Goal: Information Seeking & Learning: Check status

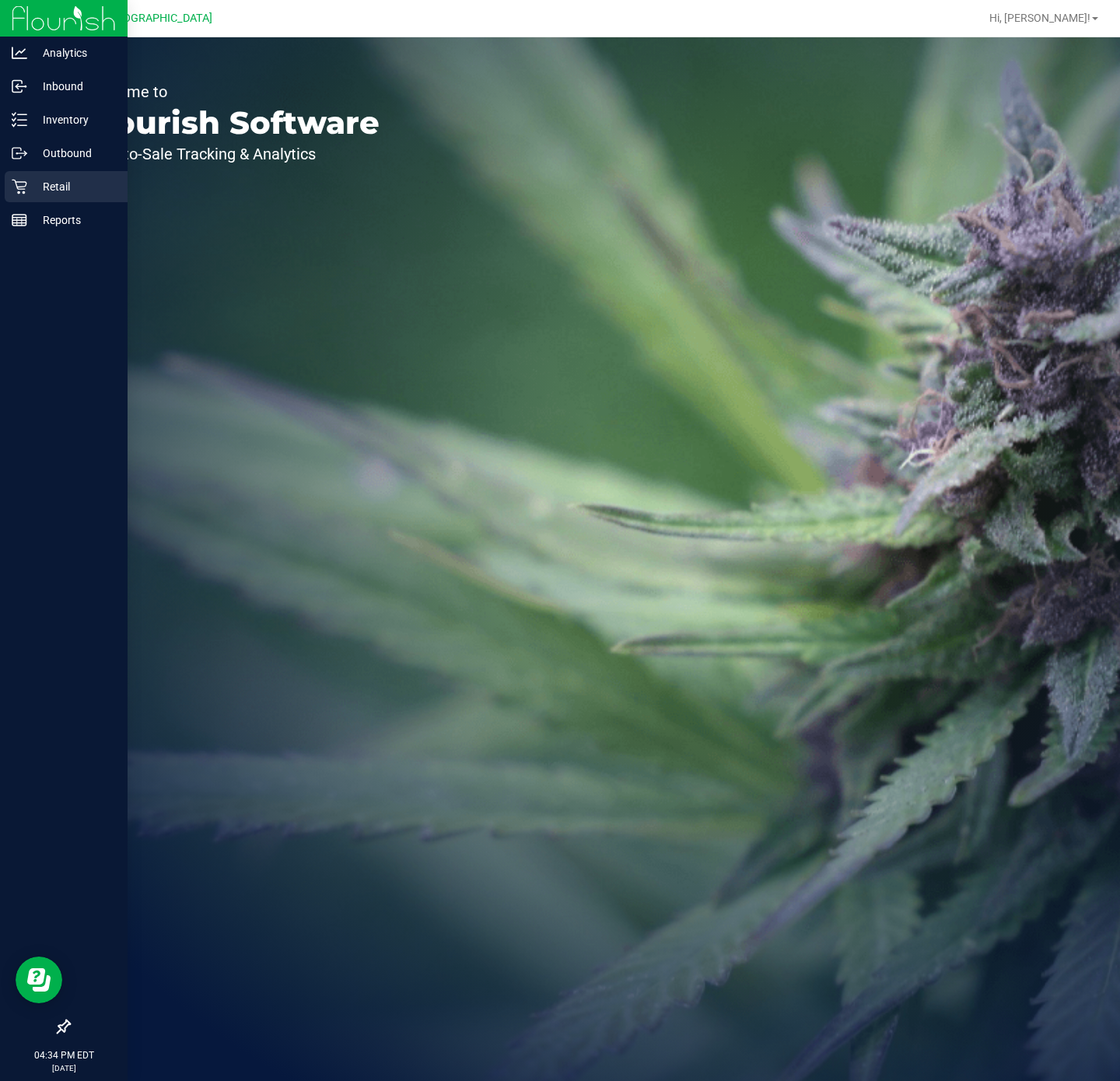
click at [12, 187] on icon at bounding box center [19, 187] width 16 height 16
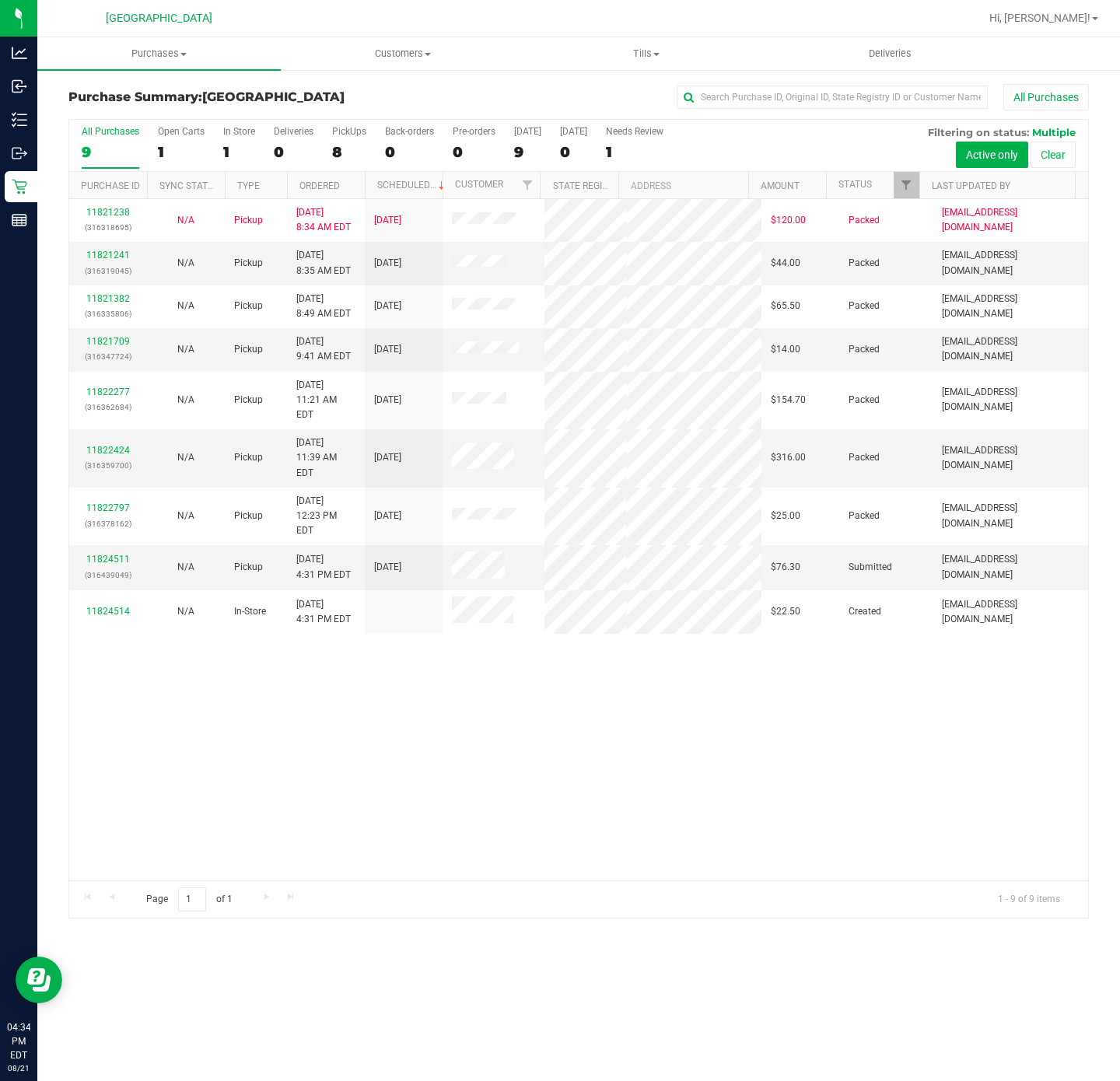
click at [473, 720] on div "11821238 (316318695) N/A Pickup 8/21/2025 8:34 AM EDT 8/21/2025 $120.00 Packed …" at bounding box center [579, 539] width 1019 height 681
click at [103, 553] on link "11824511" at bounding box center [108, 558] width 44 height 11
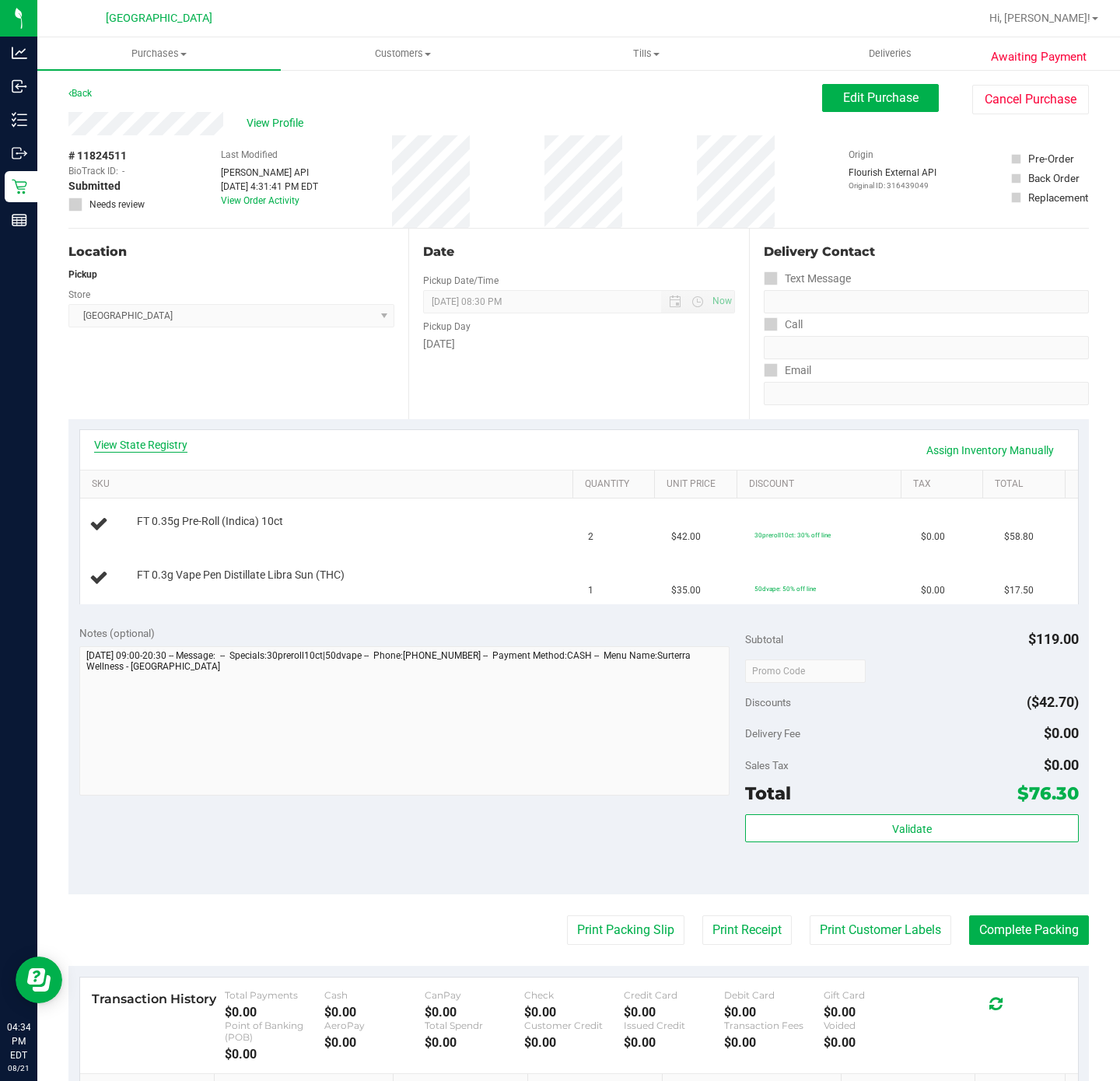
click at [178, 448] on link "View State Registry" at bounding box center [141, 445] width 93 height 16
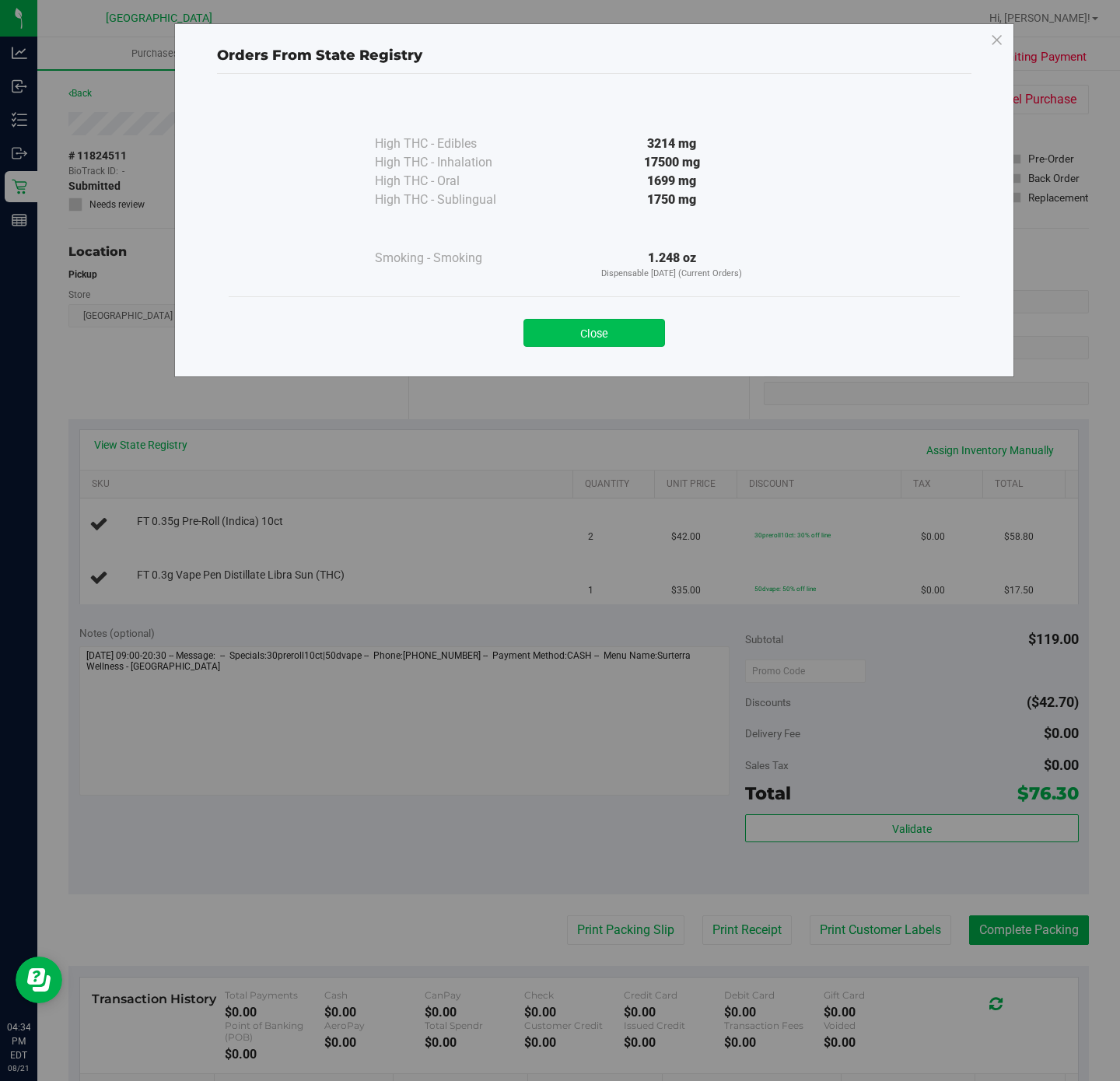
click at [605, 341] on button "Close" at bounding box center [593, 332] width 141 height 28
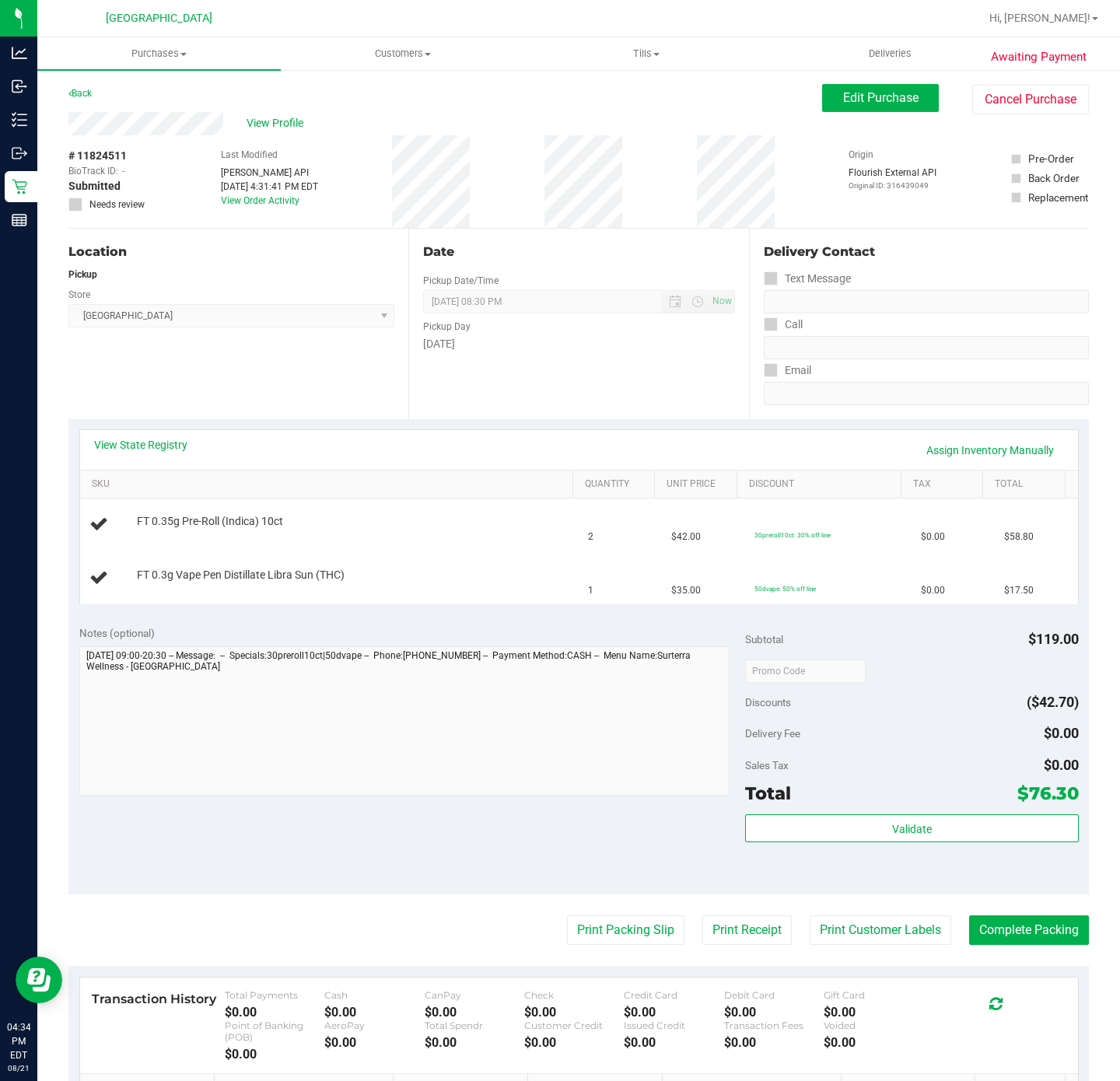
click at [207, 342] on div "Location Pickup Store Deerfield Beach WC Select Store Bonita Springs WC Boynton…" at bounding box center [238, 324] width 340 height 191
click at [283, 404] on div "Location Pickup Store Deerfield Beach WC Select Store Bonita Springs WC Boynton…" at bounding box center [238, 324] width 340 height 191
click at [136, 453] on div "View State Registry Assign Inventory Manually" at bounding box center [579, 450] width 970 height 26
click at [138, 448] on link "View State Registry" at bounding box center [141, 445] width 93 height 16
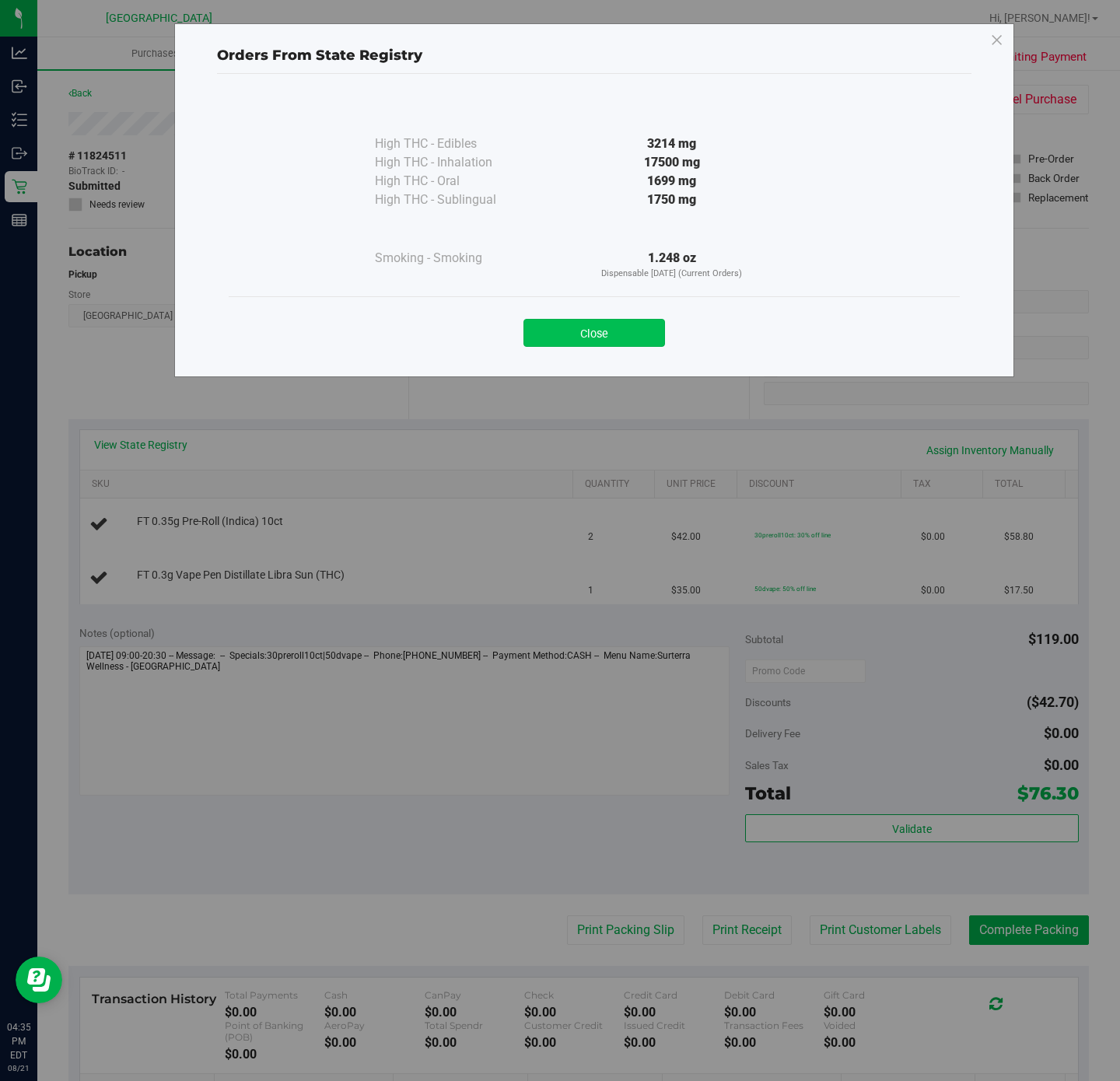
click at [579, 337] on button "Close" at bounding box center [593, 332] width 141 height 28
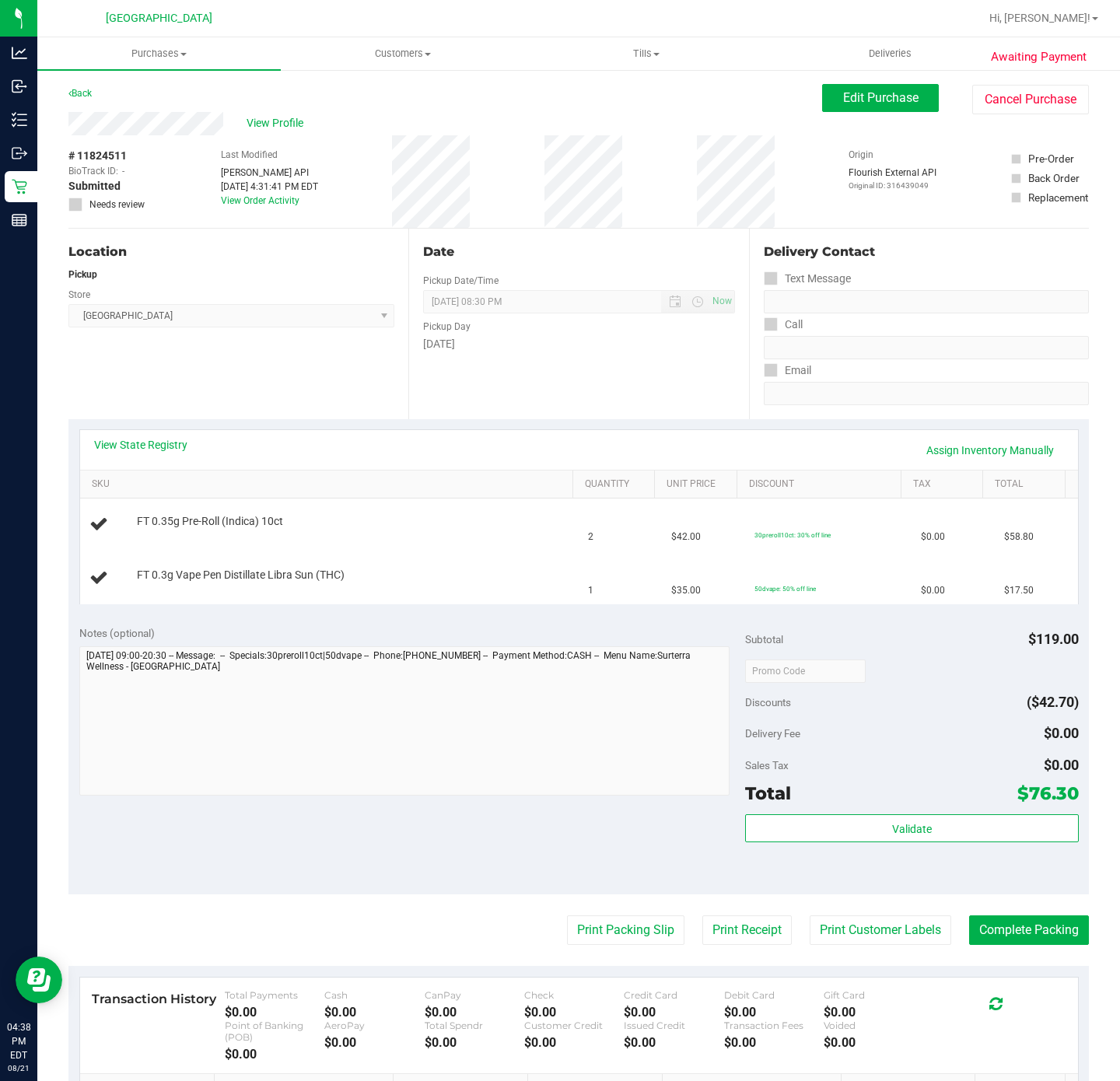
click at [225, 414] on div "Location Pickup Store Deerfield Beach WC Select Store Bonita Springs WC Boynton…" at bounding box center [238, 324] width 340 height 191
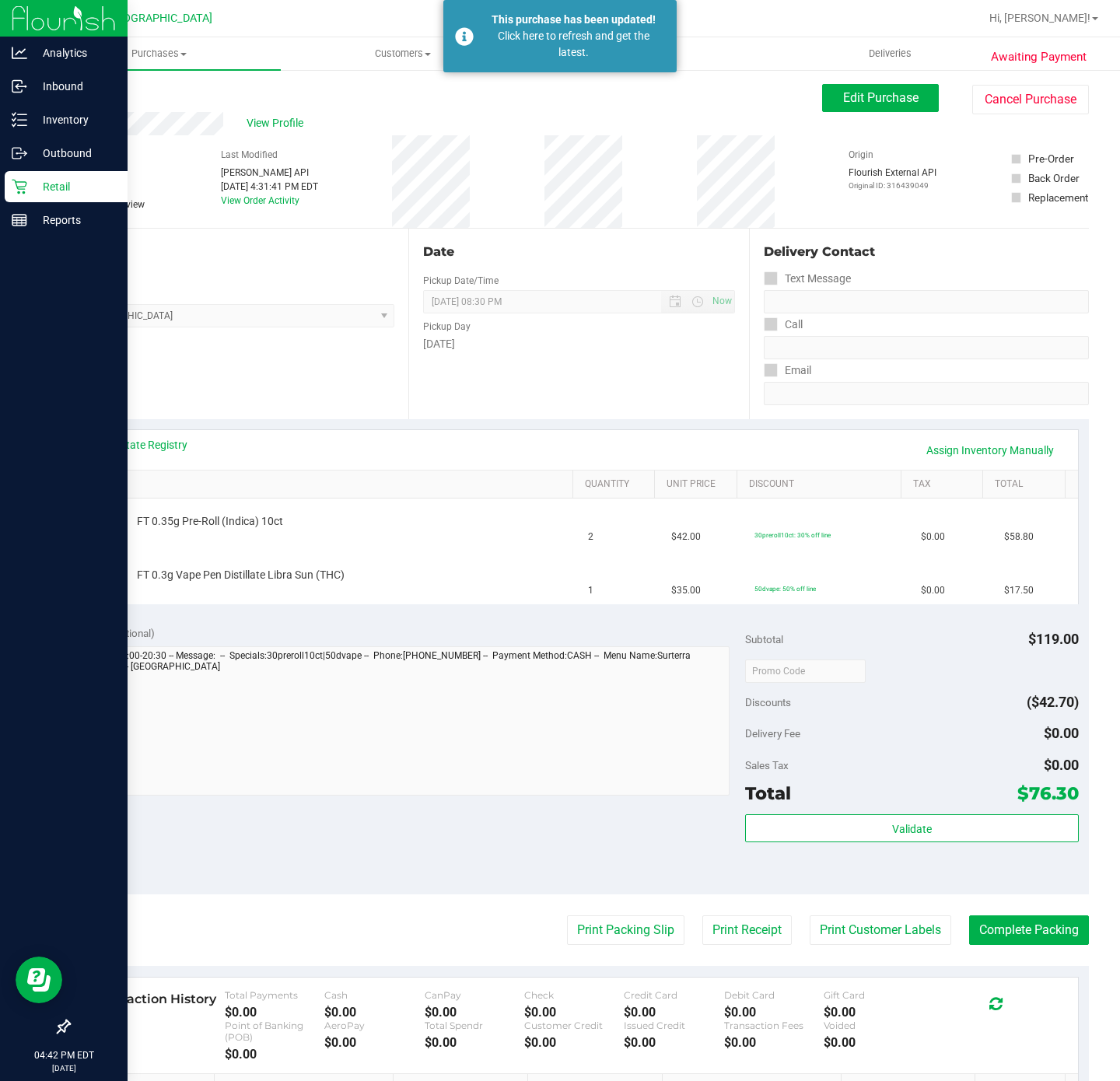
click at [48, 184] on p "Retail" at bounding box center [74, 186] width 93 height 19
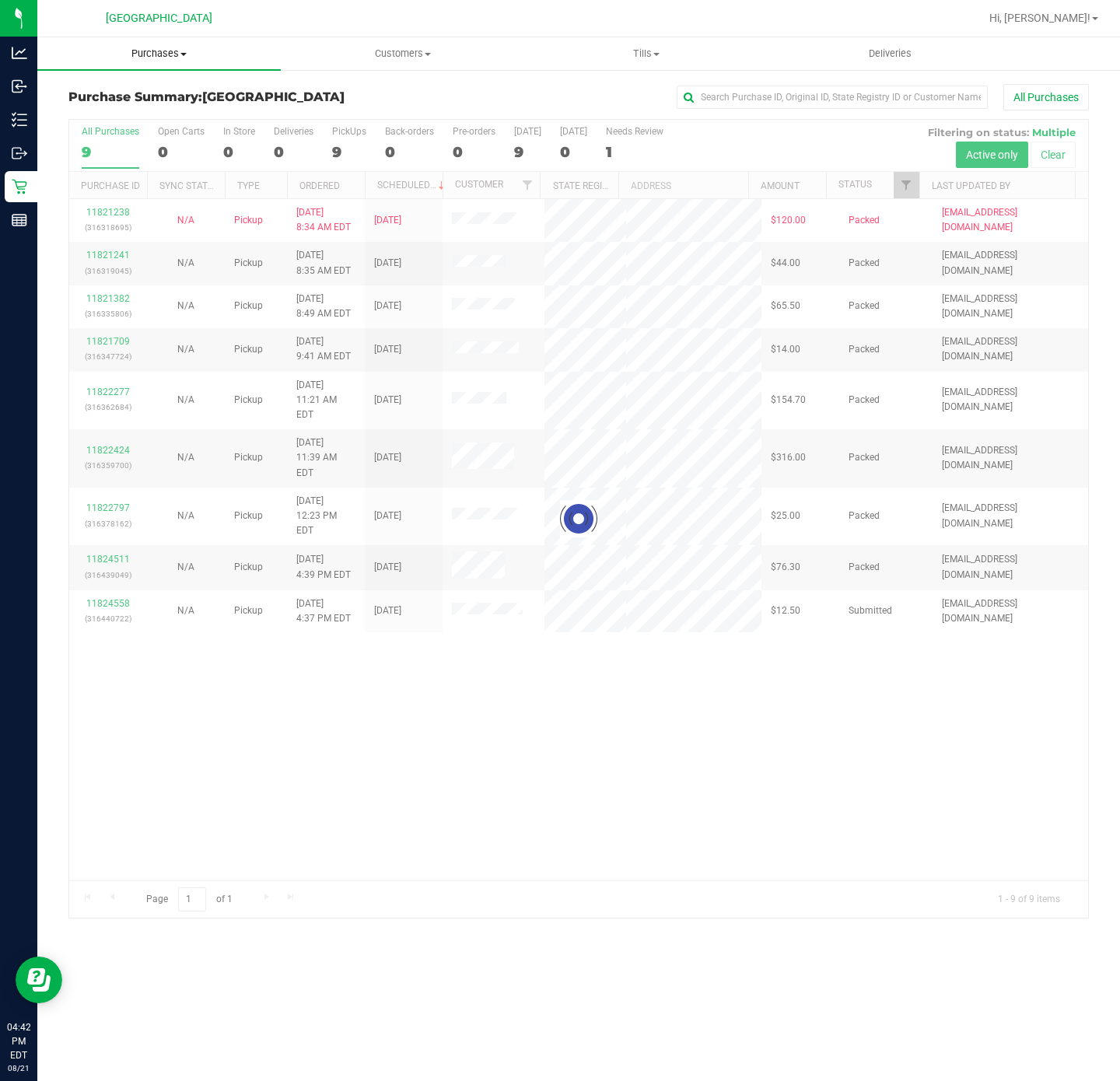
click at [187, 54] on span "Purchases" at bounding box center [159, 54] width 243 height 14
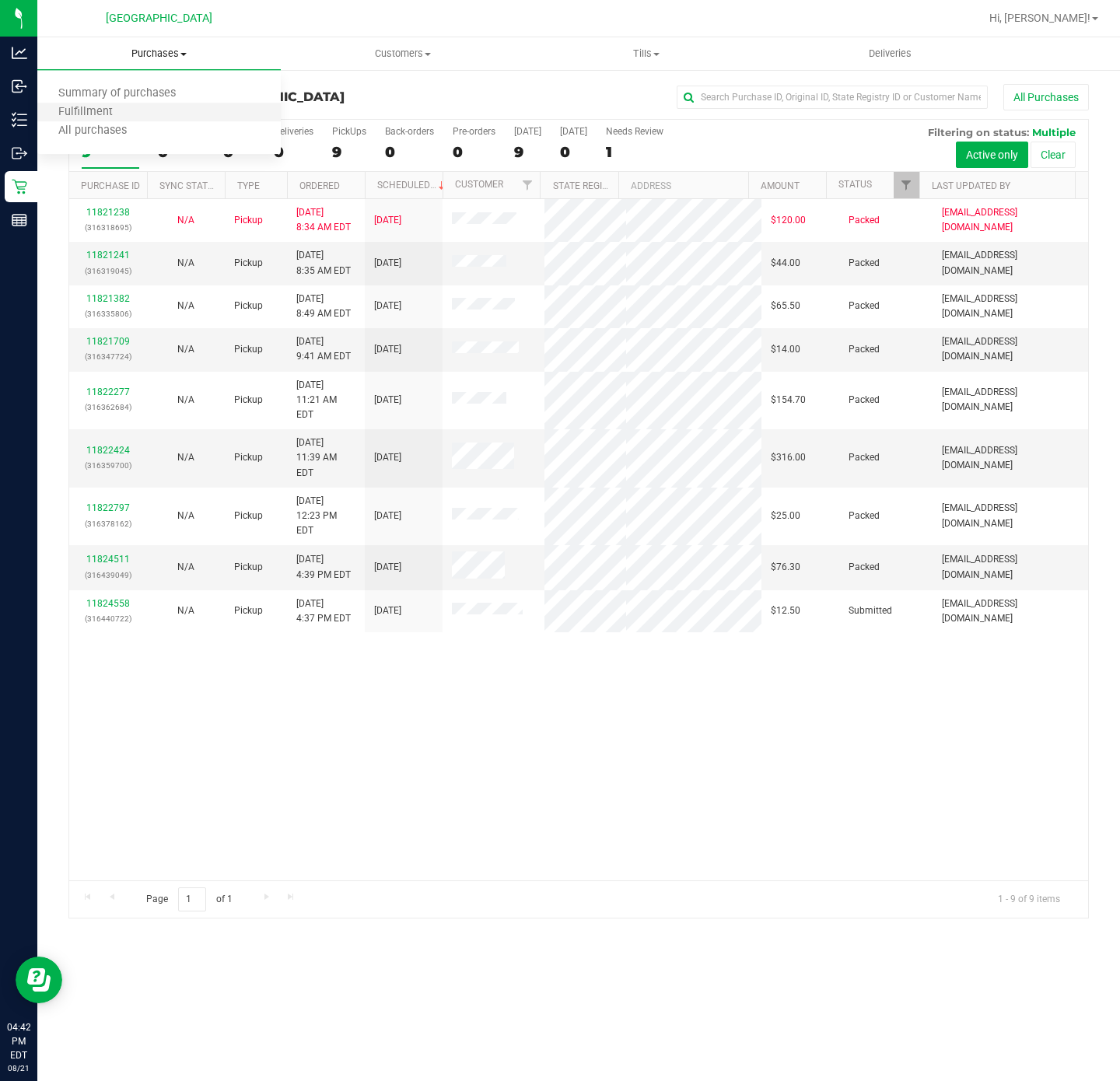
click at [127, 103] on li "Fulfillment" at bounding box center [159, 112] width 243 height 19
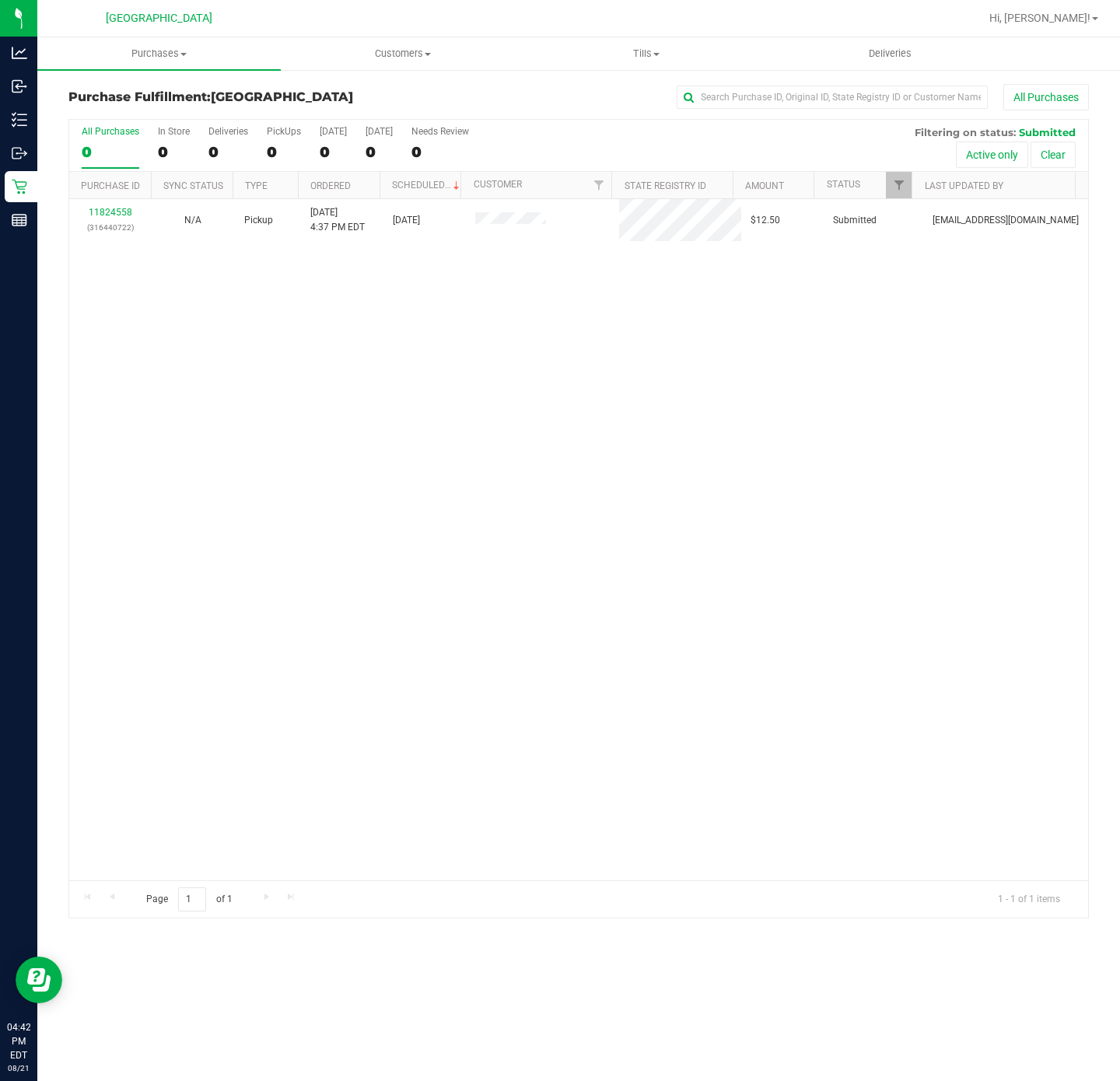
click at [399, 397] on div "11824558 (316440722) N/A Pickup 8/21/2025 4:37 PM EDT 8/21/2025 $12.50 Submitte…" at bounding box center [579, 539] width 1019 height 681
click at [404, 388] on div "11824558 (316440722) N/A Pickup 8/21/2025 4:37 PM EDT 8/21/2025 $12.50 Submitte…" at bounding box center [579, 539] width 1019 height 681
click at [359, 665] on div "No results found." at bounding box center [579, 591] width 1019 height 786
click at [364, 523] on div "No results found." at bounding box center [579, 591] width 1019 height 786
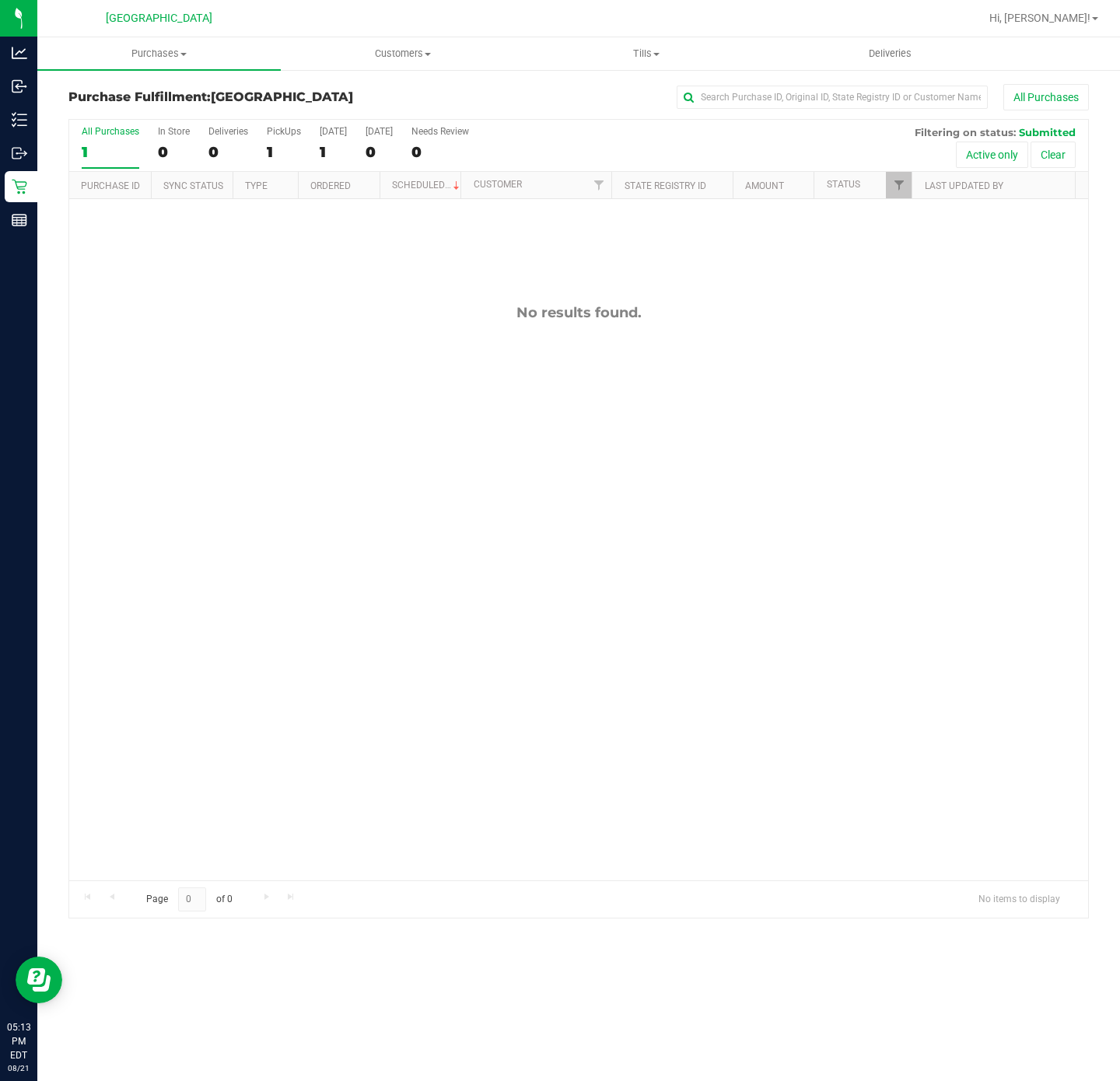
click at [274, 660] on div "No results found." at bounding box center [579, 591] width 1019 height 786
click at [171, 61] on uib-tab-heading "Purchases Summary of purchases Fulfillment All purchases" at bounding box center [159, 54] width 243 height 33
click at [167, 100] on li "Summary of purchases" at bounding box center [159, 93] width 243 height 19
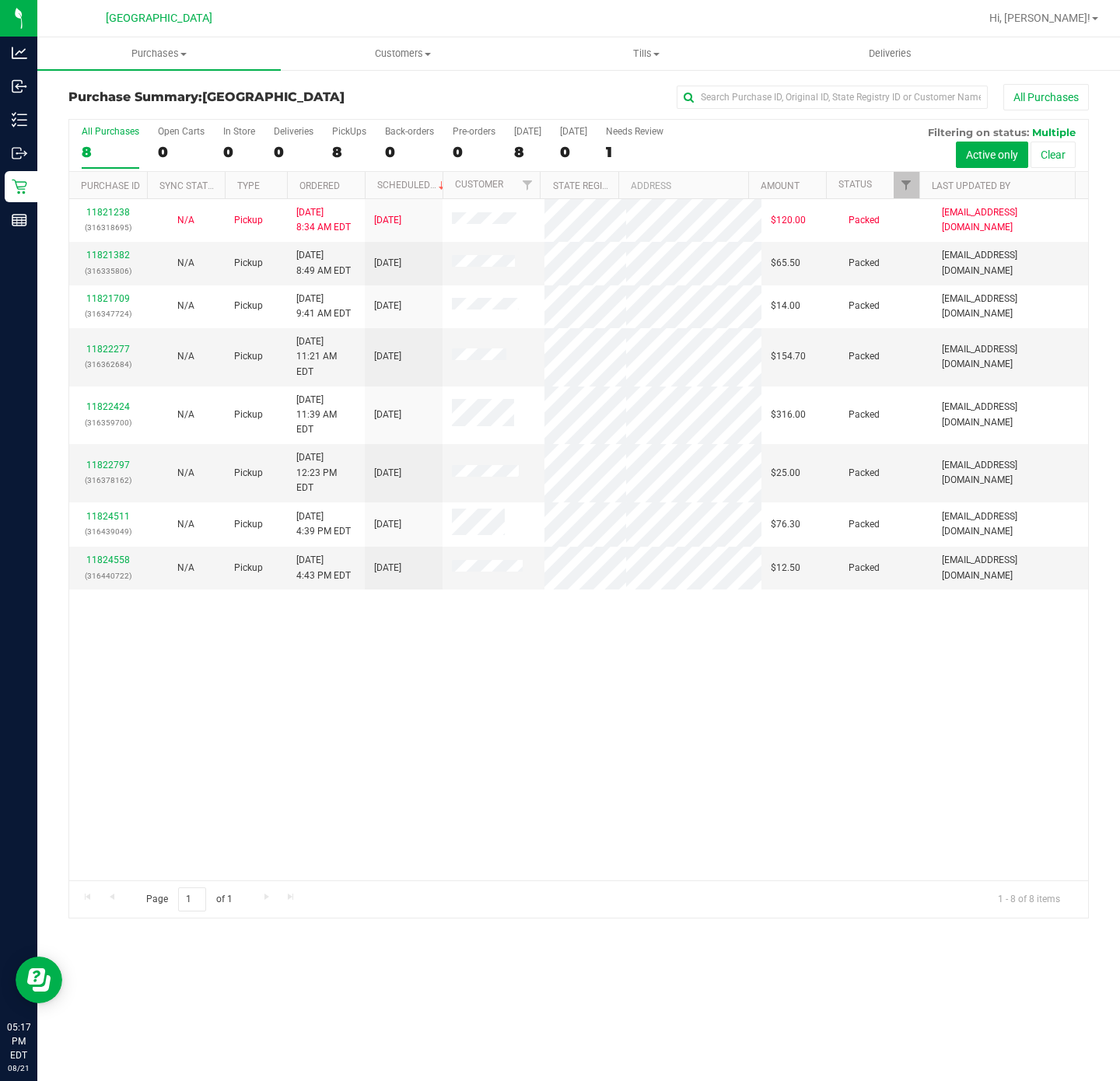
click at [229, 651] on div "11821238 (316318695) N/A Pickup 8/21/2025 8:34 AM EDT 8/21/2025 $120.00 Packed …" at bounding box center [579, 539] width 1019 height 681
drag, startPoint x: 280, startPoint y: 816, endPoint x: 271, endPoint y: 798, distance: 20.1
click at [280, 816] on div "11821238 (316318695) N/A Pickup 8/21/2025 8:34 AM EDT 8/21/2025 $120.00 Packed …" at bounding box center [579, 539] width 1019 height 681
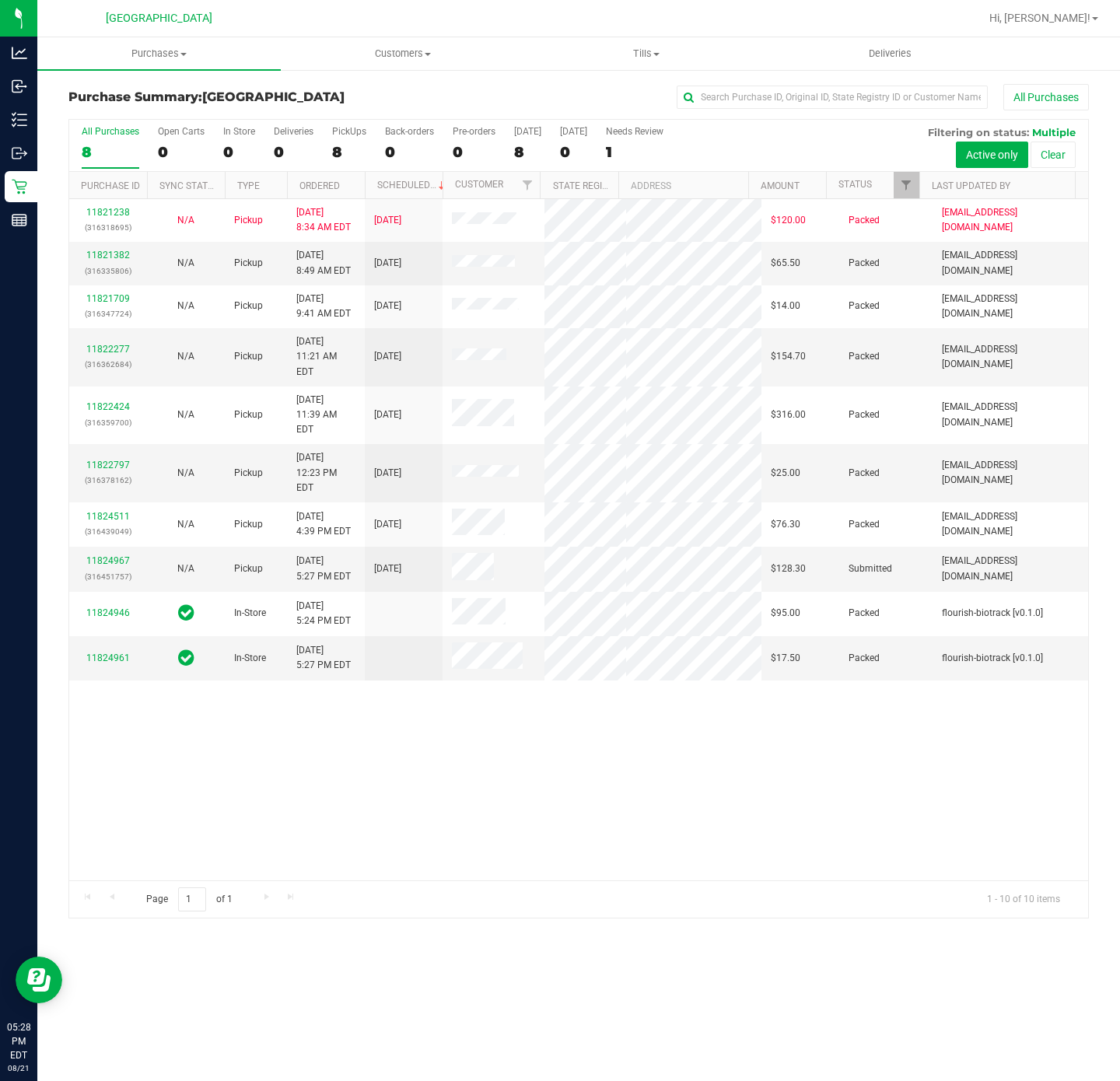
click at [378, 764] on div "11821238 (316318695) N/A Pickup 8/21/2025 8:34 AM EDT 8/21/2025 $120.00 Packed …" at bounding box center [579, 539] width 1019 height 681
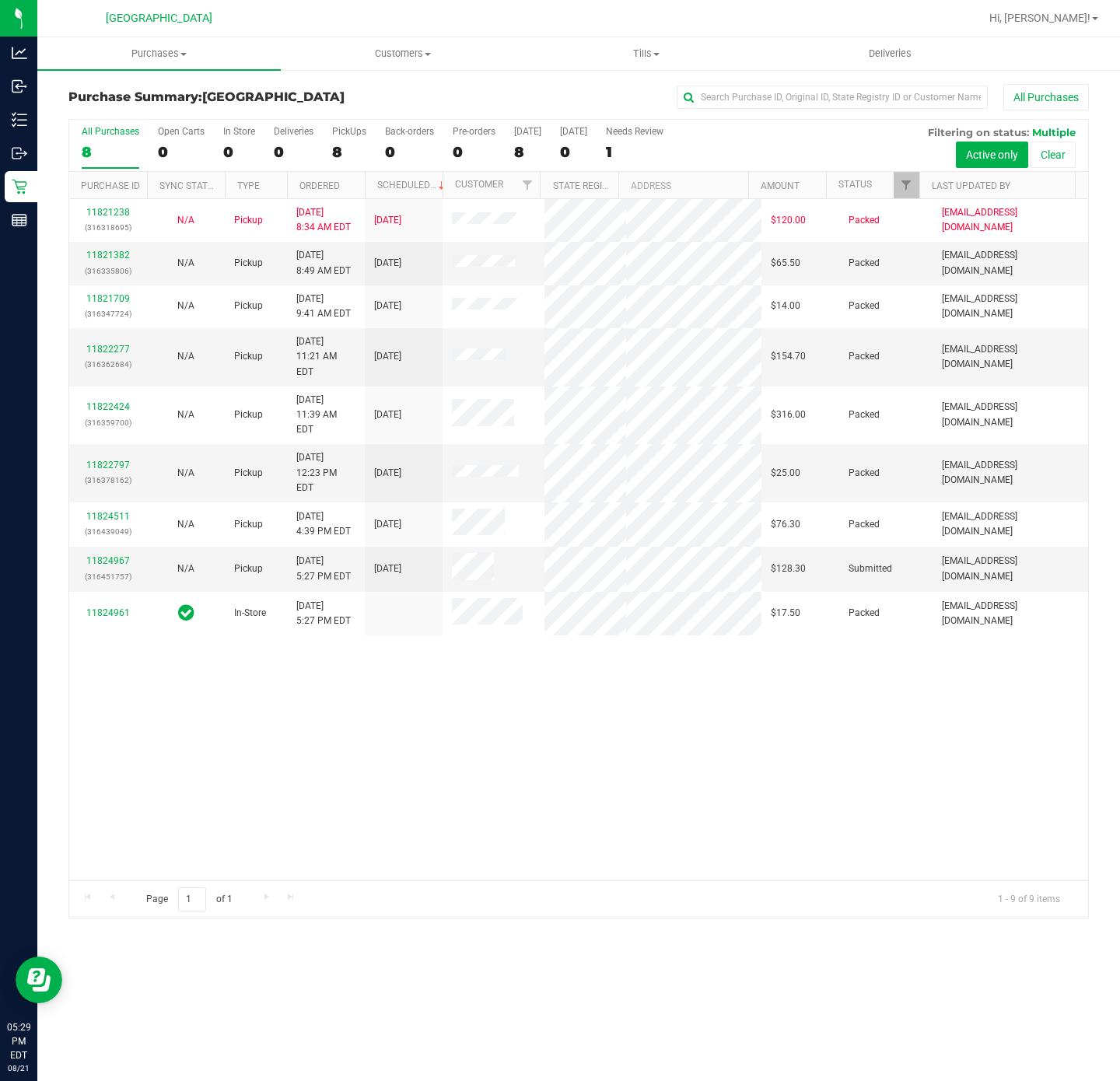
click at [407, 786] on div "11821238 (316318695) N/A Pickup 8/21/2025 8:34 AM EDT 8/21/2025 $120.00 Packed …" at bounding box center [579, 539] width 1019 height 681
click at [114, 555] on link "11824967" at bounding box center [108, 560] width 44 height 11
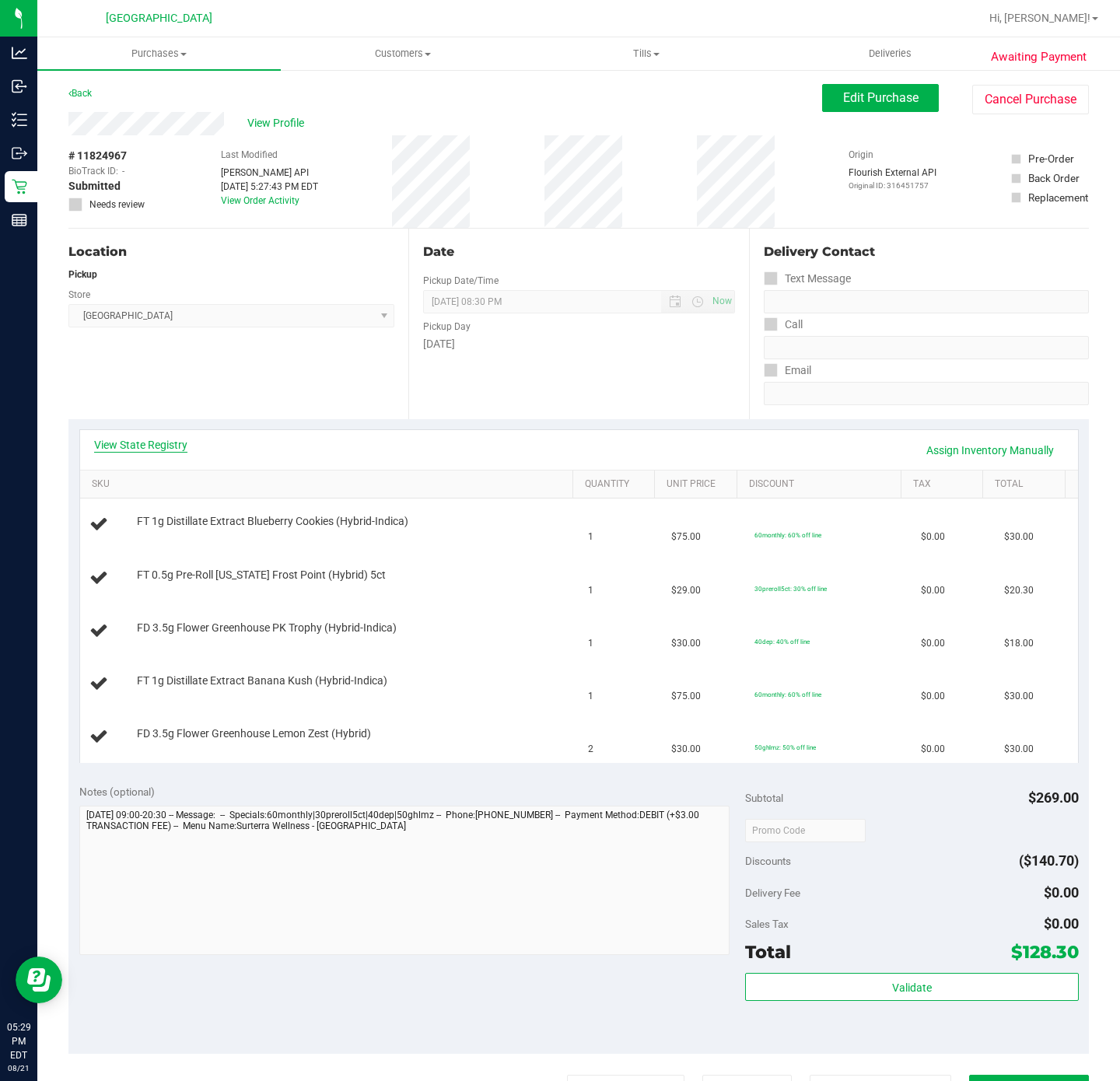
click at [171, 443] on link "View State Registry" at bounding box center [141, 445] width 93 height 16
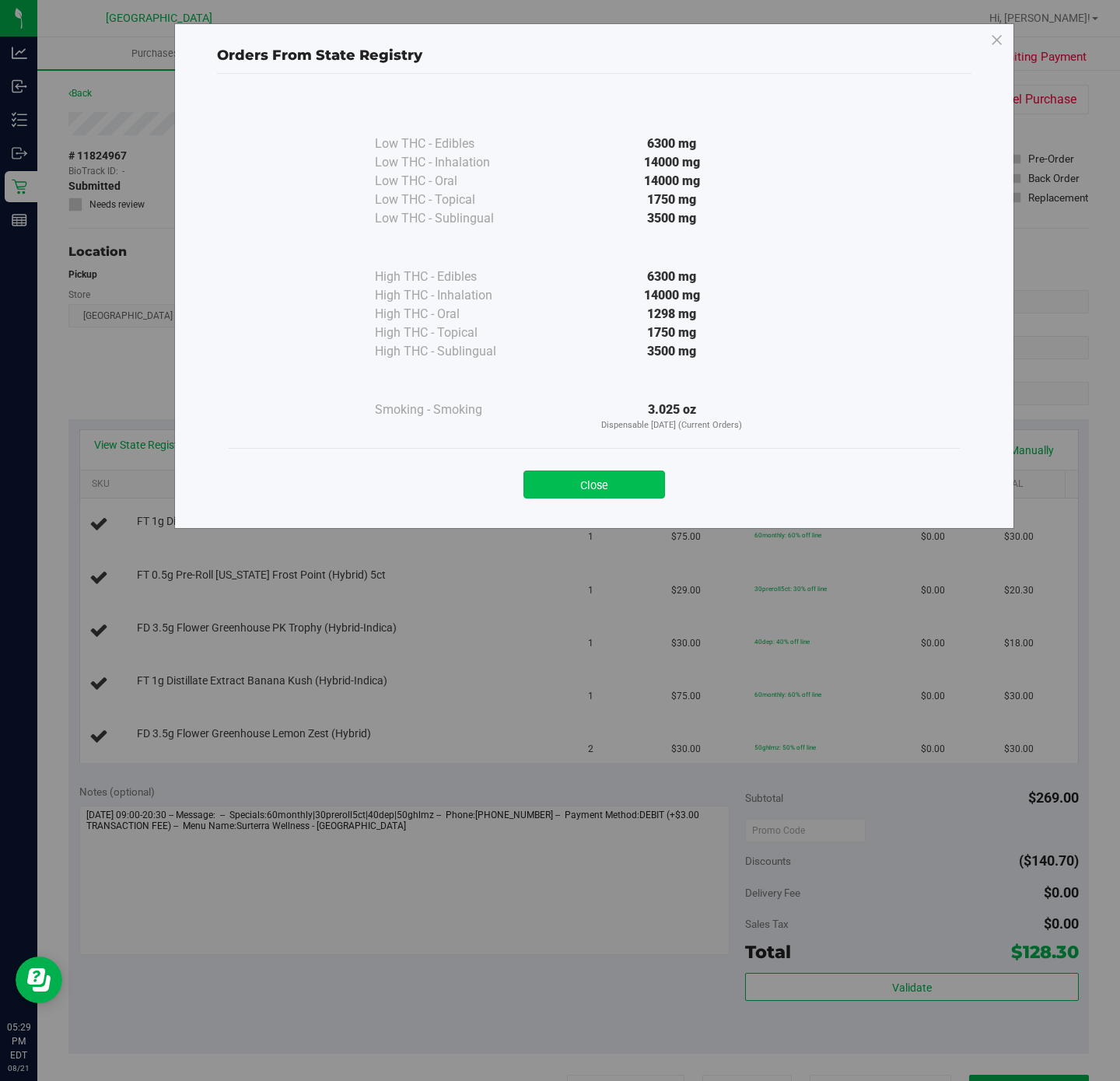
click at [621, 483] on button "Close" at bounding box center [593, 484] width 141 height 28
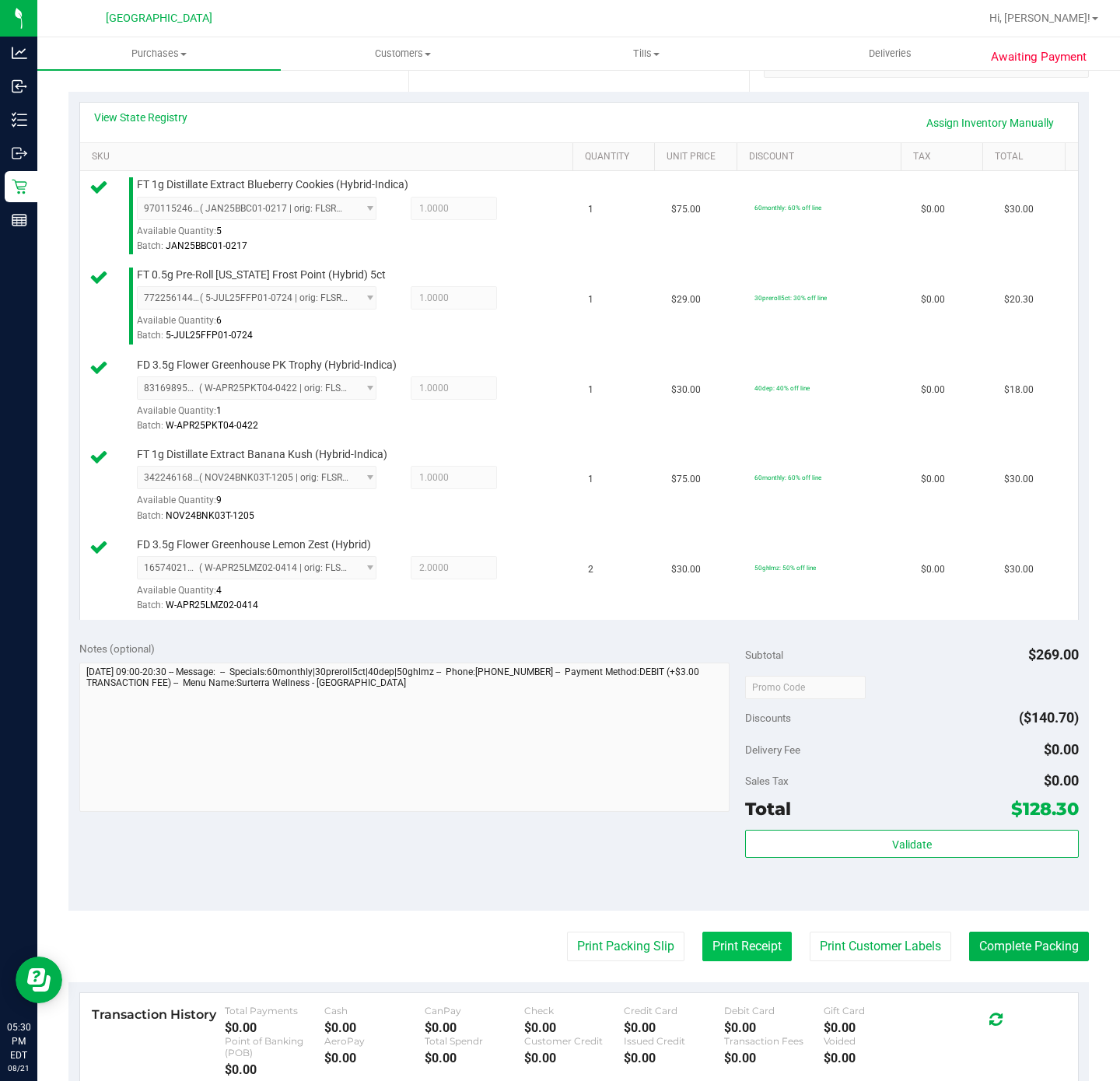
scroll to position [572, 0]
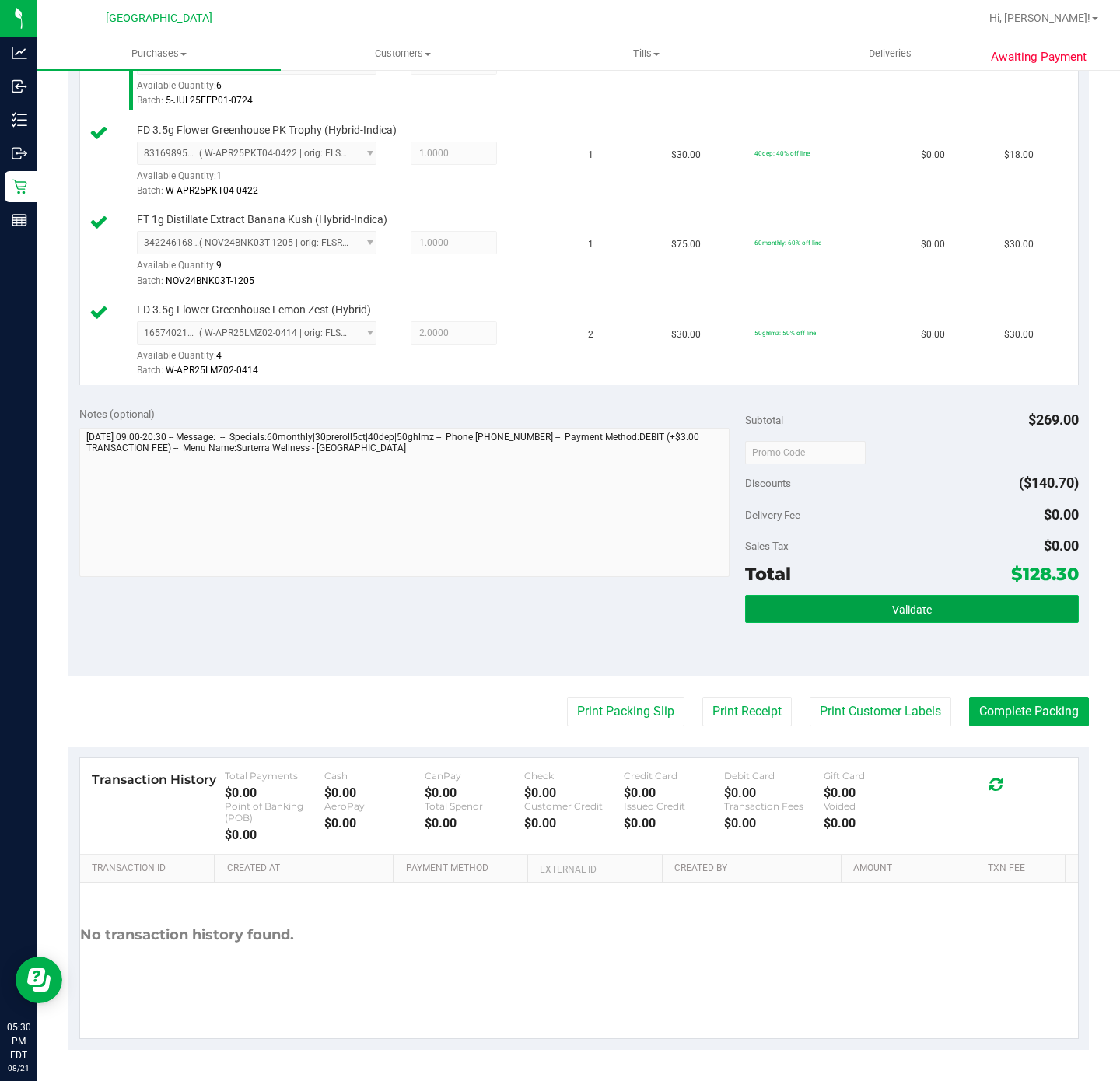
click at [927, 615] on button "Validate" at bounding box center [912, 609] width 333 height 28
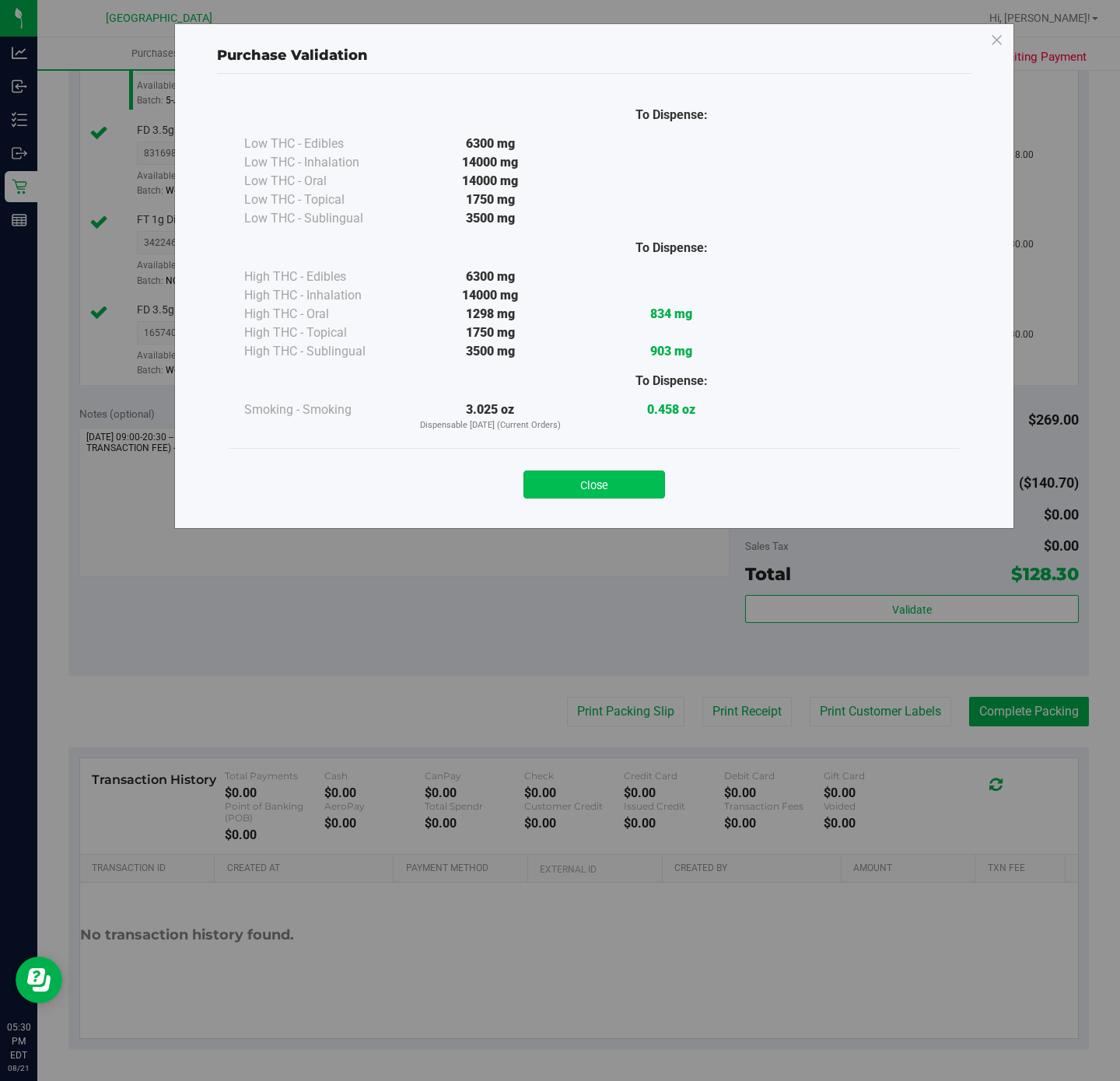
click at [616, 492] on button "Close" at bounding box center [593, 484] width 141 height 28
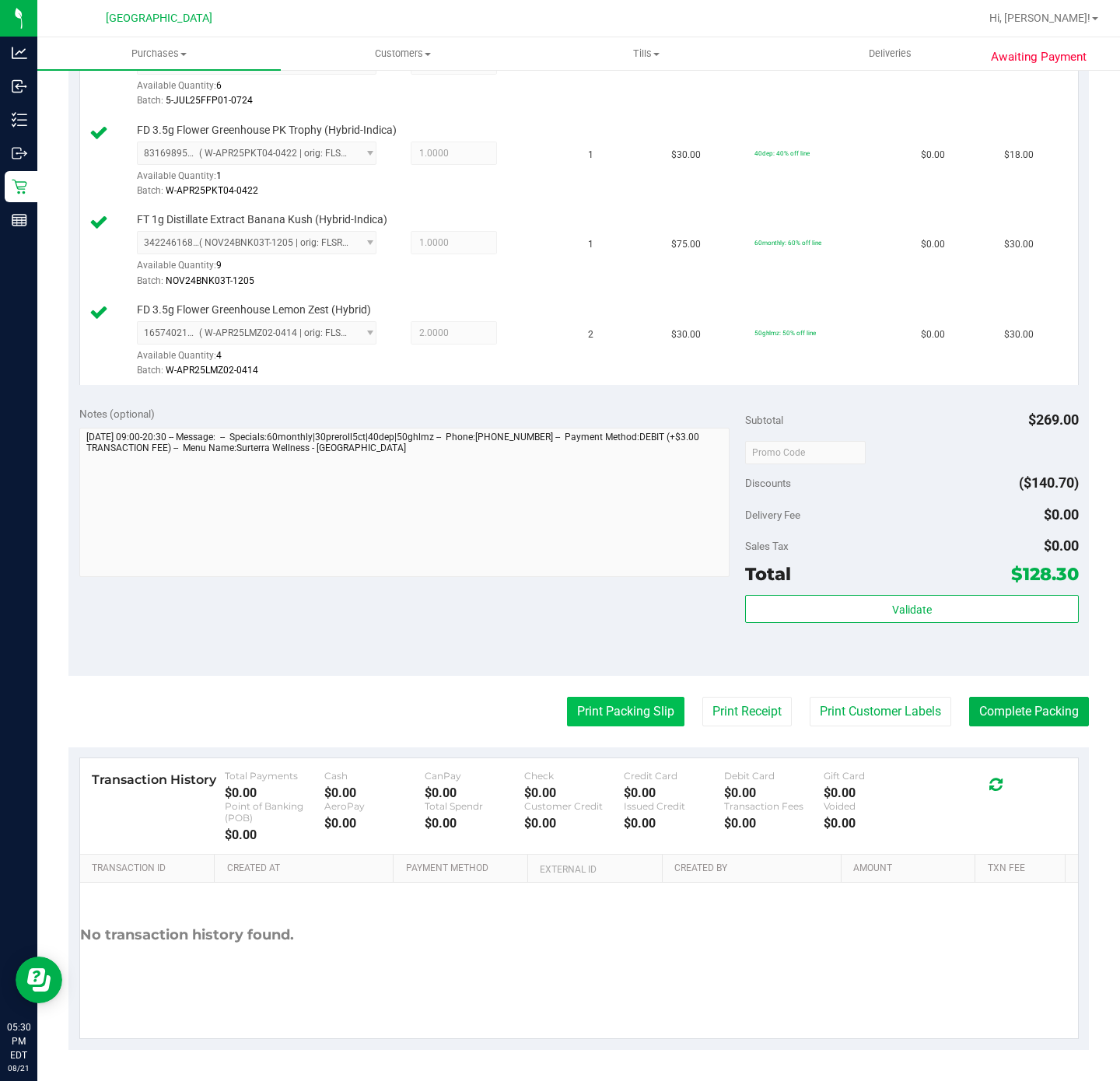
click at [628, 707] on button "Print Packing Slip" at bounding box center [625, 711] width 118 height 29
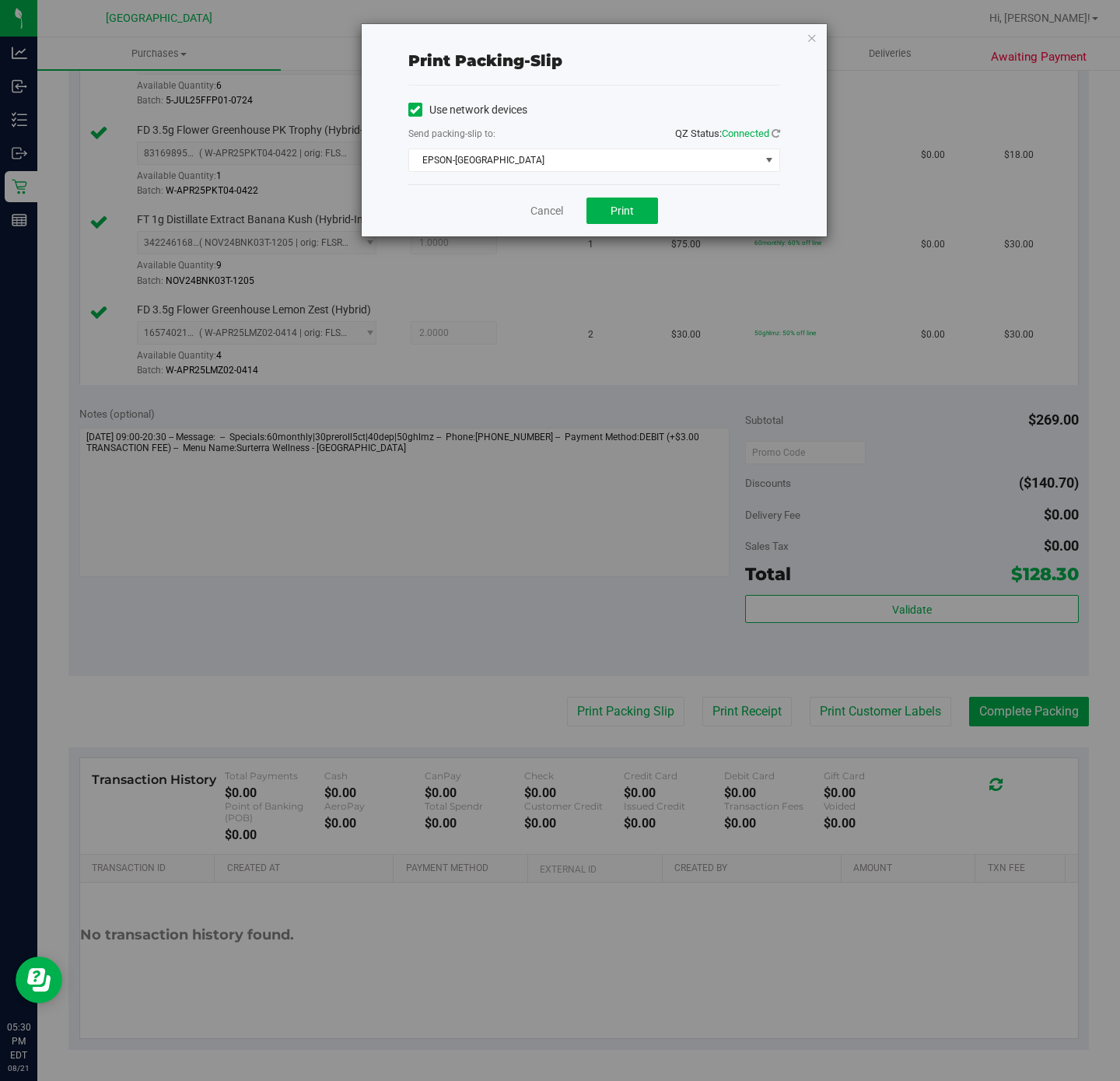
click at [596, 140] on div "Send packing-slip to: QZ Status: Connected" at bounding box center [594, 135] width 372 height 19
click at [595, 155] on span "EPSON-CYPRUS" at bounding box center [584, 160] width 351 height 21
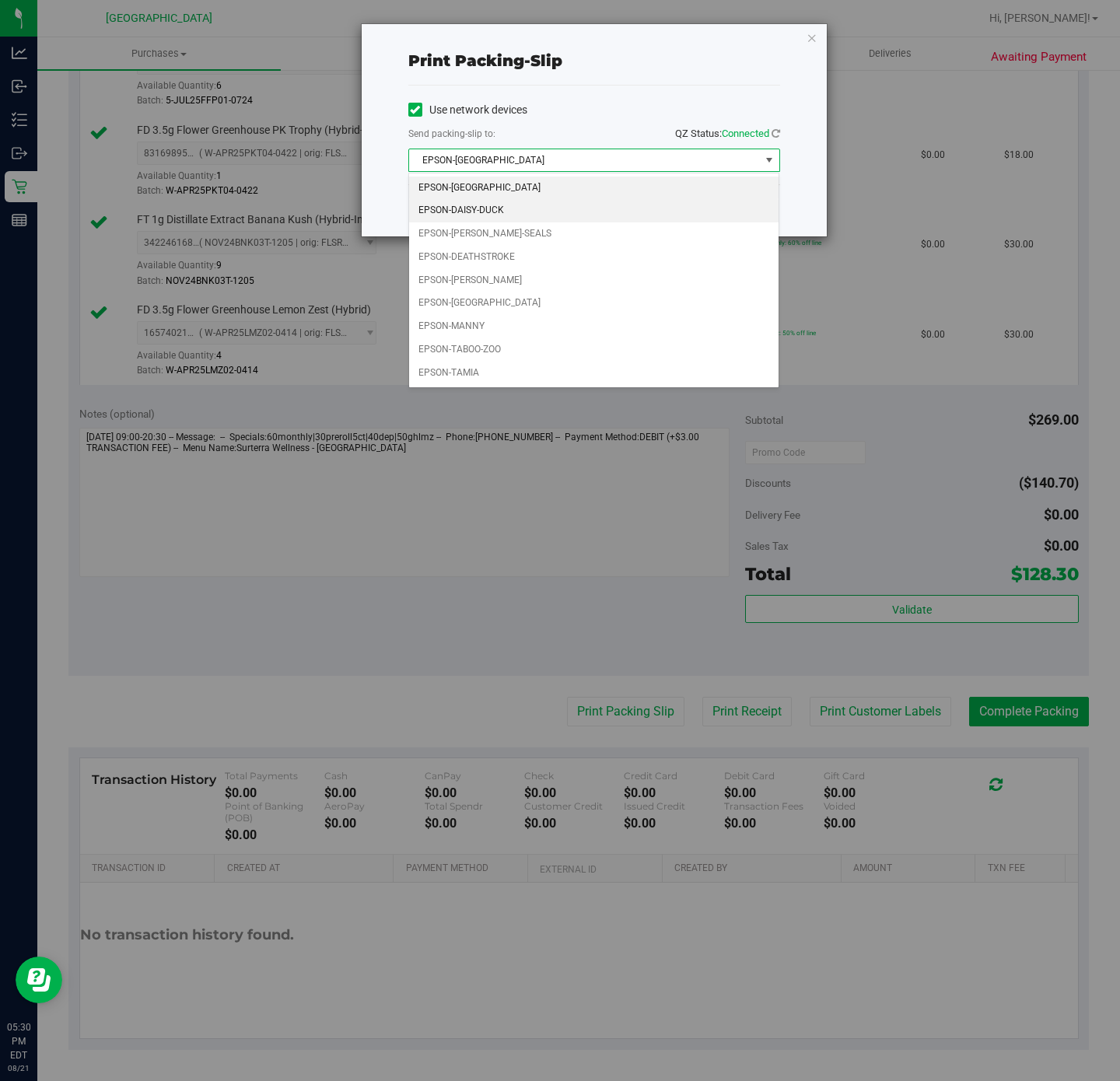
click at [518, 204] on li "EPSON-DAISY-DUCK" at bounding box center [593, 210] width 369 height 23
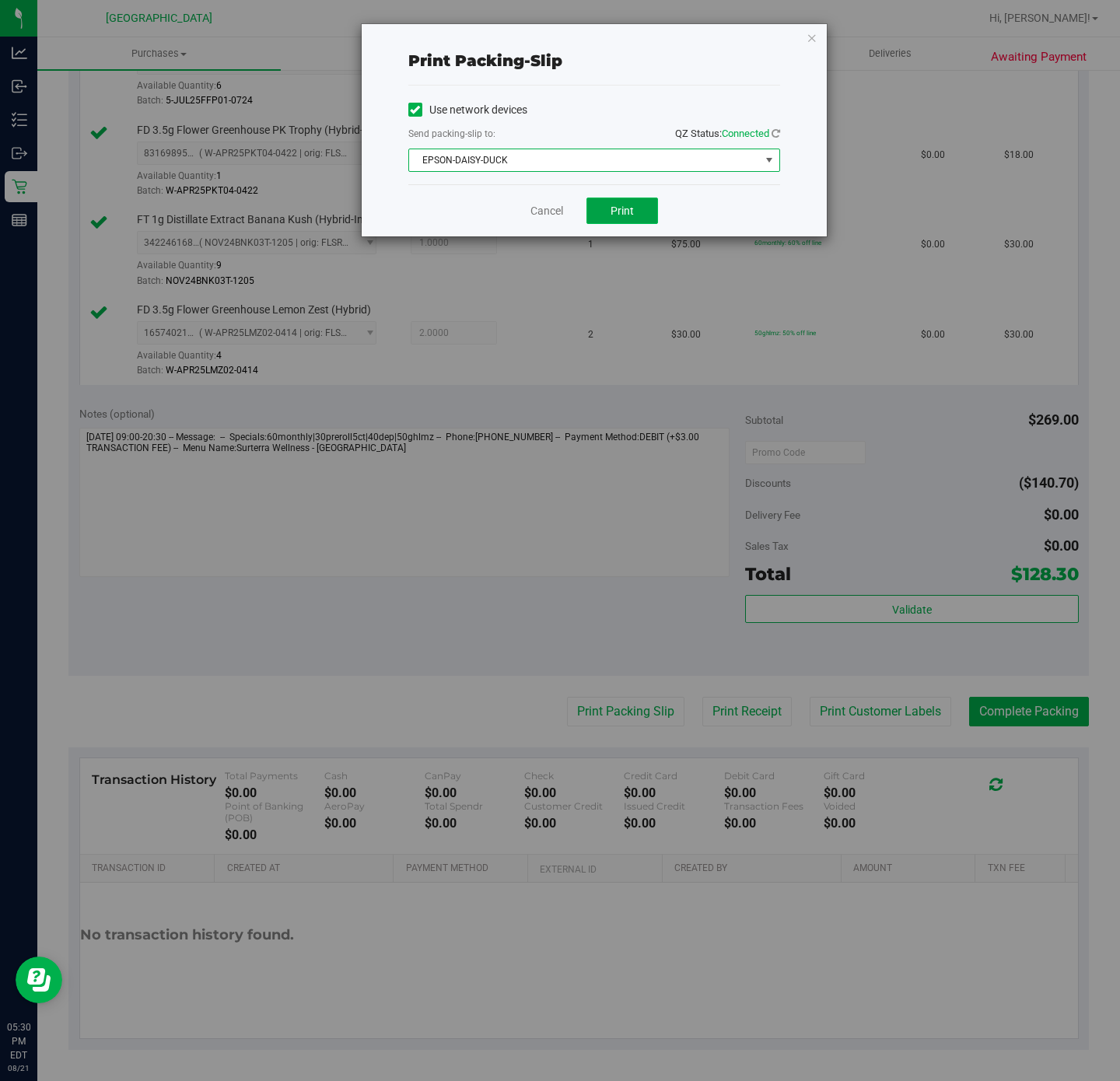
click at [612, 214] on span "Print" at bounding box center [622, 210] width 23 height 13
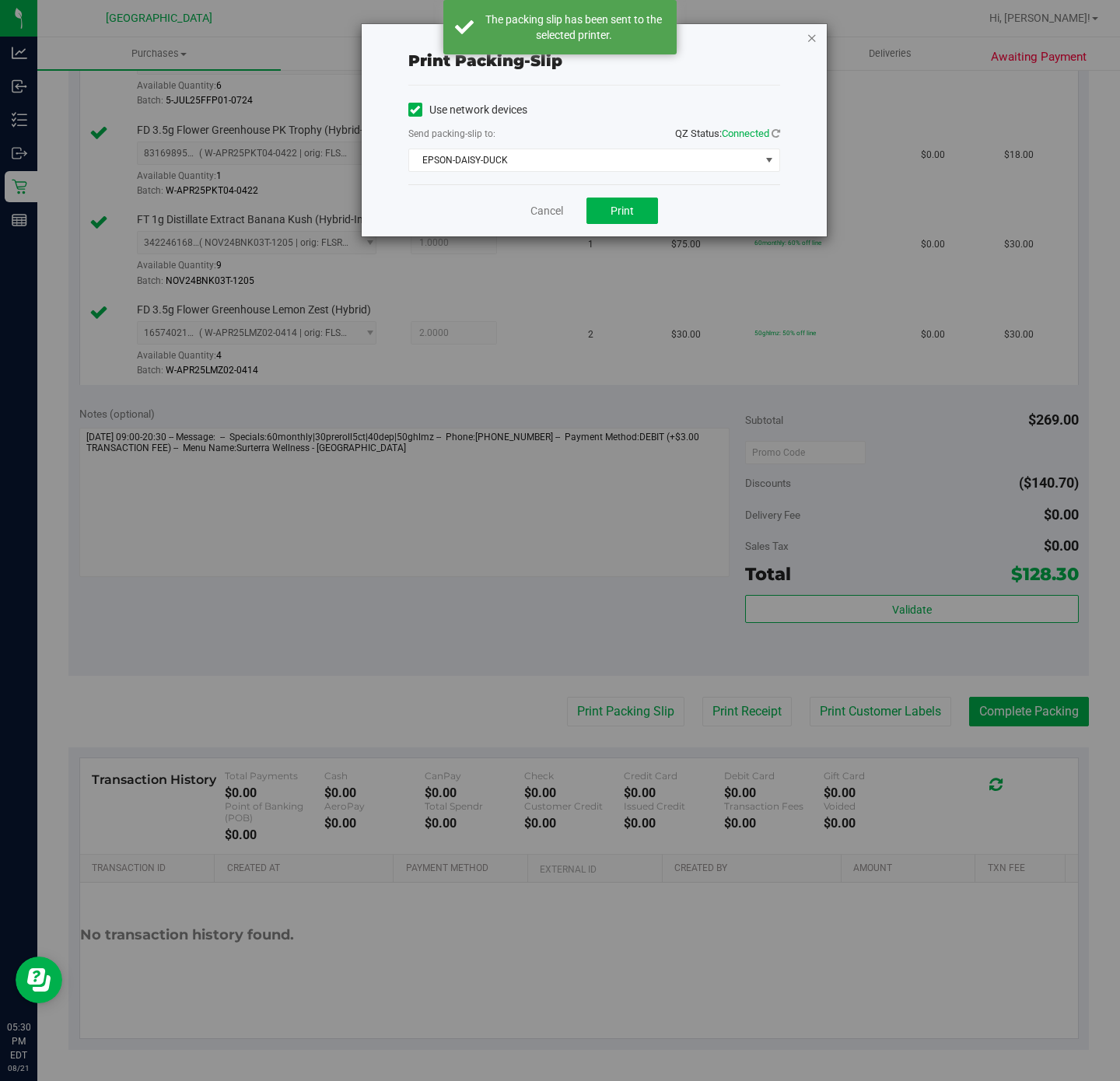
click at [809, 37] on icon "button" at bounding box center [811, 37] width 11 height 19
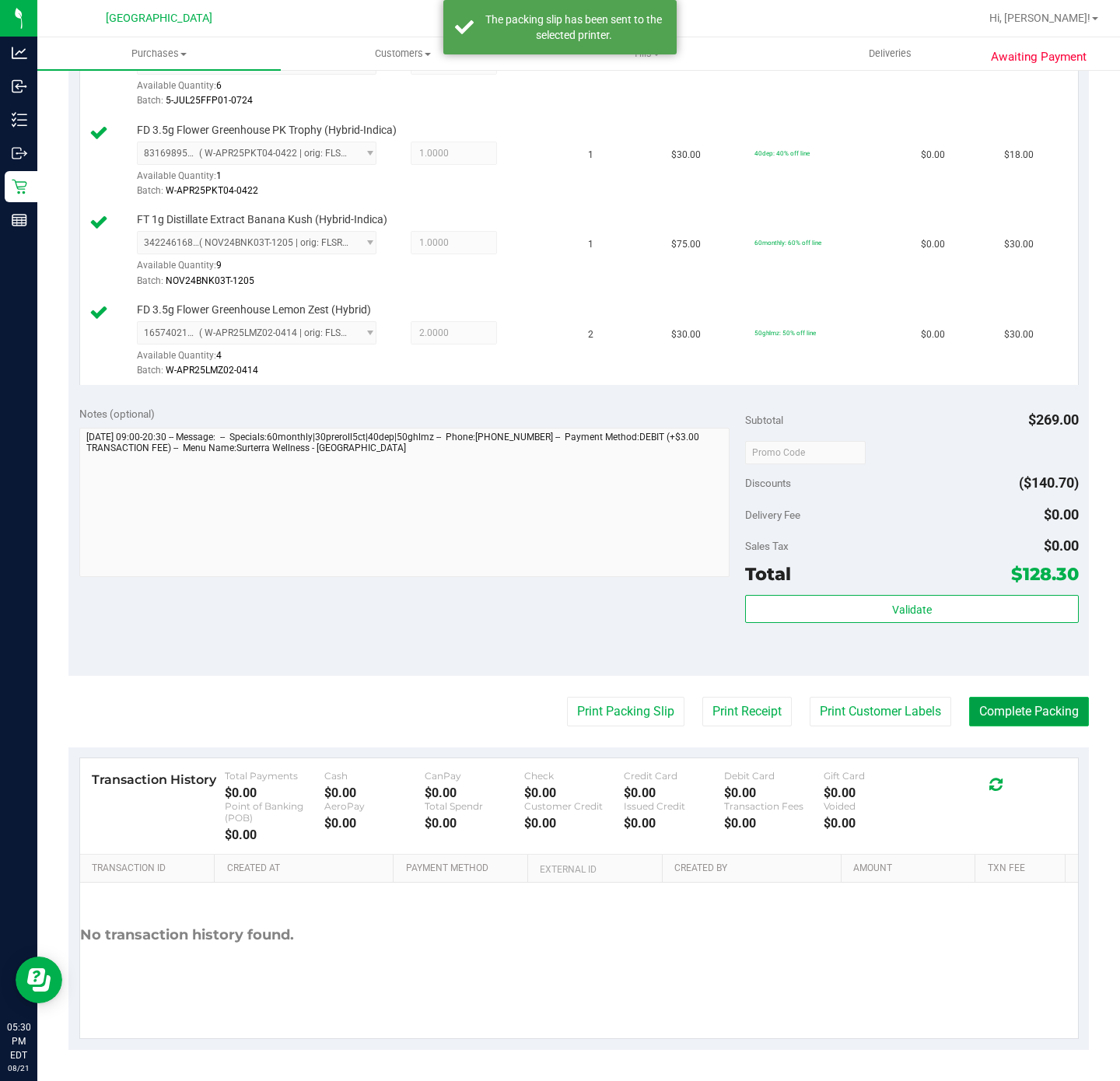
click at [1021, 708] on button "Complete Packing" at bounding box center [1028, 711] width 120 height 29
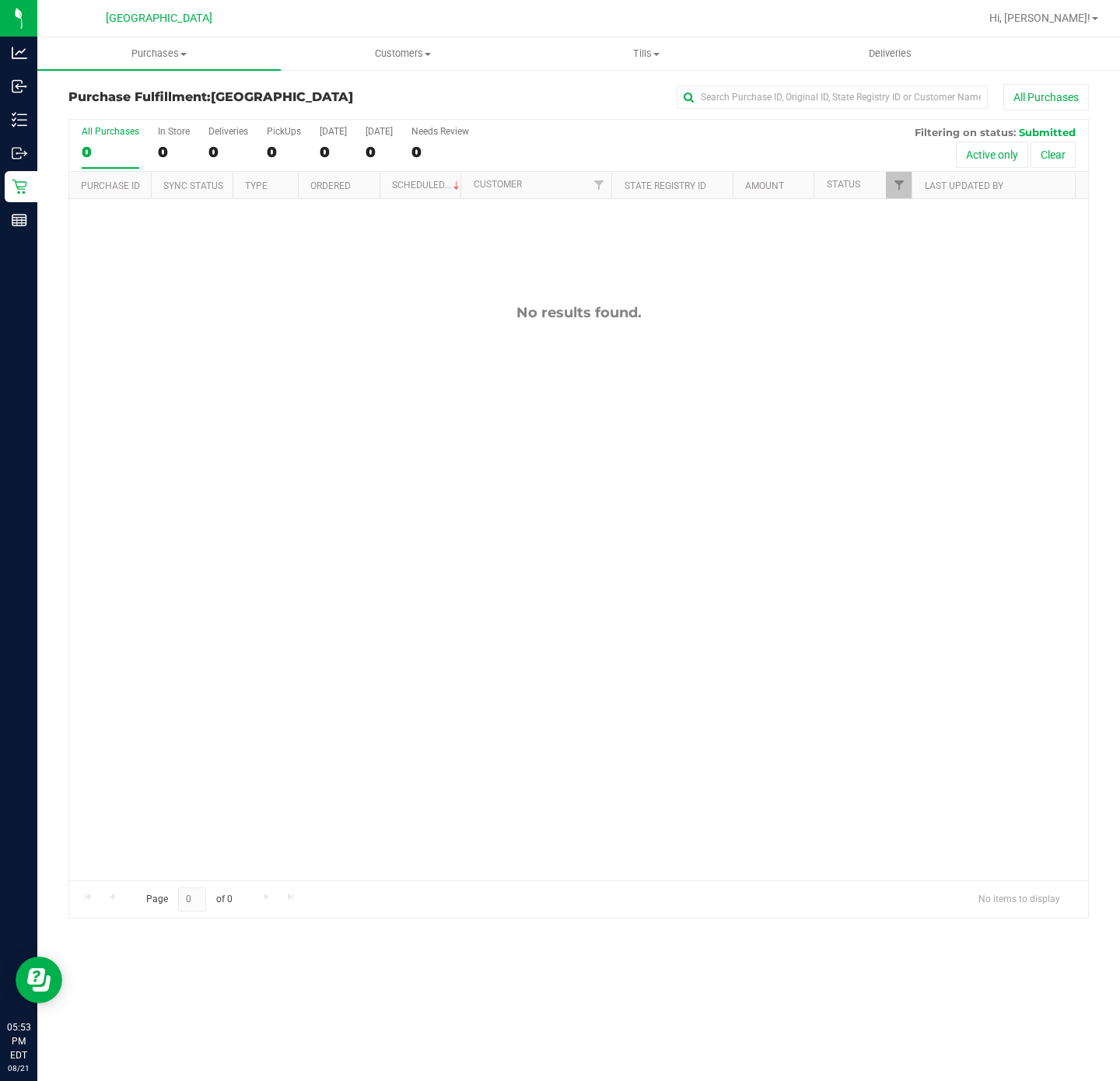
drag, startPoint x: 250, startPoint y: 691, endPoint x: 257, endPoint y: 264, distance: 427.1
click at [250, 691] on div "No results found." at bounding box center [579, 591] width 1019 height 786
drag, startPoint x: 540, startPoint y: 411, endPoint x: 532, endPoint y: 404, distance: 10.6
click at [540, 411] on div "No results found." at bounding box center [579, 591] width 1019 height 786
click at [391, 507] on div "No results found." at bounding box center [579, 591] width 1019 height 786
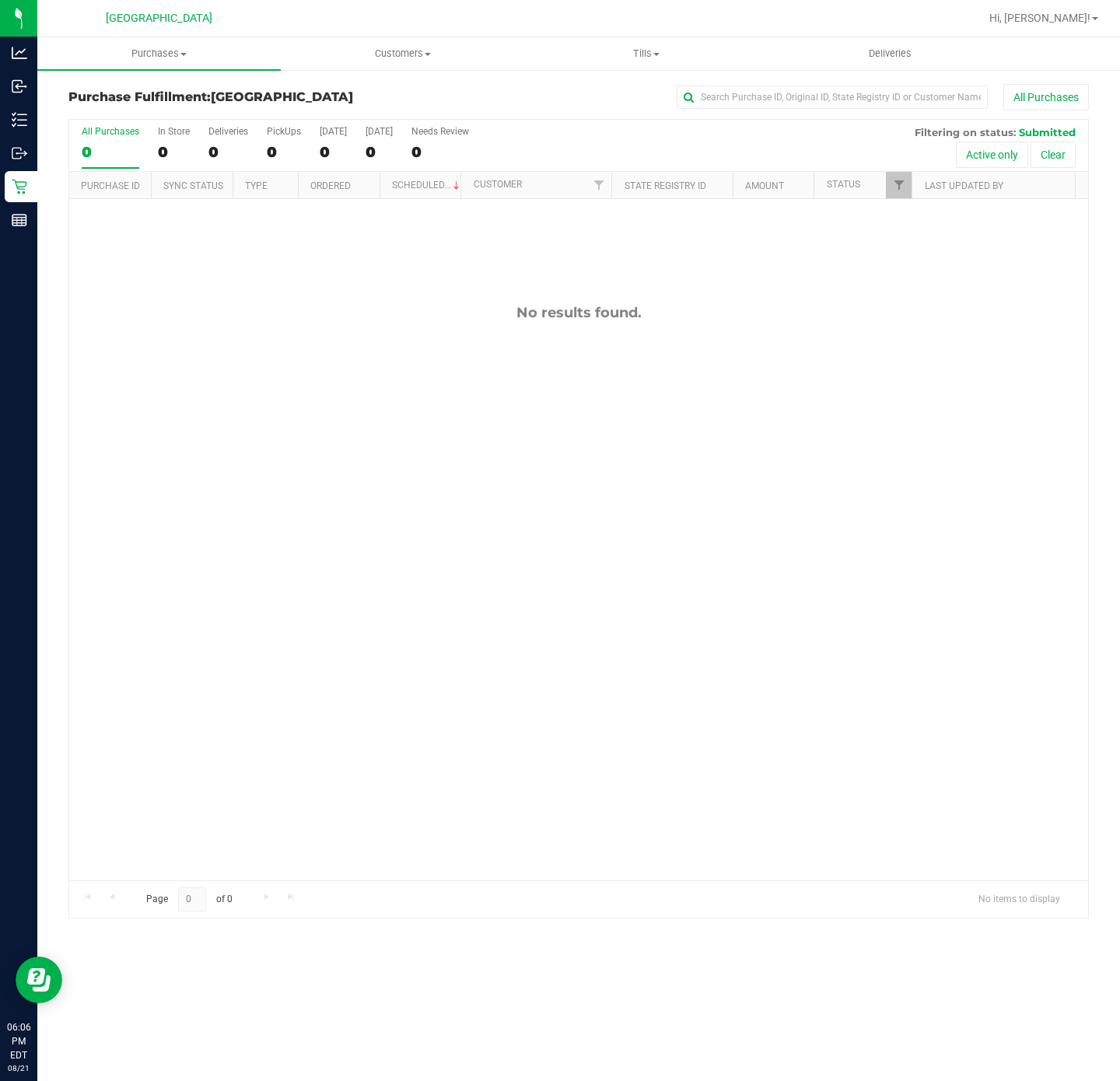
drag, startPoint x: 112, startPoint y: 563, endPoint x: 43, endPoint y: 543, distance: 71.8
click at [112, 563] on div "No results found." at bounding box center [579, 591] width 1019 height 786
click at [429, 495] on div "No results found." at bounding box center [579, 591] width 1019 height 786
click at [287, 420] on div "No results found." at bounding box center [579, 591] width 1019 height 786
click at [847, 822] on div "No results found." at bounding box center [579, 591] width 1019 height 786
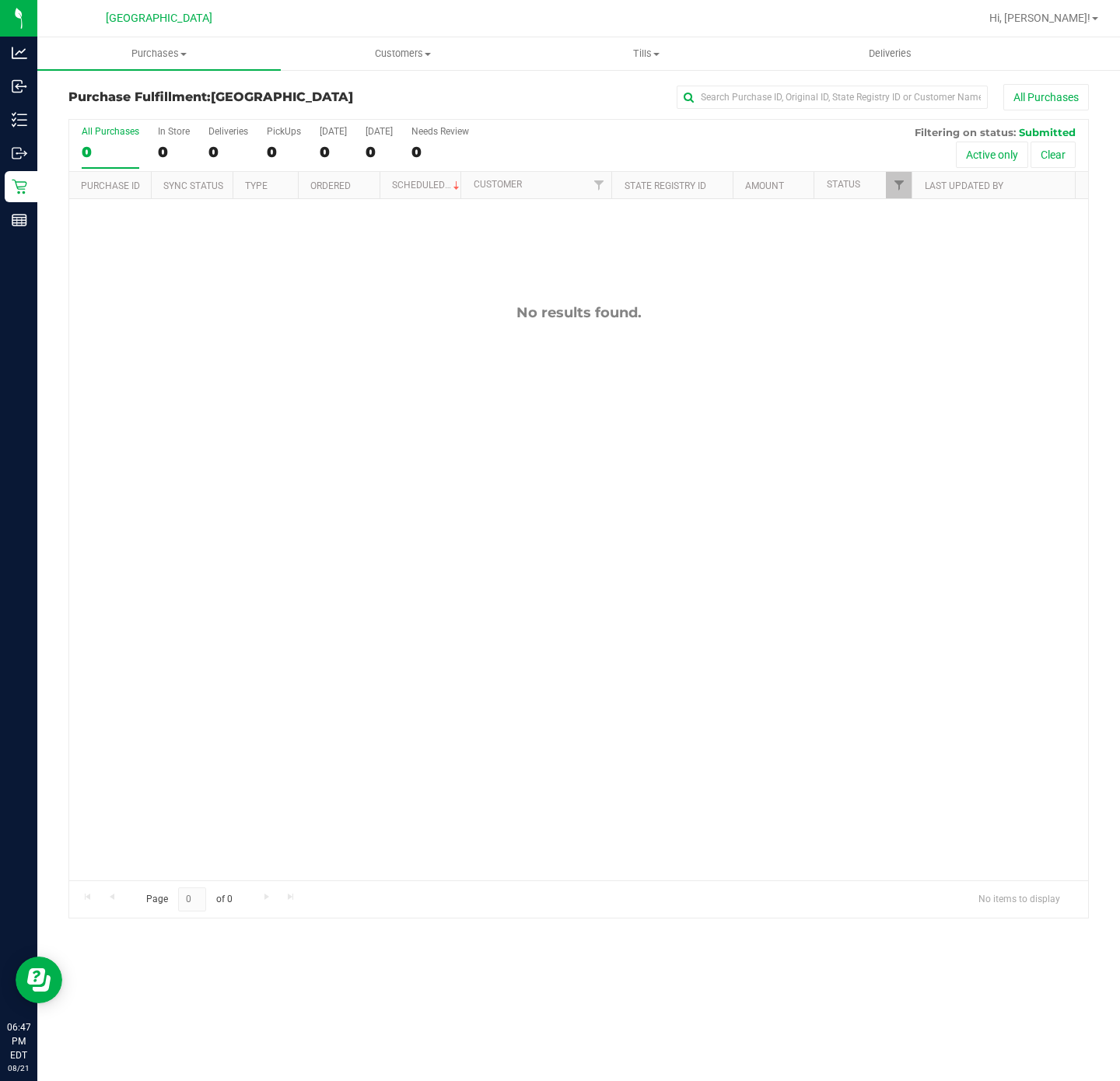
click at [390, 546] on div "No results found." at bounding box center [579, 591] width 1019 height 786
drag, startPoint x: 338, startPoint y: 592, endPoint x: 402, endPoint y: 230, distance: 367.6
click at [338, 592] on div "No results found." at bounding box center [579, 591] width 1019 height 786
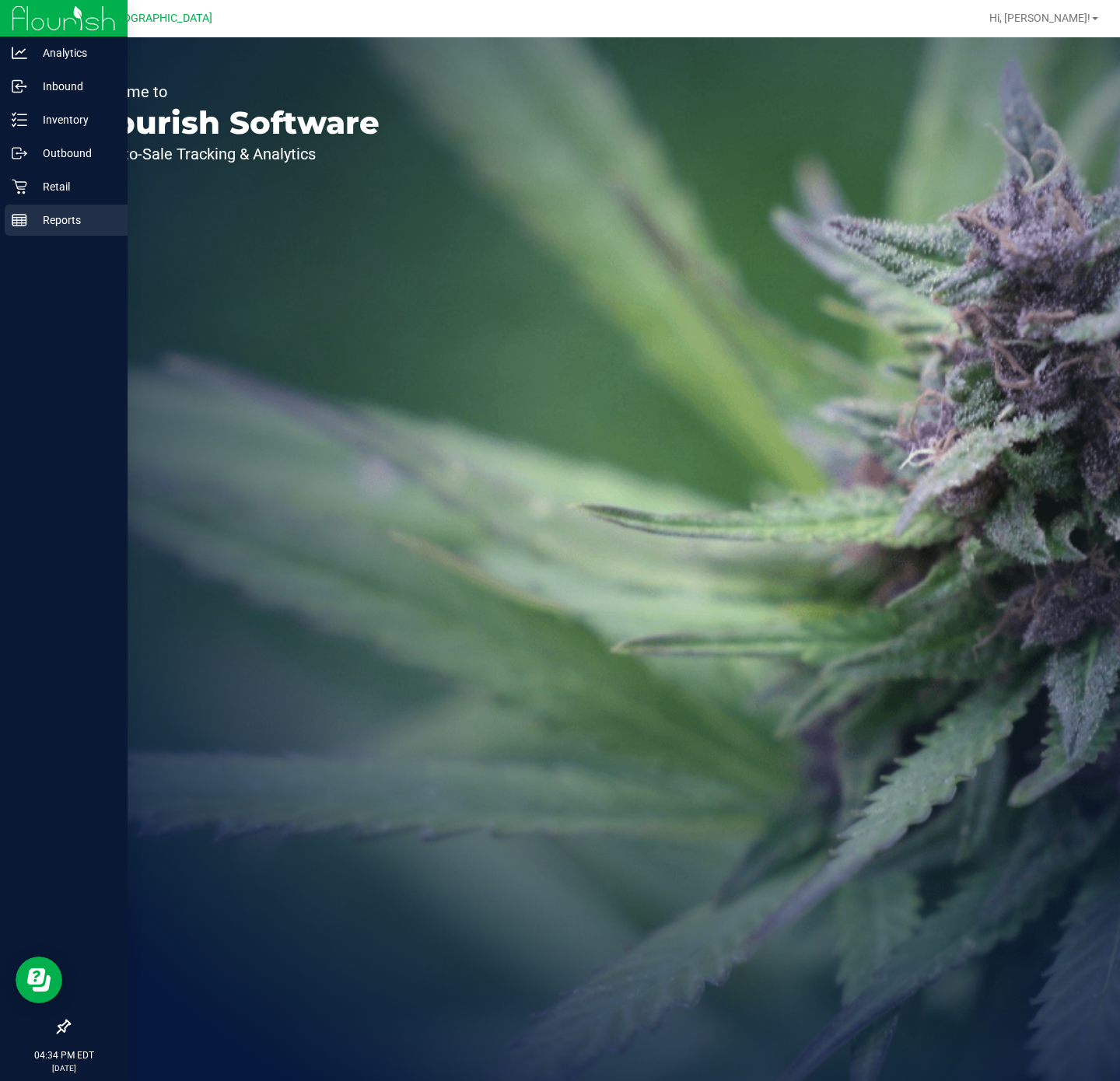
click at [31, 219] on p "Reports" at bounding box center [74, 219] width 93 height 19
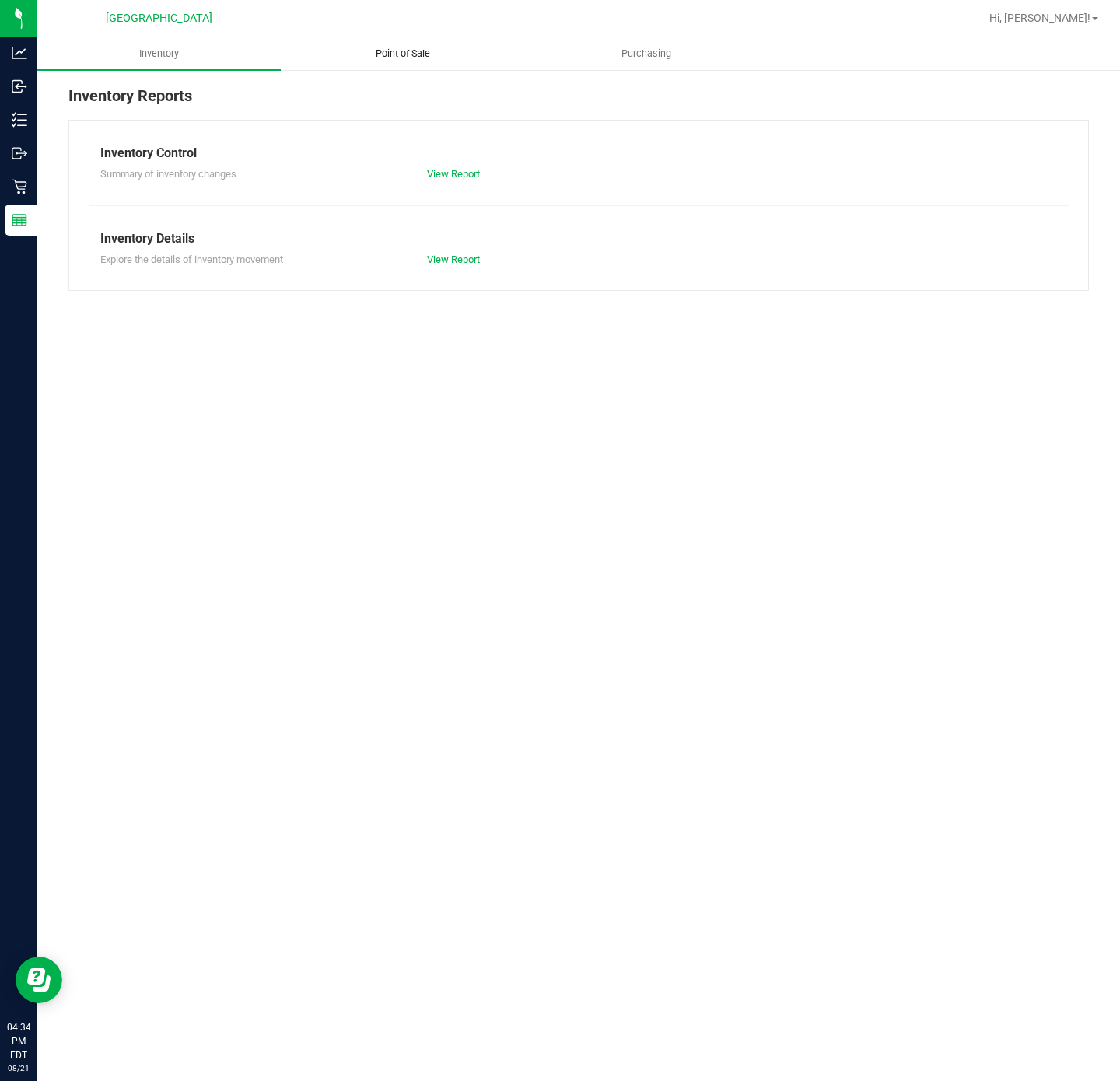
click at [384, 50] on span "Point of Sale" at bounding box center [402, 54] width 96 height 14
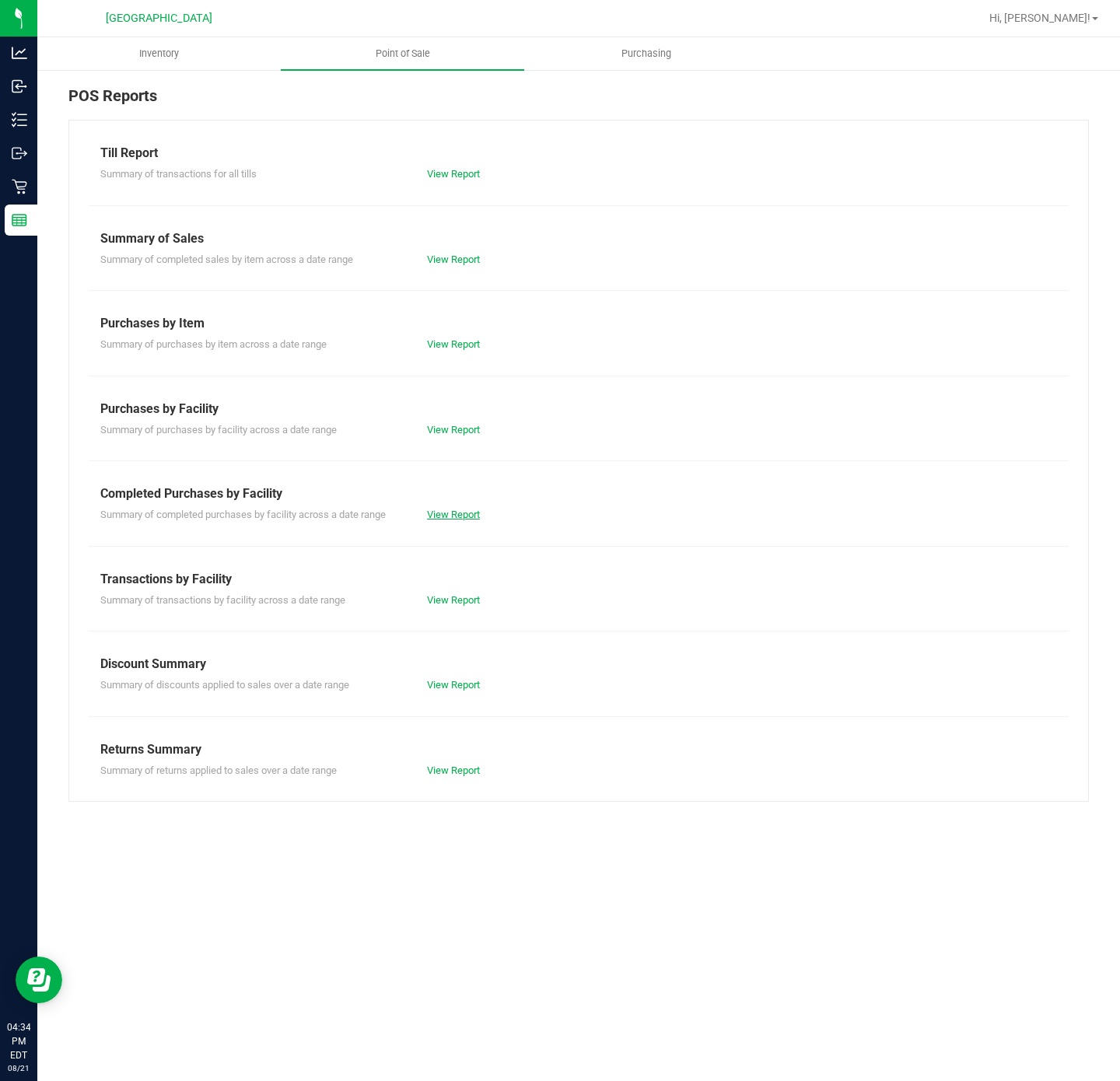
click at [453, 514] on link "View Report" at bounding box center [453, 514] width 53 height 12
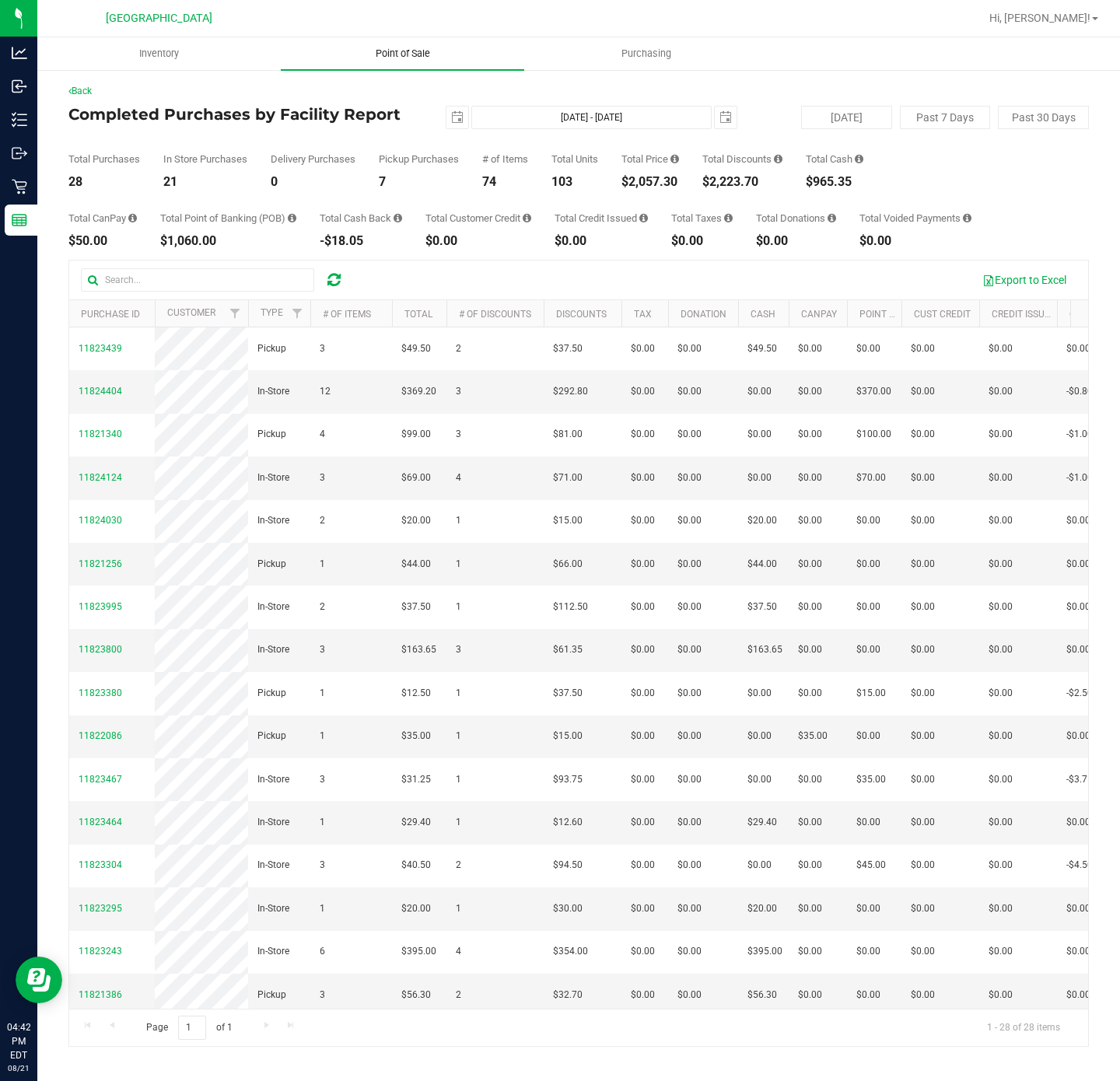
click at [384, 63] on uib-tab-heading "Point of Sale" at bounding box center [402, 54] width 243 height 33
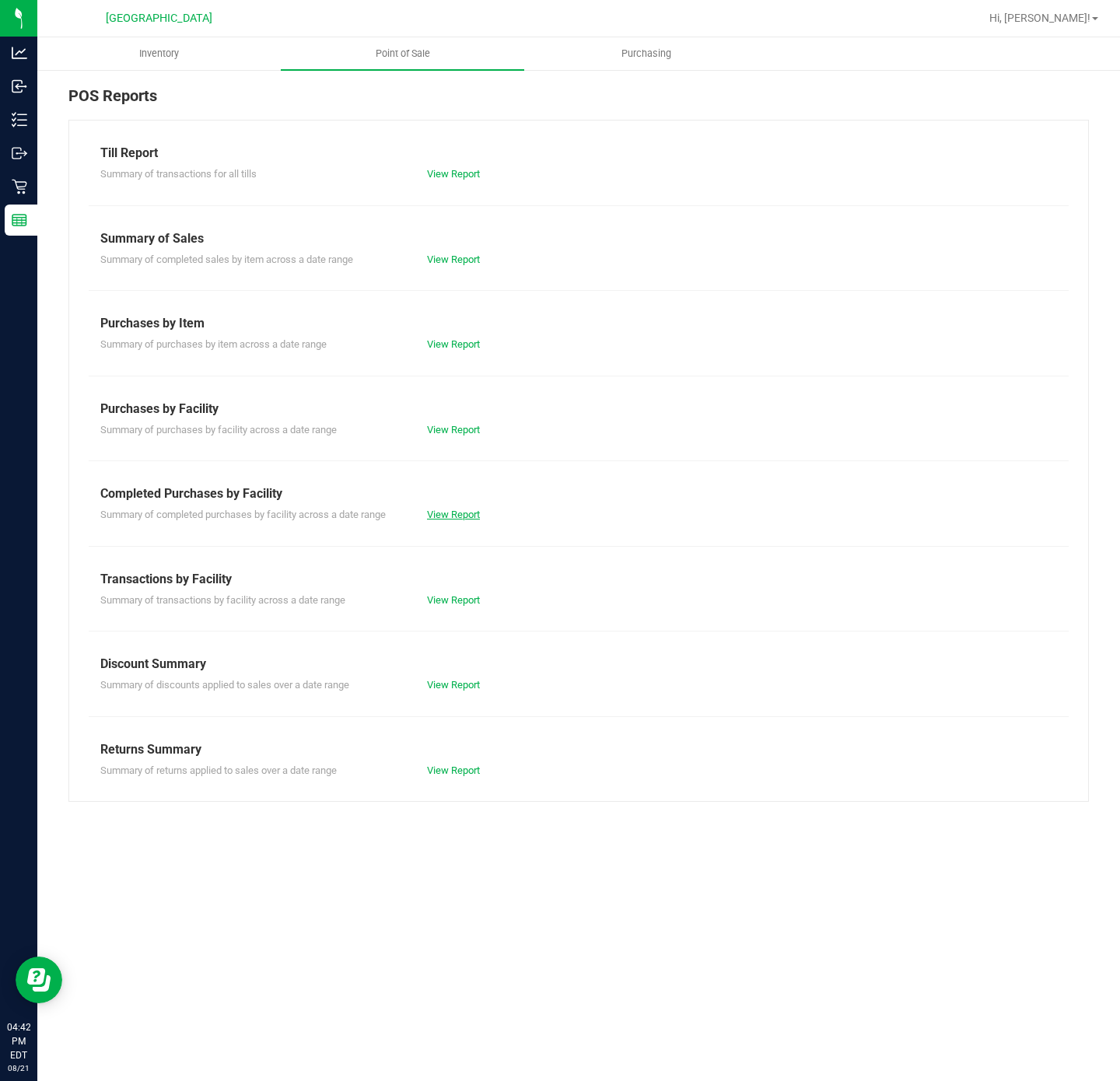
click at [461, 511] on link "View Report" at bounding box center [453, 514] width 53 height 12
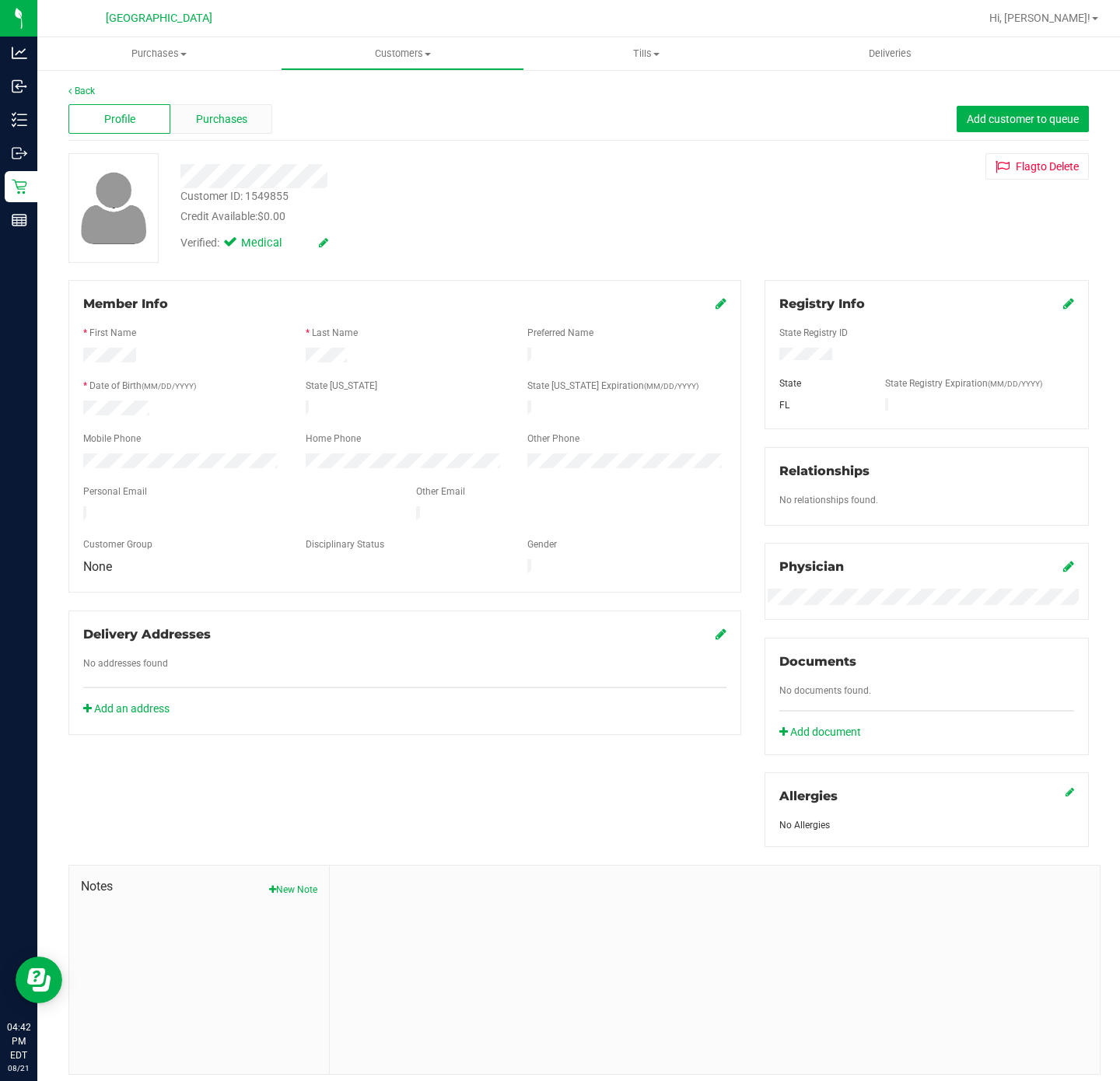
click at [230, 105] on div "Purchases" at bounding box center [221, 119] width 102 height 29
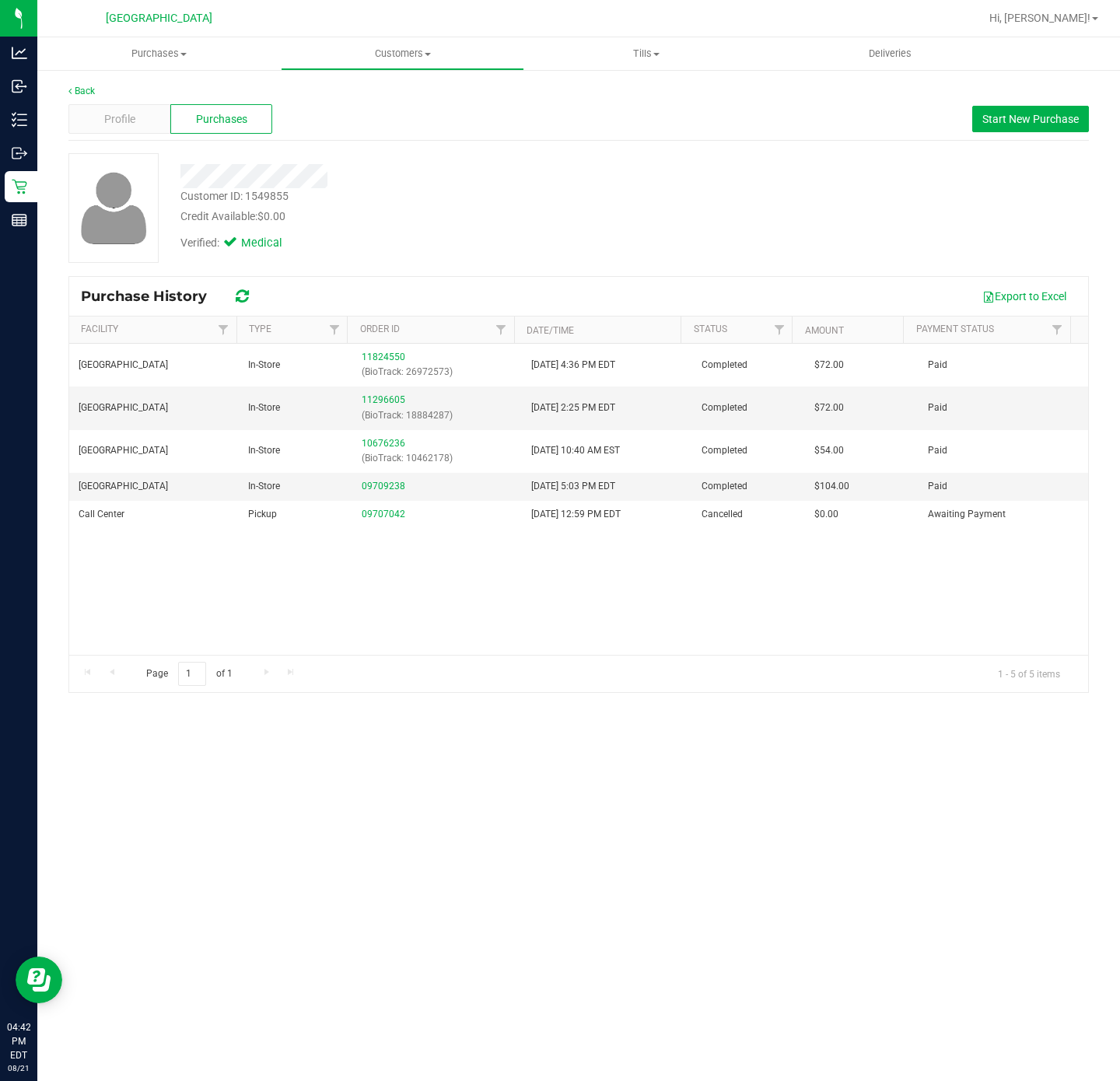
click at [509, 239] on div "Verified: Medical" at bounding box center [429, 242] width 522 height 34
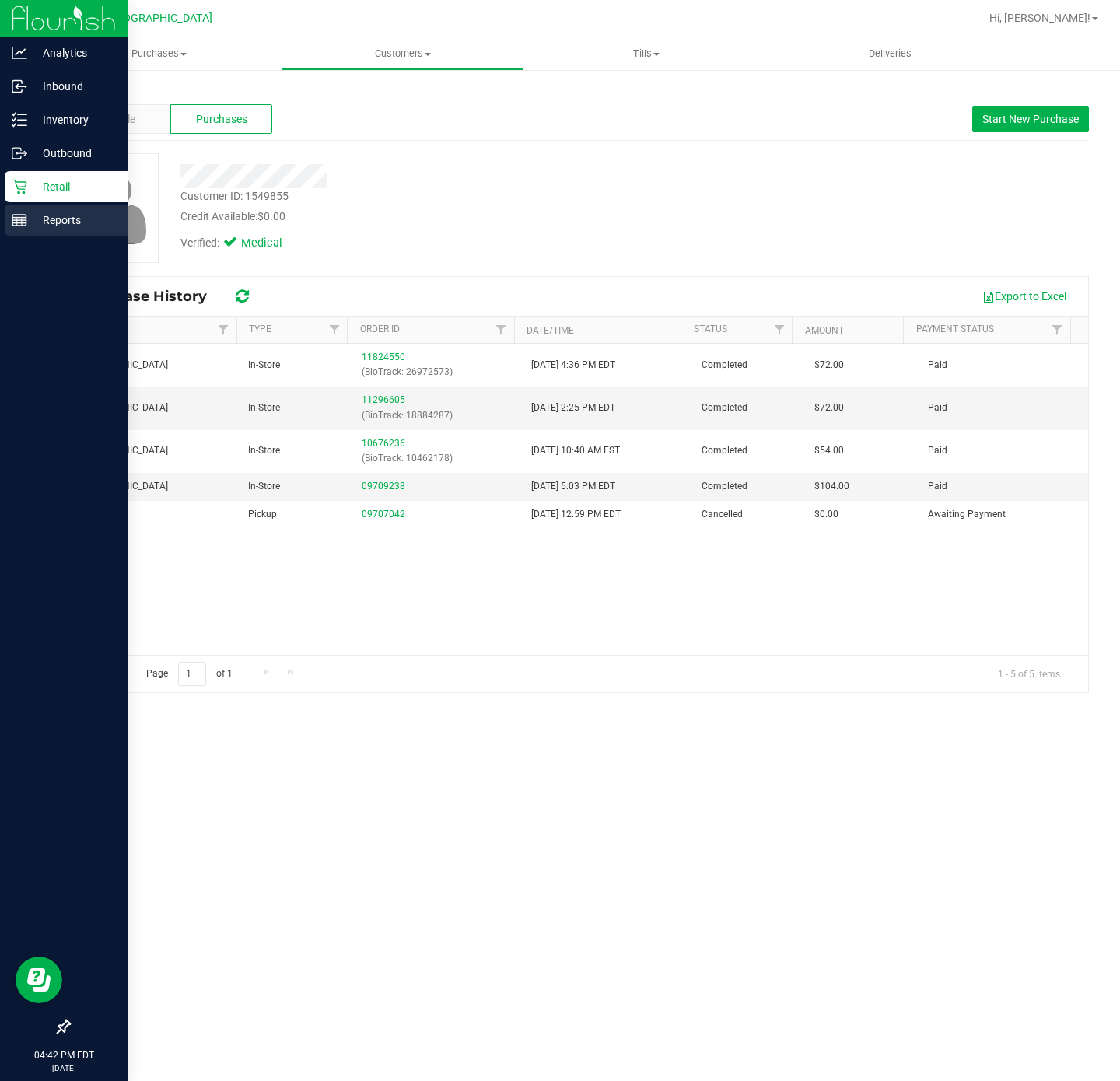
drag, startPoint x: 31, startPoint y: 213, endPoint x: 47, endPoint y: 222, distance: 18.4
click at [31, 213] on p "Reports" at bounding box center [74, 219] width 93 height 19
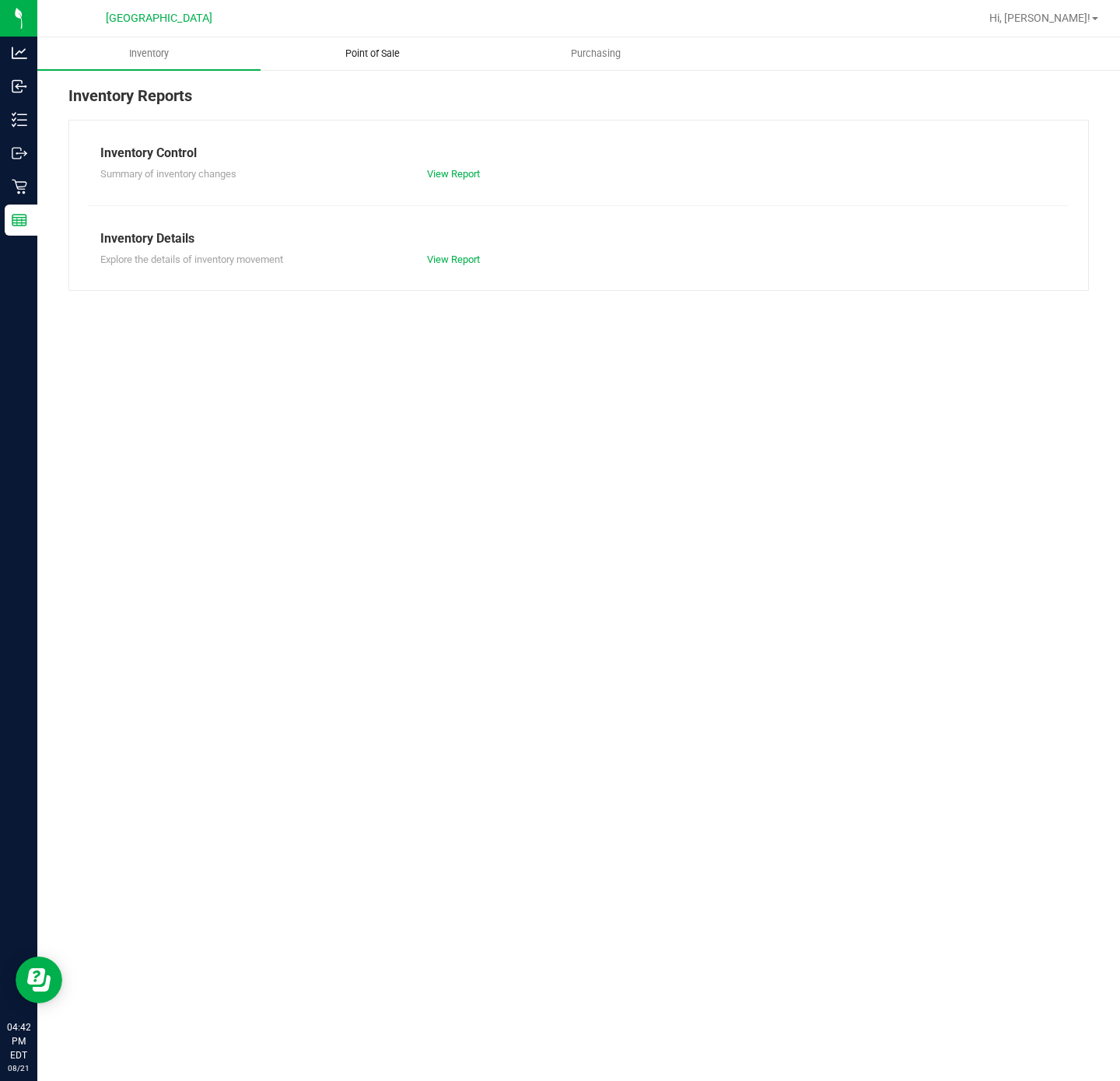
click at [359, 55] on span "Point of Sale" at bounding box center [372, 54] width 96 height 14
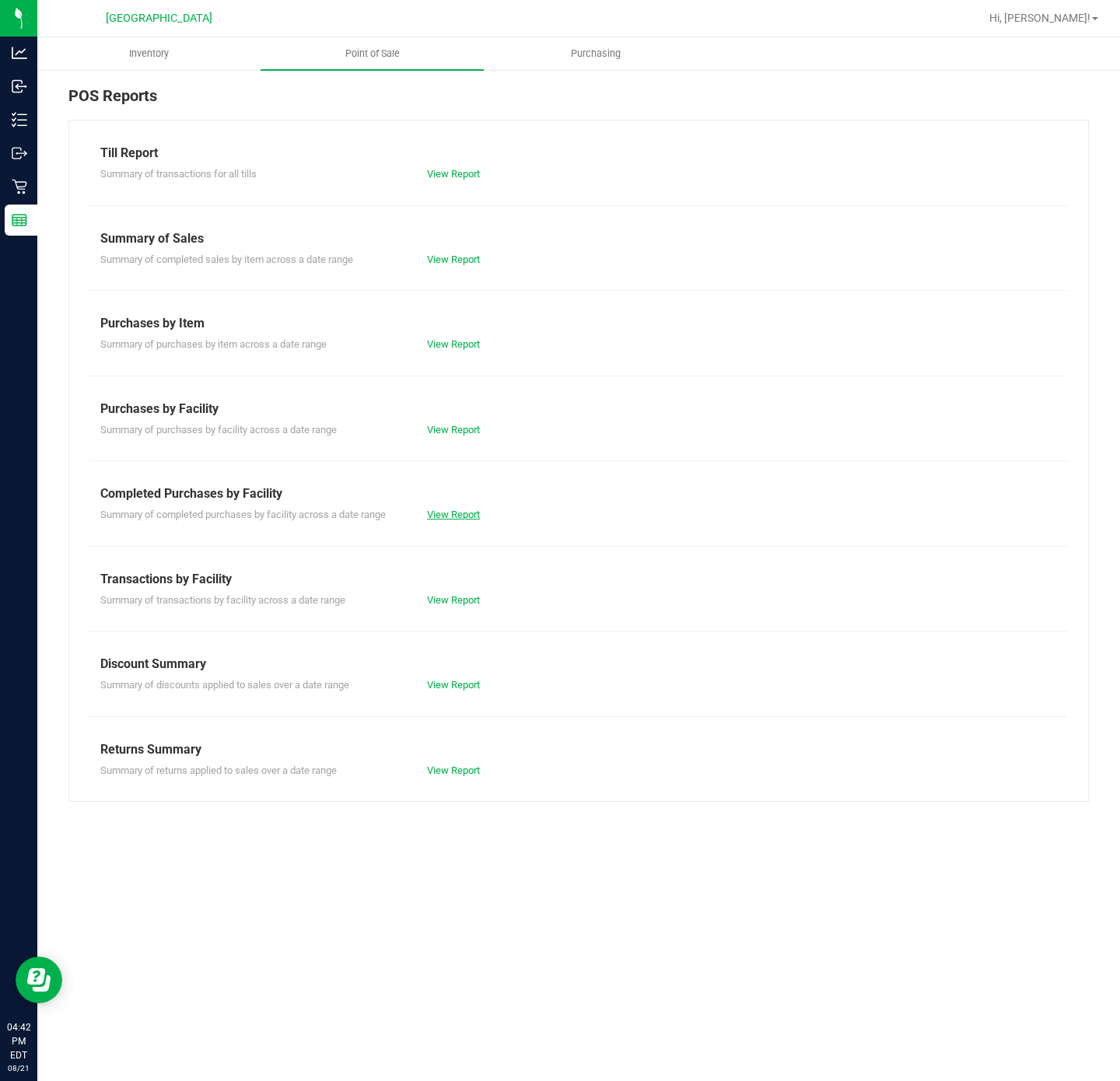
click at [457, 511] on link "View Report" at bounding box center [453, 514] width 53 height 12
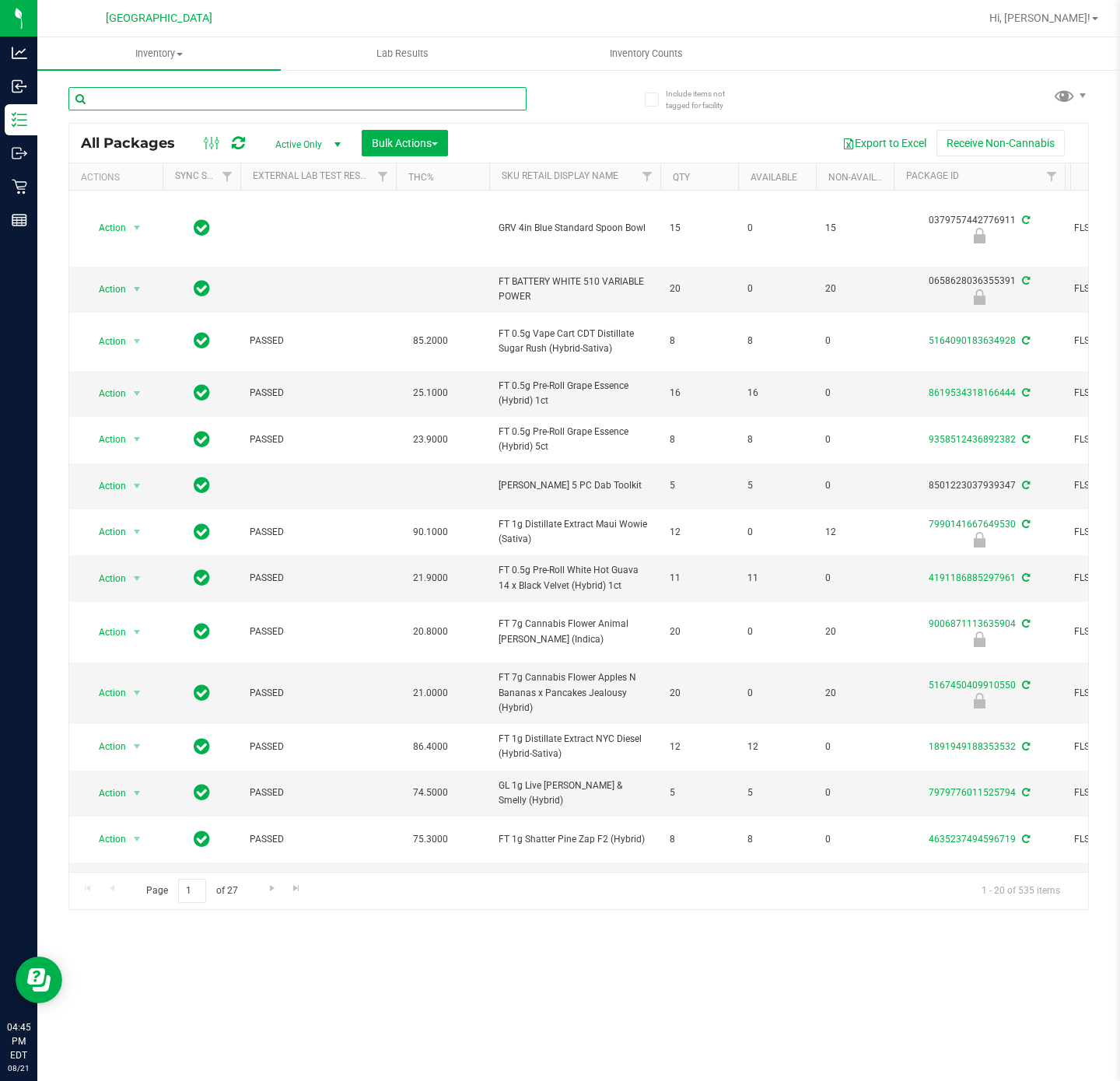
click at [311, 103] on input "text" at bounding box center [297, 98] width 458 height 23
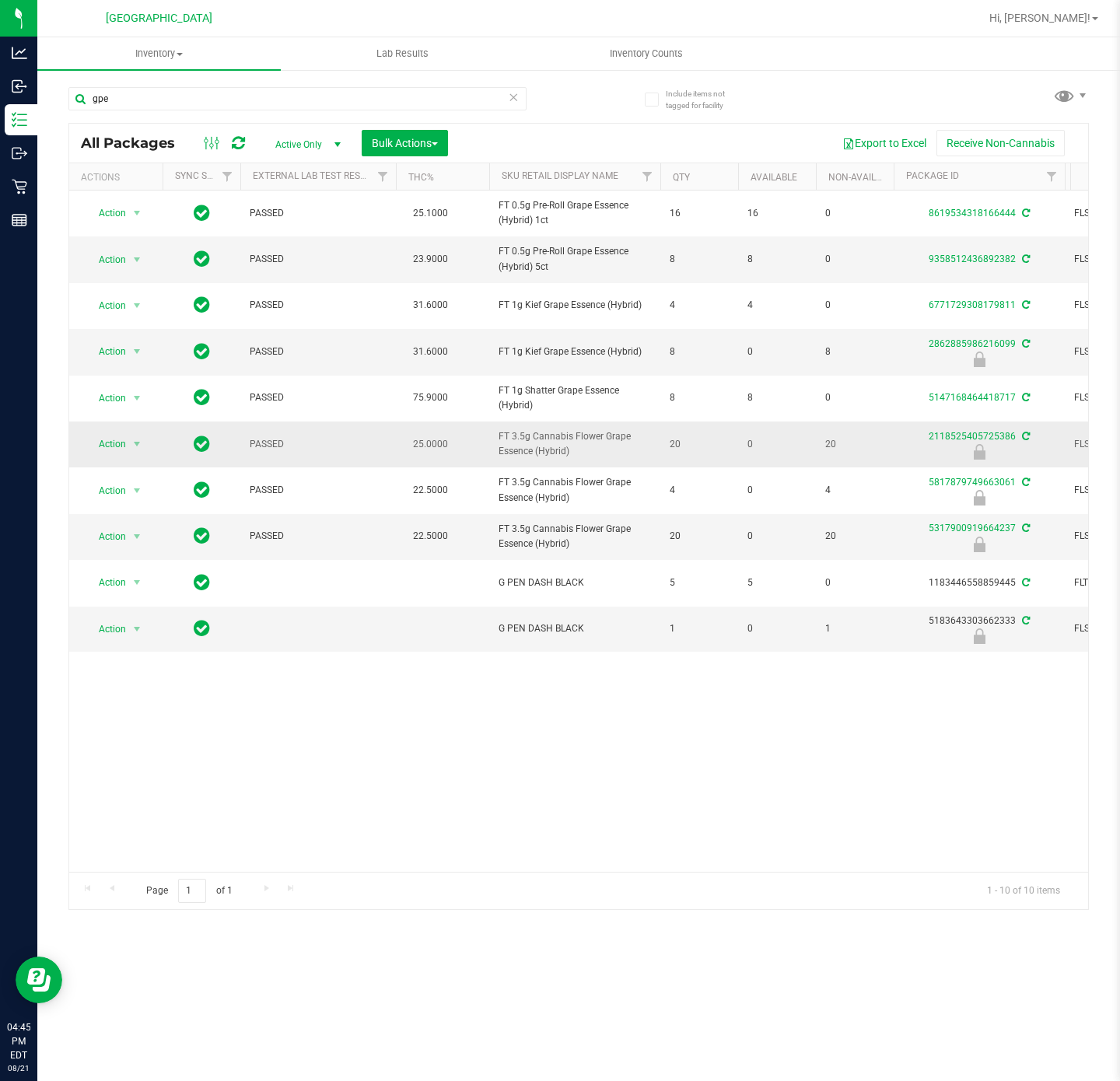
click at [546, 450] on span "FT 3.5g Cannabis Flower Grape Essence (Hybrid)" at bounding box center [575, 444] width 152 height 29
copy tr "FT 3.5g Cannabis Flower Grape Essence (Hybrid)"
click at [202, 90] on input "gpe" at bounding box center [297, 98] width 458 height 23
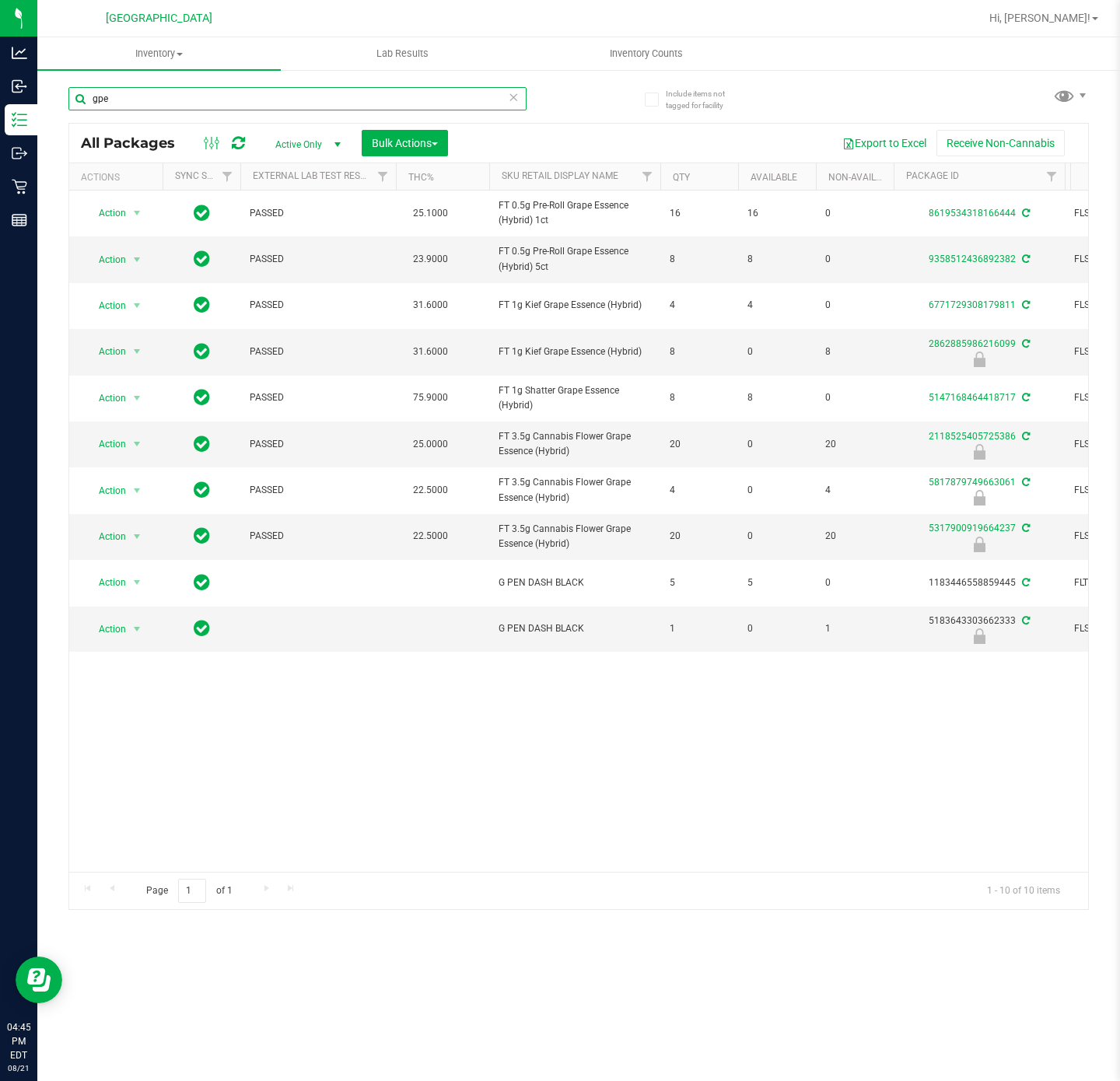
click at [202, 90] on input "gpe" at bounding box center [297, 98] width 458 height 23
paste input "FT 3.5g Cannabis Flower Grape Essence (Hybrid)"
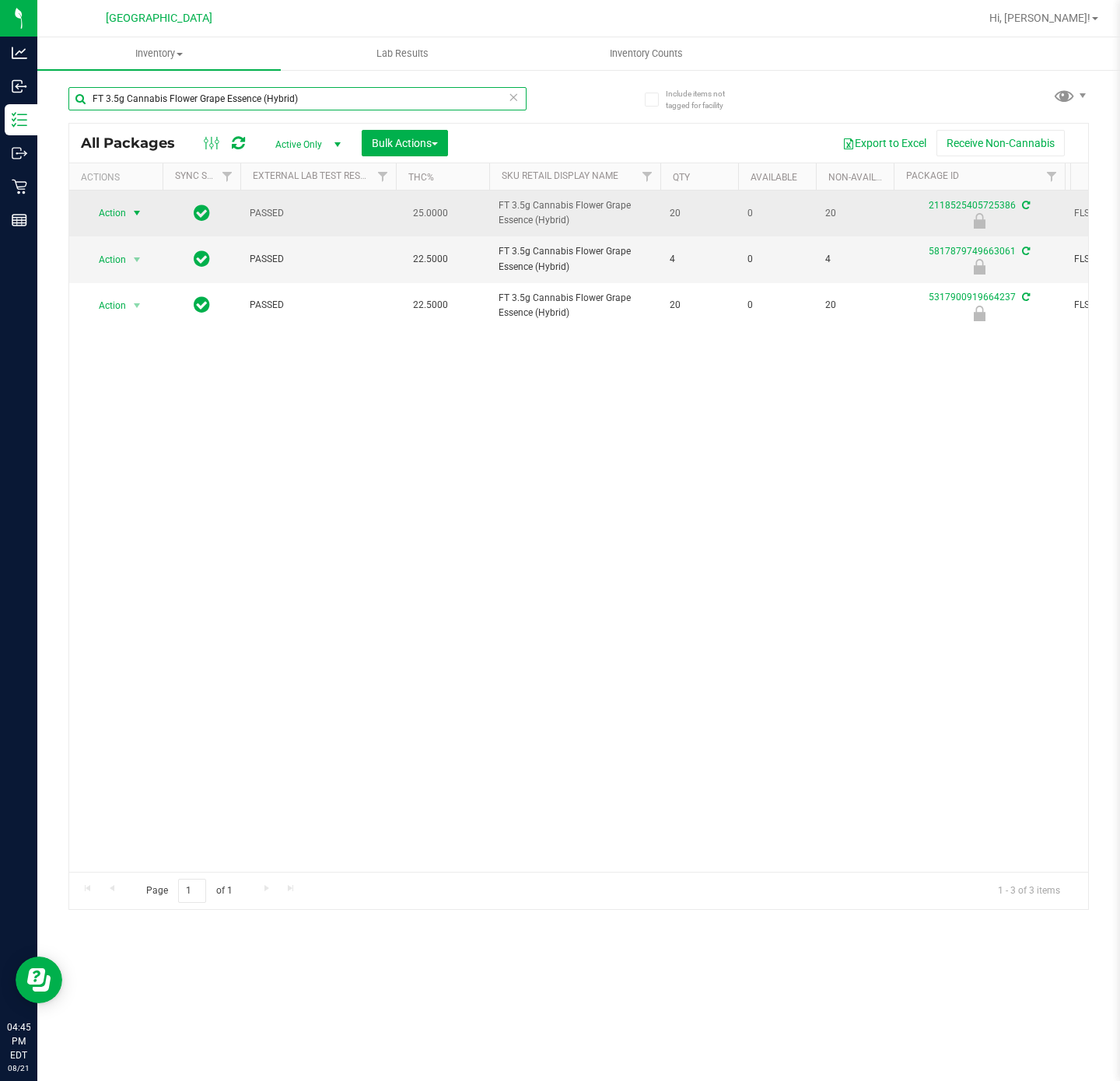
type input "FT 3.5g Cannabis Flower Grape Essence (Hybrid)"
click at [133, 215] on span "select" at bounding box center [136, 212] width 13 height 13
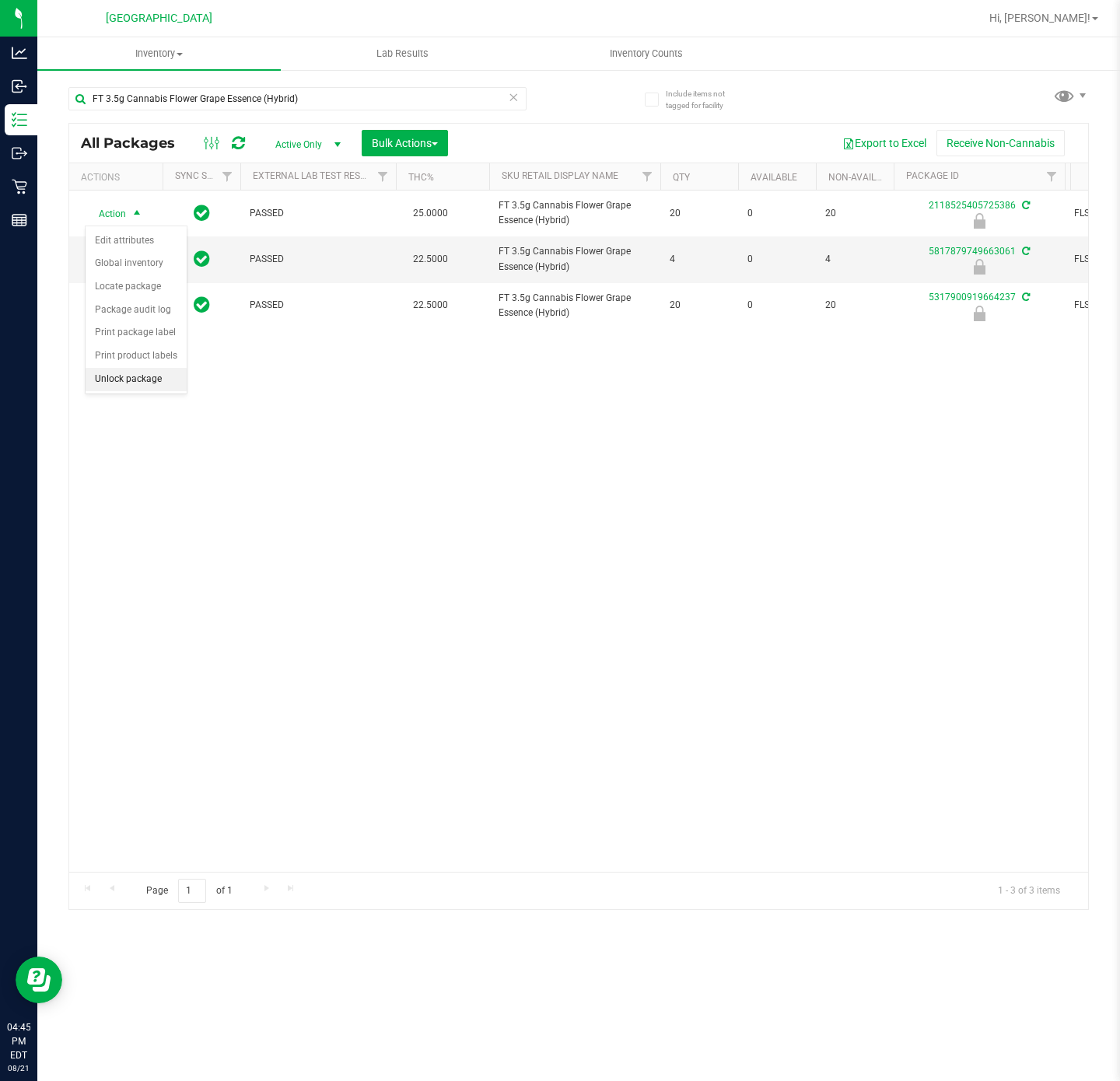
click at [143, 383] on li "Unlock package" at bounding box center [136, 380] width 101 height 23
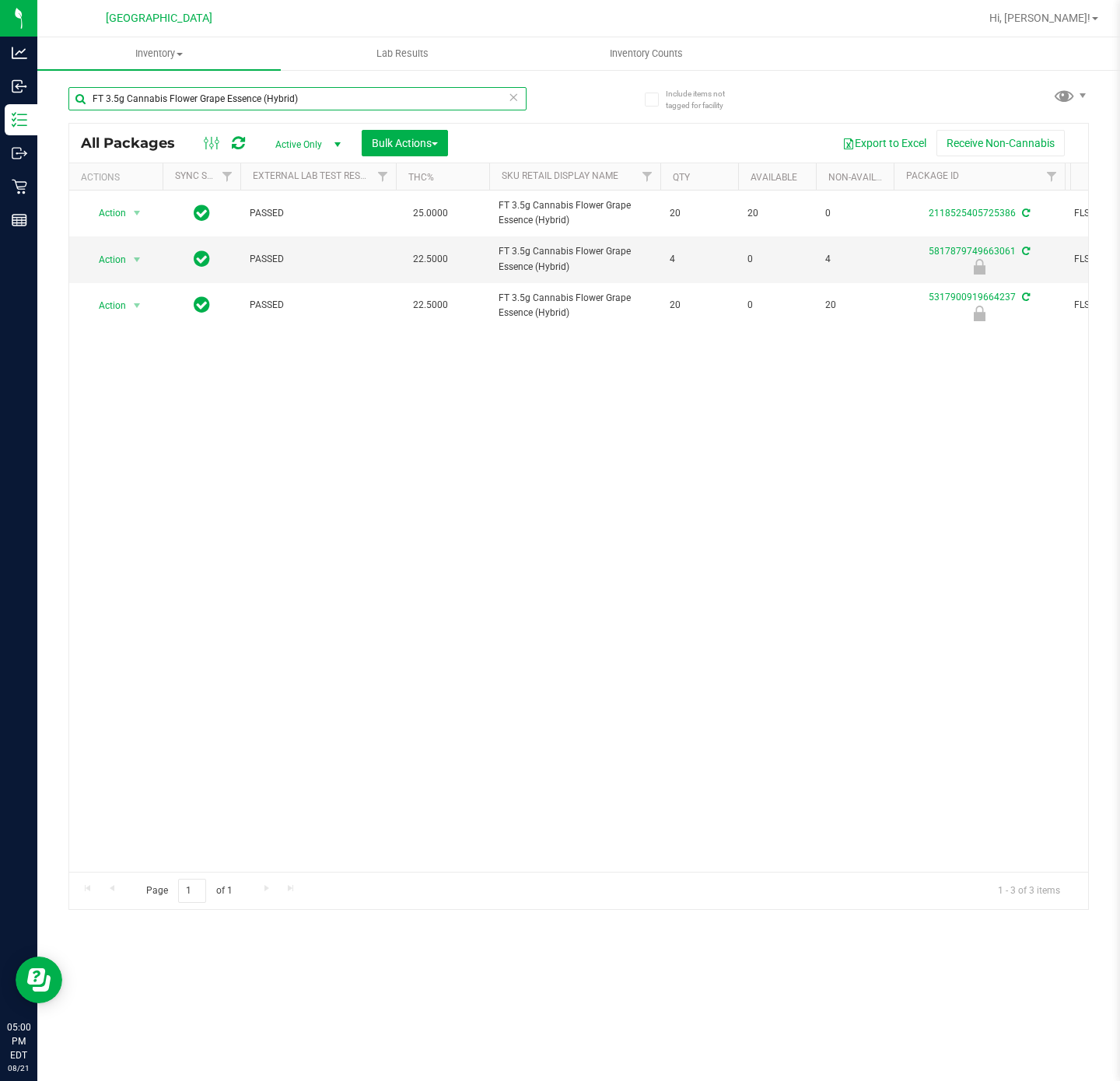
click at [229, 95] on input "FT 3.5g Cannabis Flower Grape Essence (Hybrid)" at bounding box center [297, 98] width 458 height 23
type input "ffp"
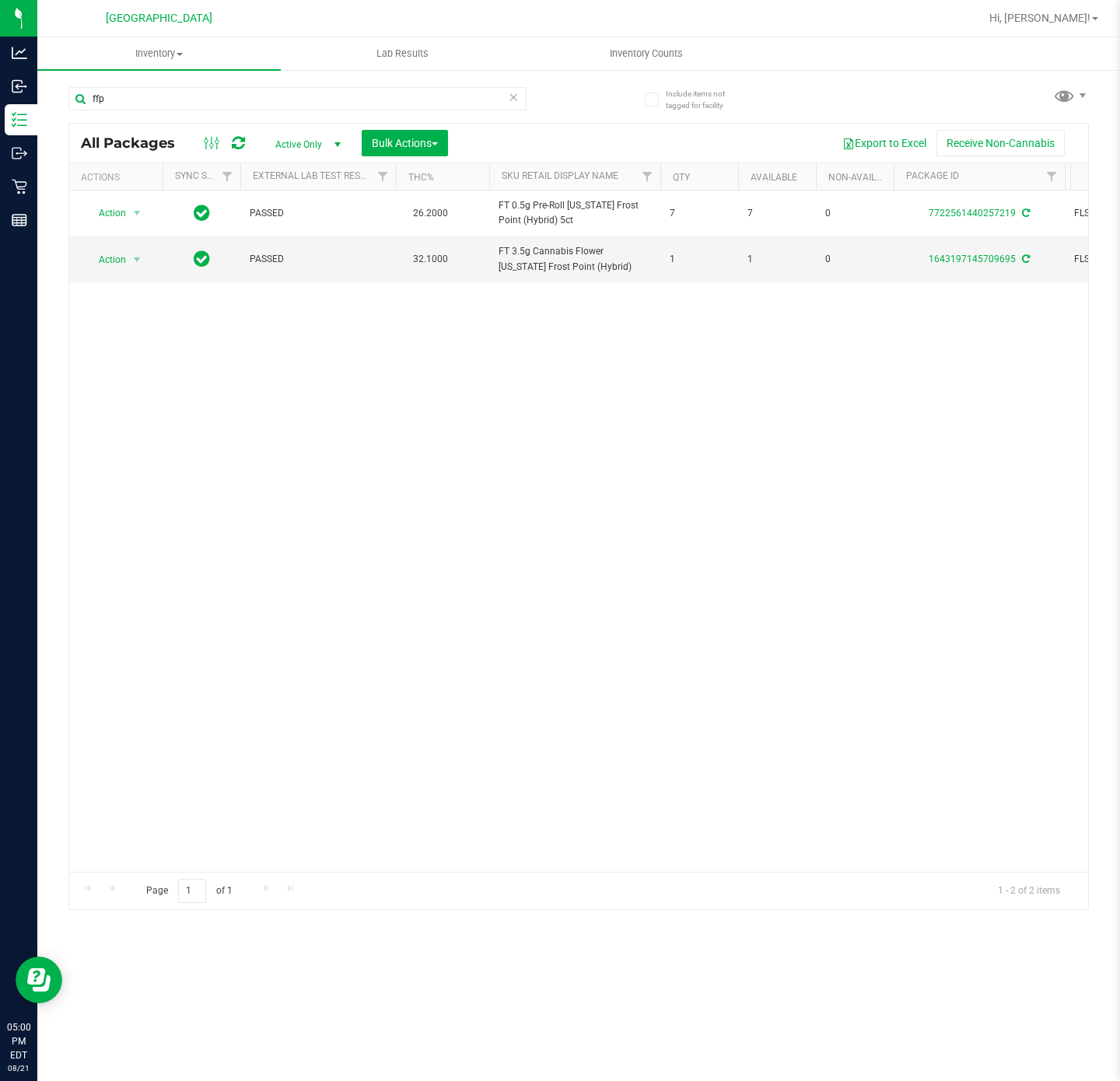
click at [490, 533] on div "Action Action Adjust qty Create package Edit attributes Global inventory Locate…" at bounding box center [579, 531] width 1019 height 681
click at [339, 444] on div "Action Action Adjust qty Create package Edit attributes Global inventory Locate…" at bounding box center [579, 531] width 1019 height 681
click at [217, 555] on div "Action Action Adjust qty Create package Edit attributes Global inventory Locate…" at bounding box center [579, 531] width 1019 height 681
click at [217, 553] on div "Action Action Adjust qty Create package Edit attributes Global inventory Locate…" at bounding box center [579, 531] width 1019 height 681
click at [320, 586] on div "Action Action Adjust qty Create package Edit attributes Global inventory Locate…" at bounding box center [579, 531] width 1019 height 681
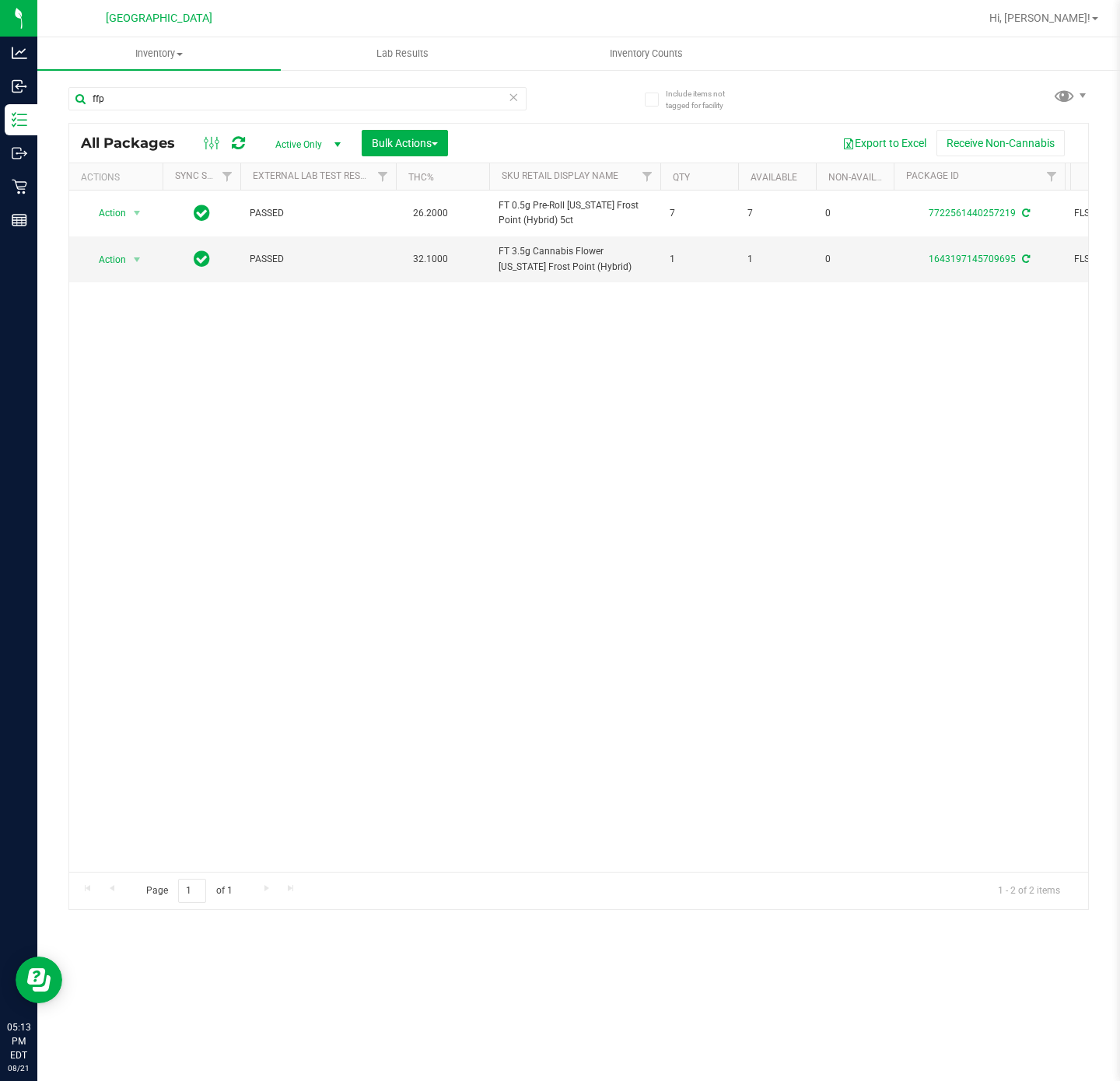
drag, startPoint x: 451, startPoint y: 502, endPoint x: 415, endPoint y: 350, distance: 156.2
click at [451, 502] on div "Action Action Adjust qty Create package Edit attributes Global inventory Locate…" at bounding box center [579, 531] width 1019 height 681
click at [307, 107] on input "ffp" at bounding box center [297, 98] width 458 height 23
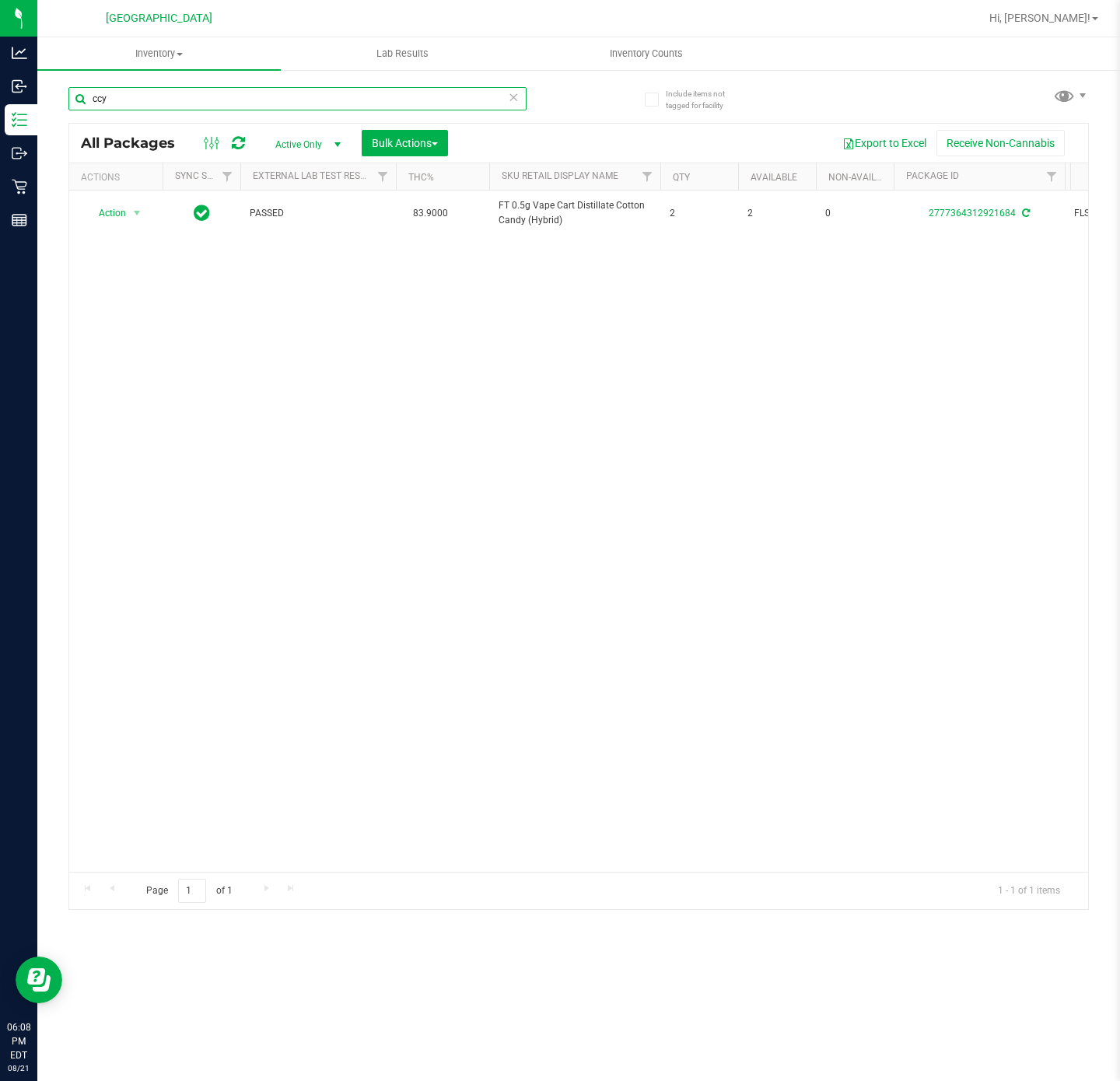
type input "ccy"
click at [388, 337] on div "Action Action Adjust qty Create package Edit attributes Global inventory Locate…" at bounding box center [579, 531] width 1019 height 681
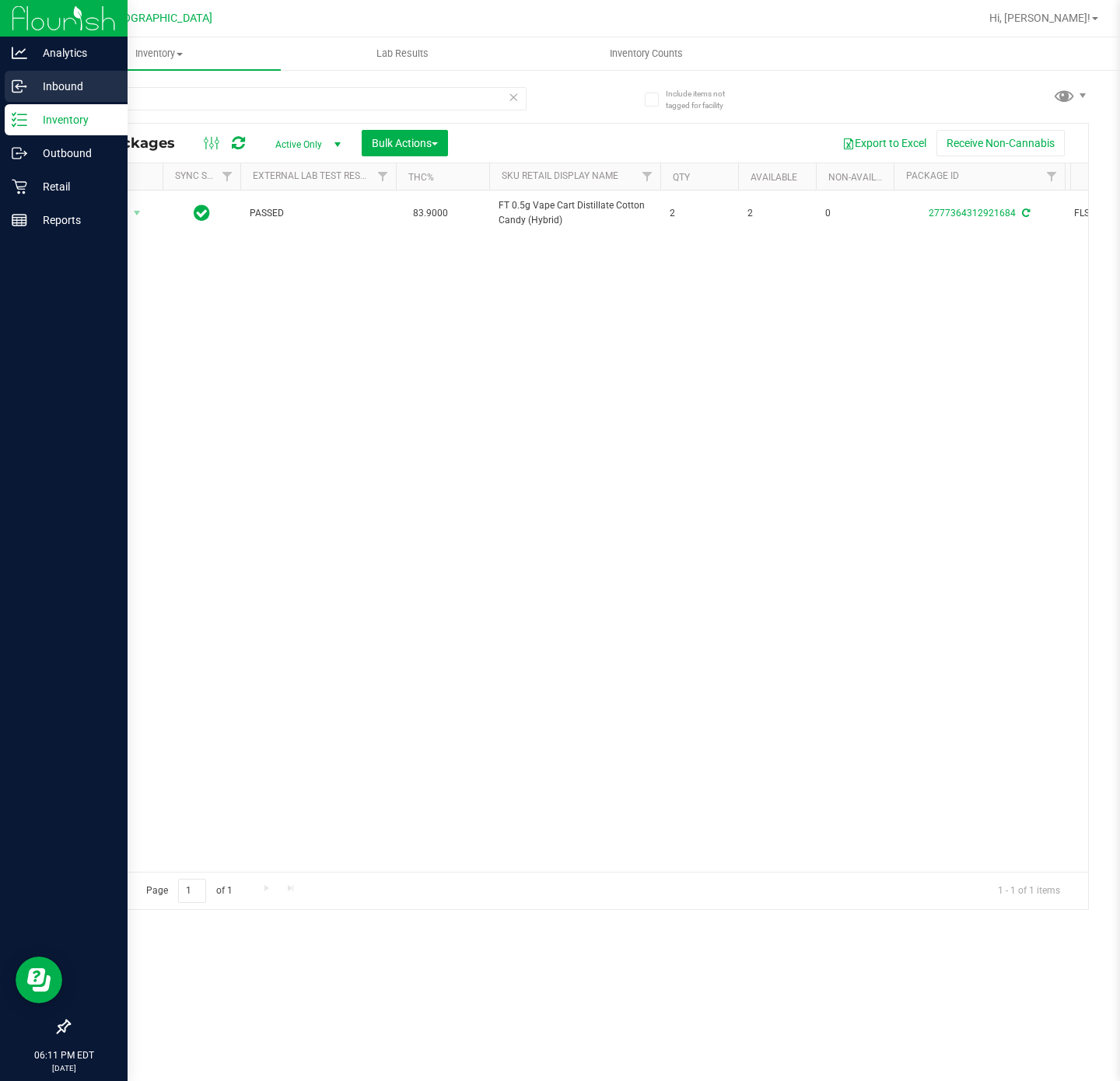
click at [54, 84] on p "Inbound" at bounding box center [74, 86] width 93 height 19
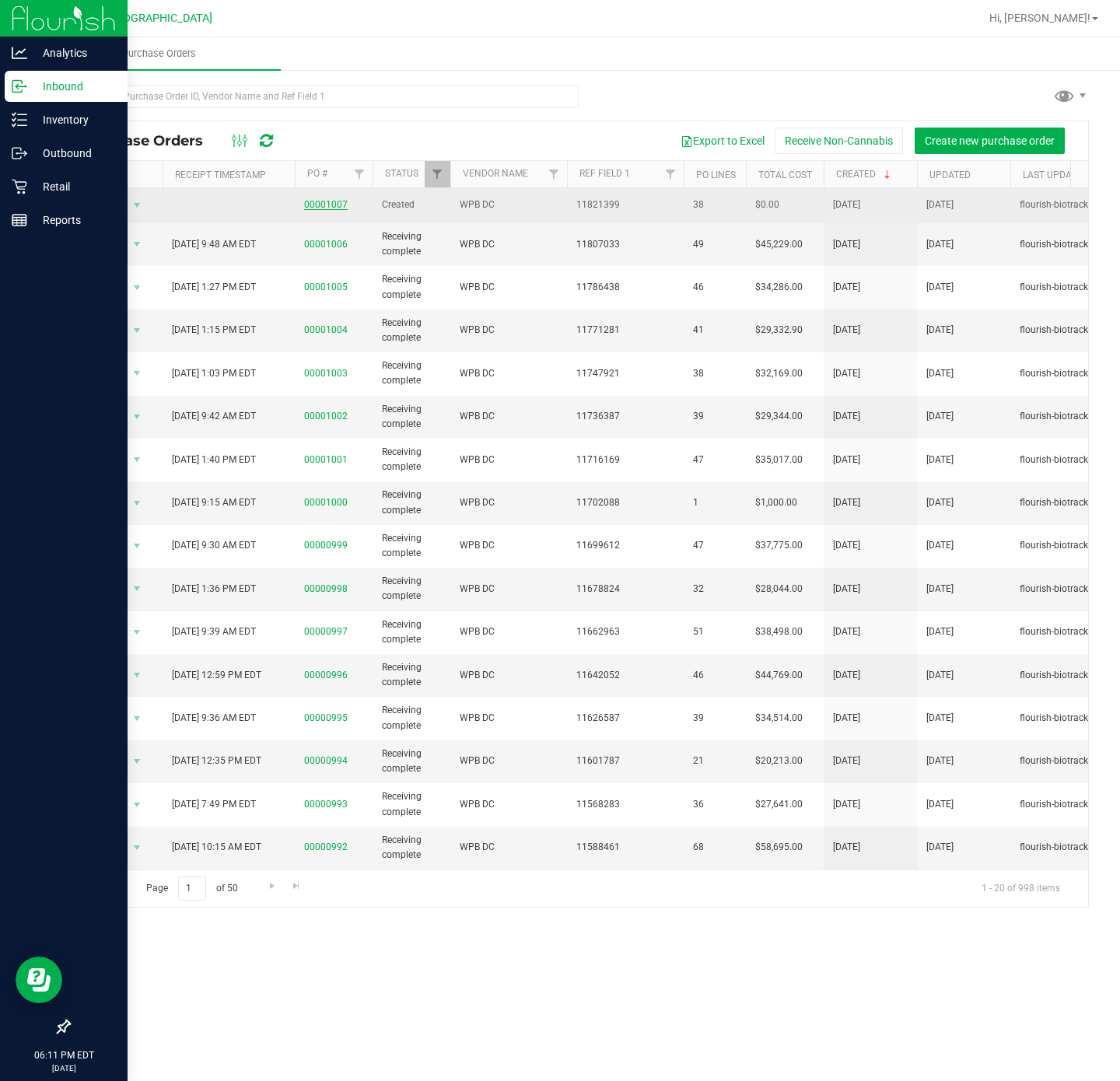
click at [325, 206] on link "00001007" at bounding box center [325, 204] width 44 height 11
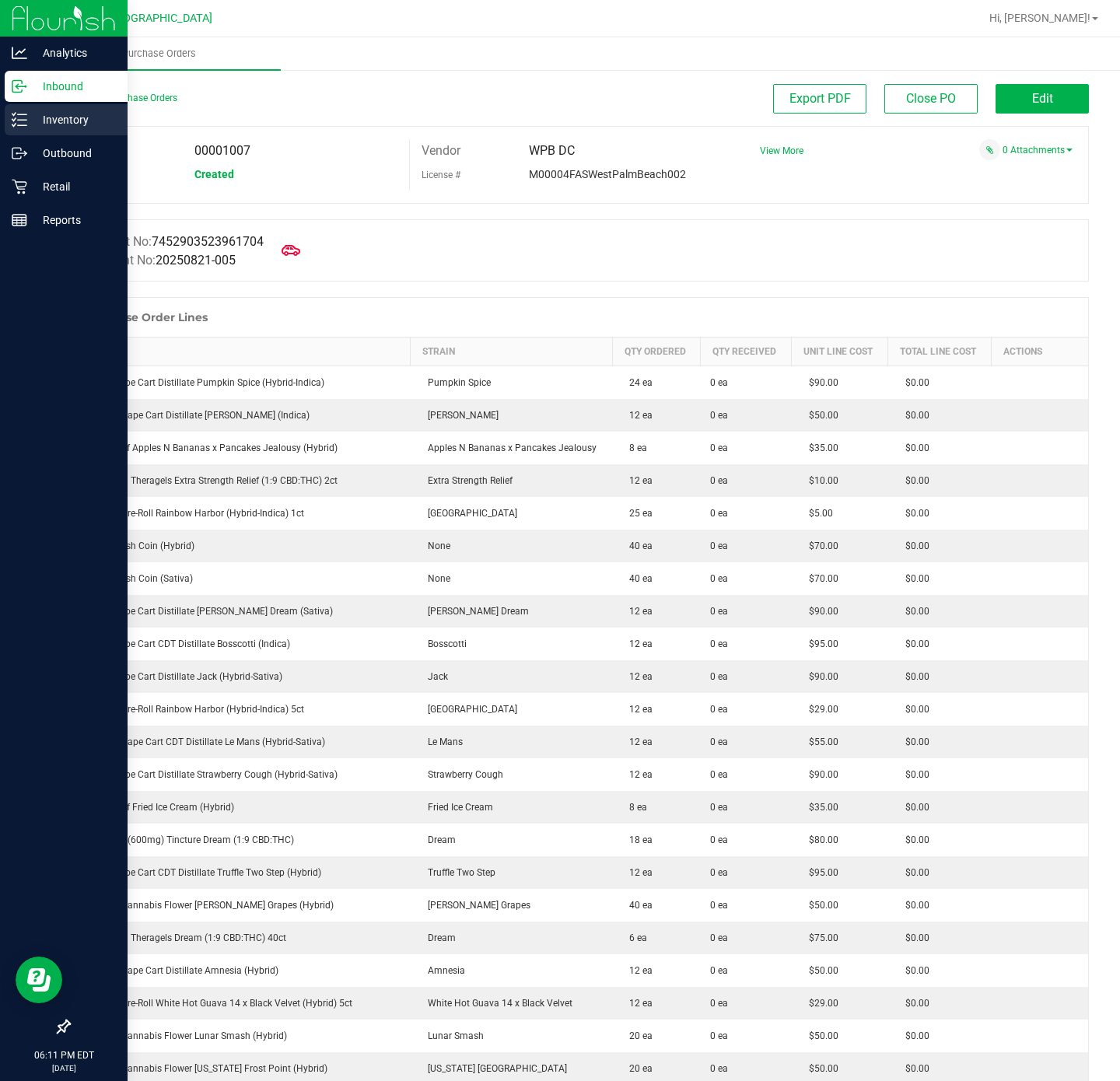
click at [27, 122] on p "Inventory" at bounding box center [74, 119] width 93 height 19
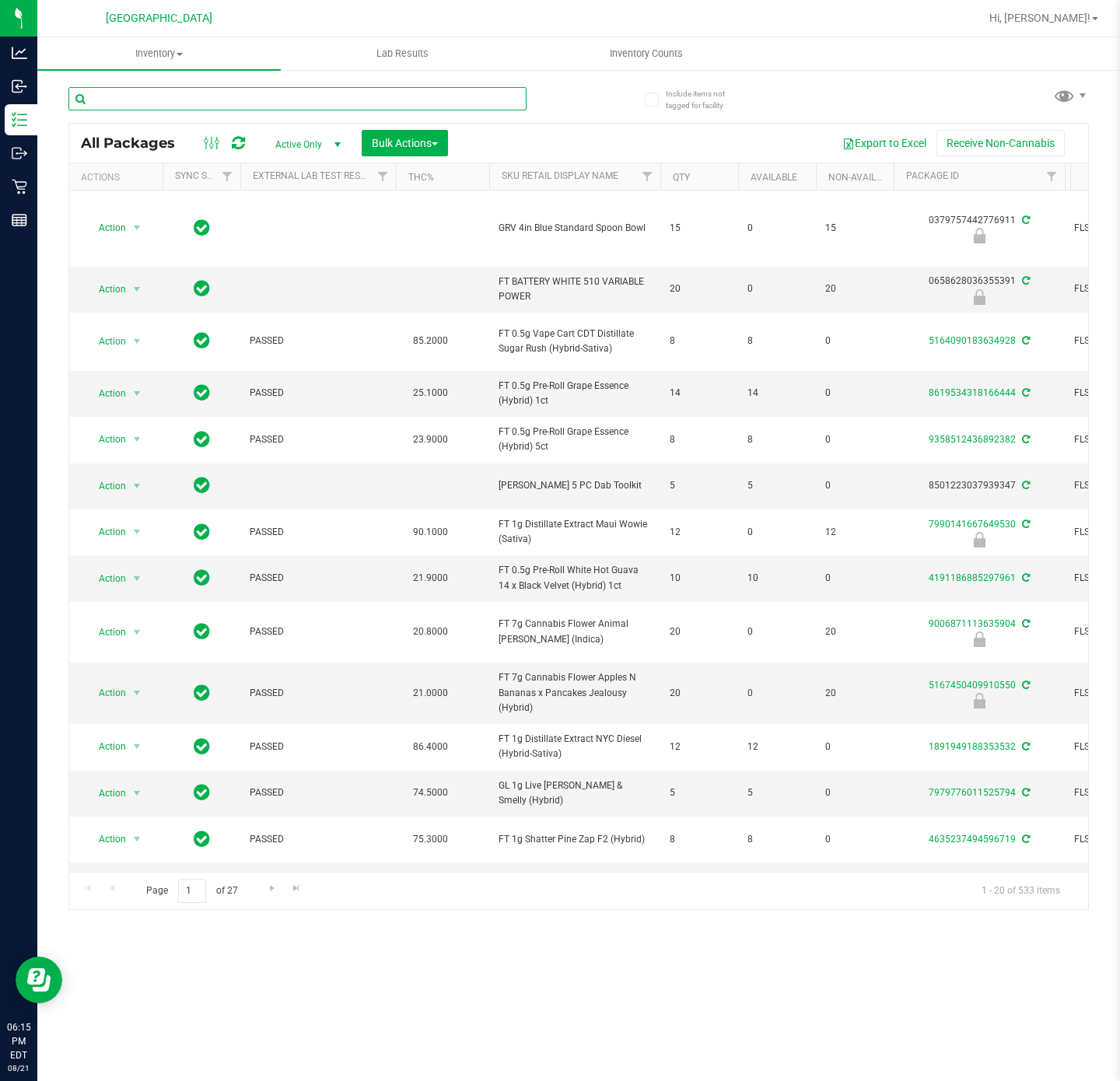
click at [204, 92] on input "text" at bounding box center [297, 98] width 458 height 23
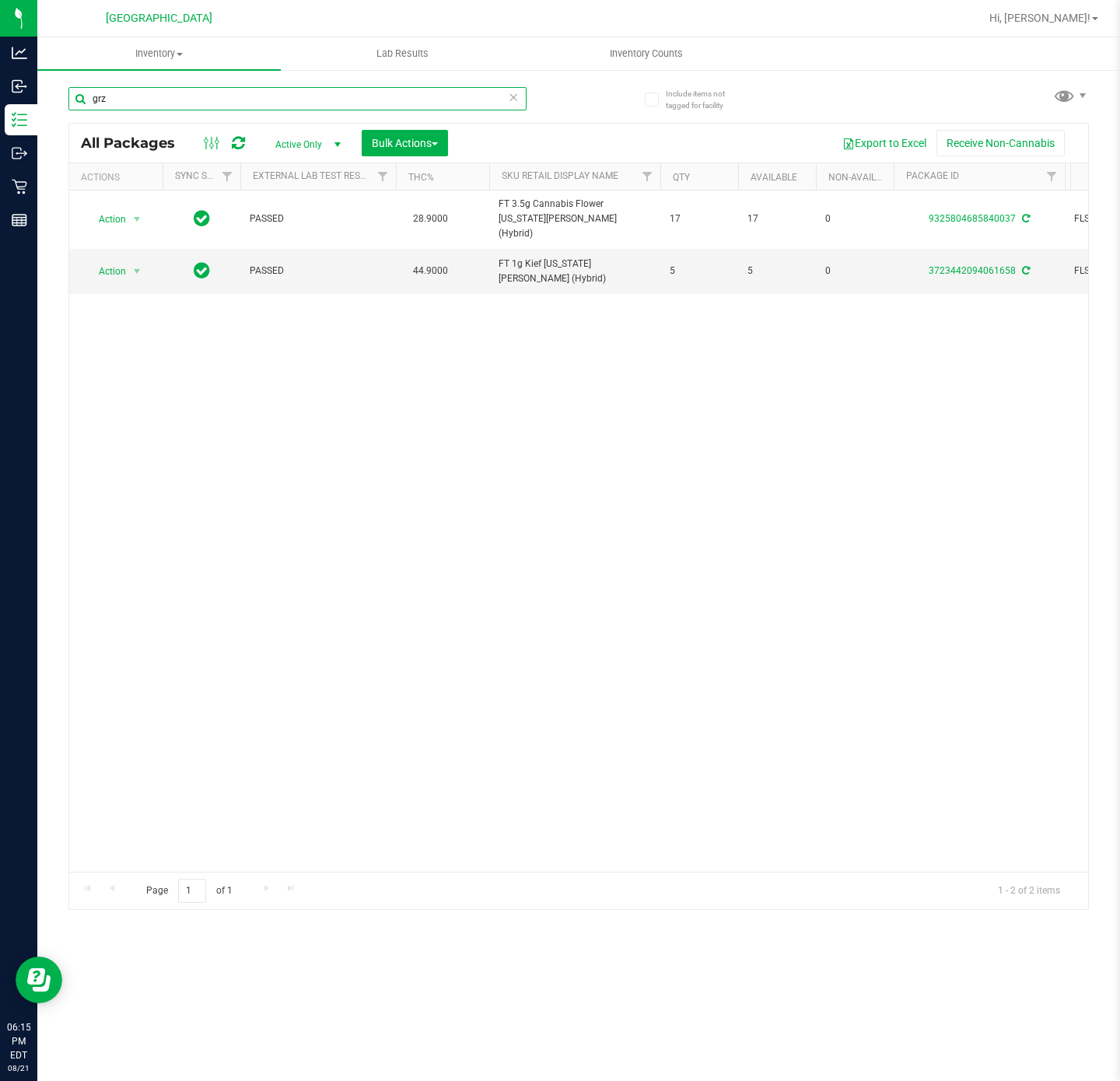
click at [465, 105] on input "grz" at bounding box center [297, 98] width 458 height 23
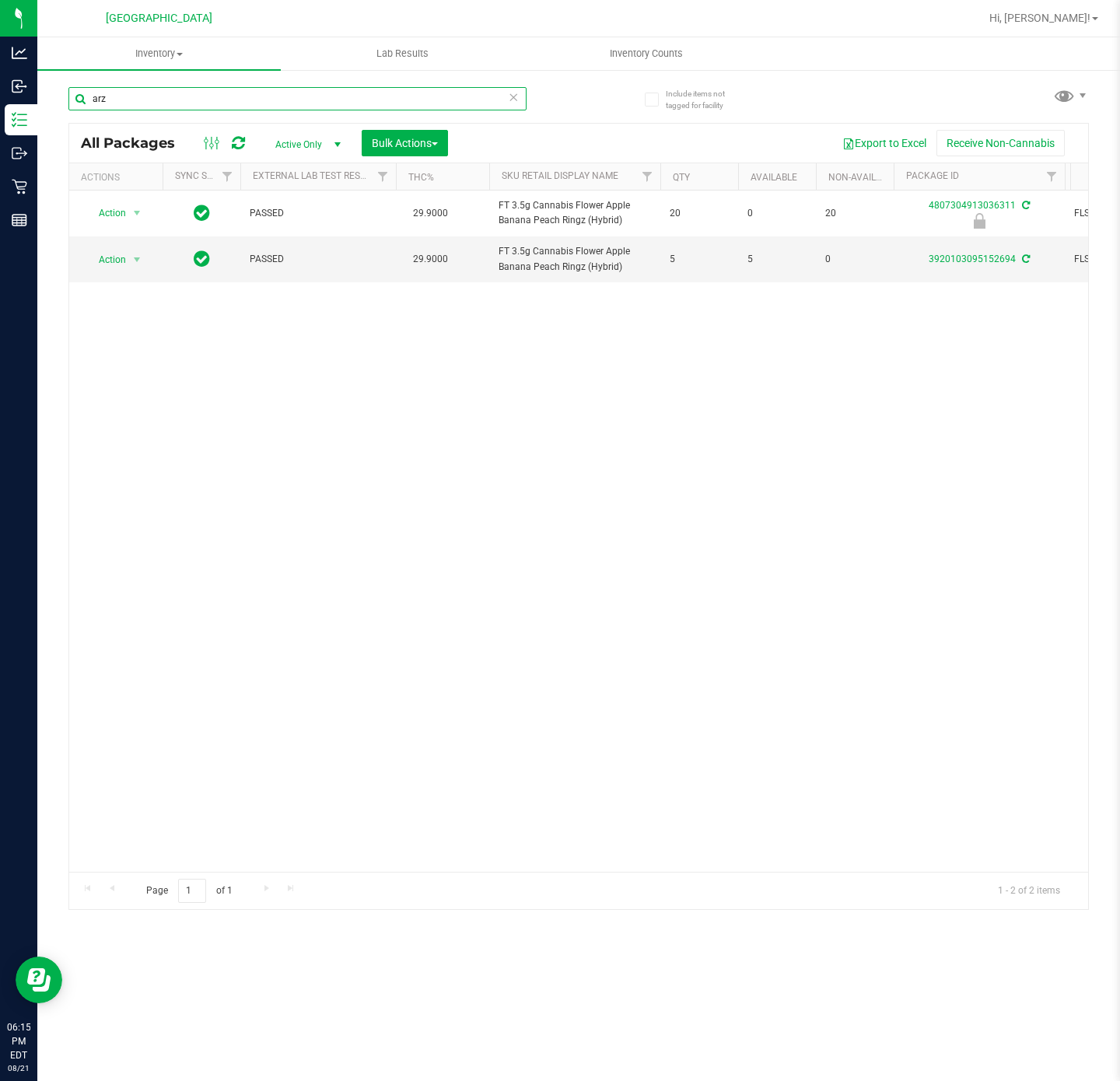
type input "arz"
click at [514, 548] on div "Action Action Edit attributes Global inventory Locate package Package audit log…" at bounding box center [579, 531] width 1019 height 681
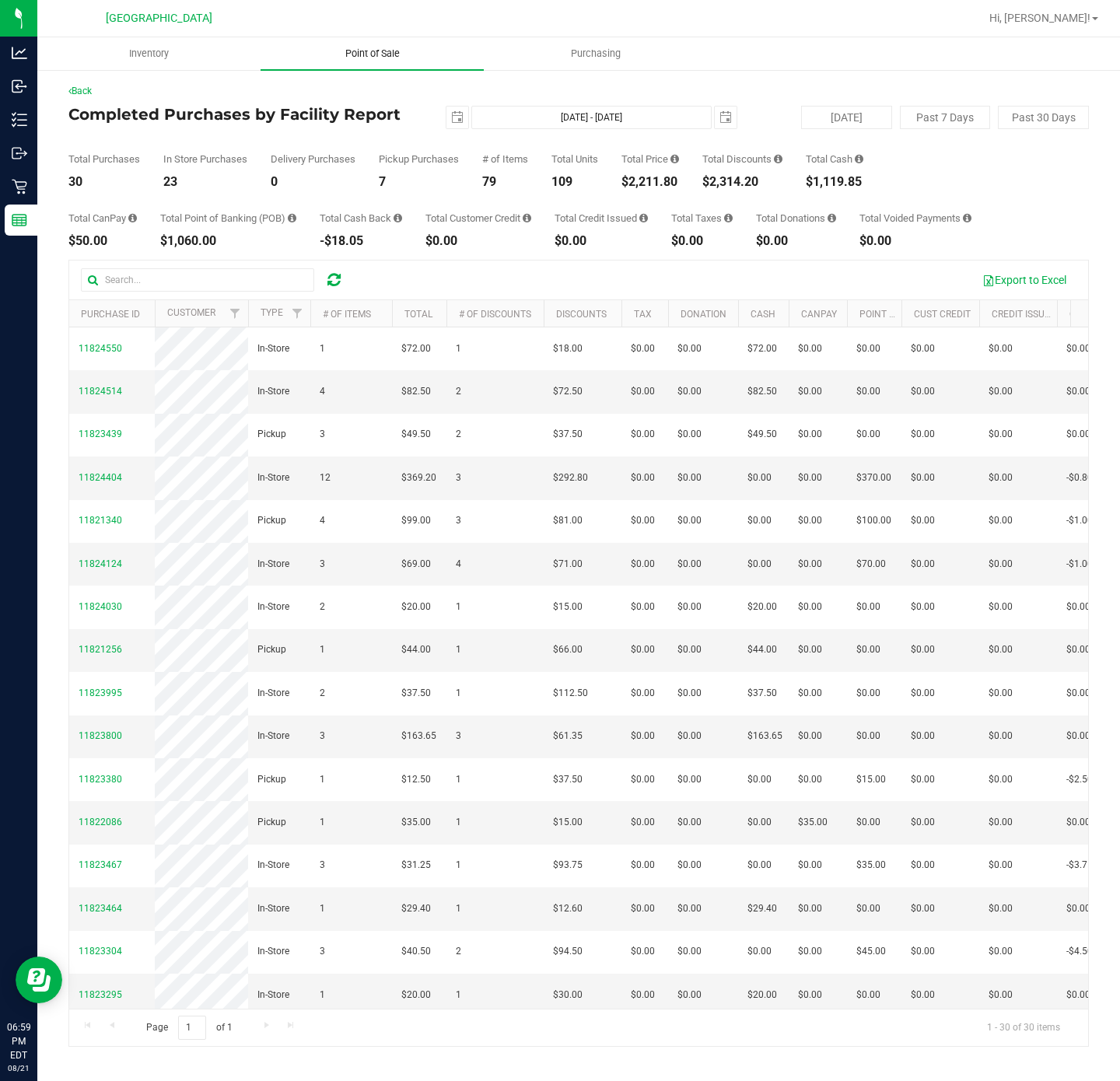
click at [383, 55] on span "Point of Sale" at bounding box center [372, 54] width 96 height 14
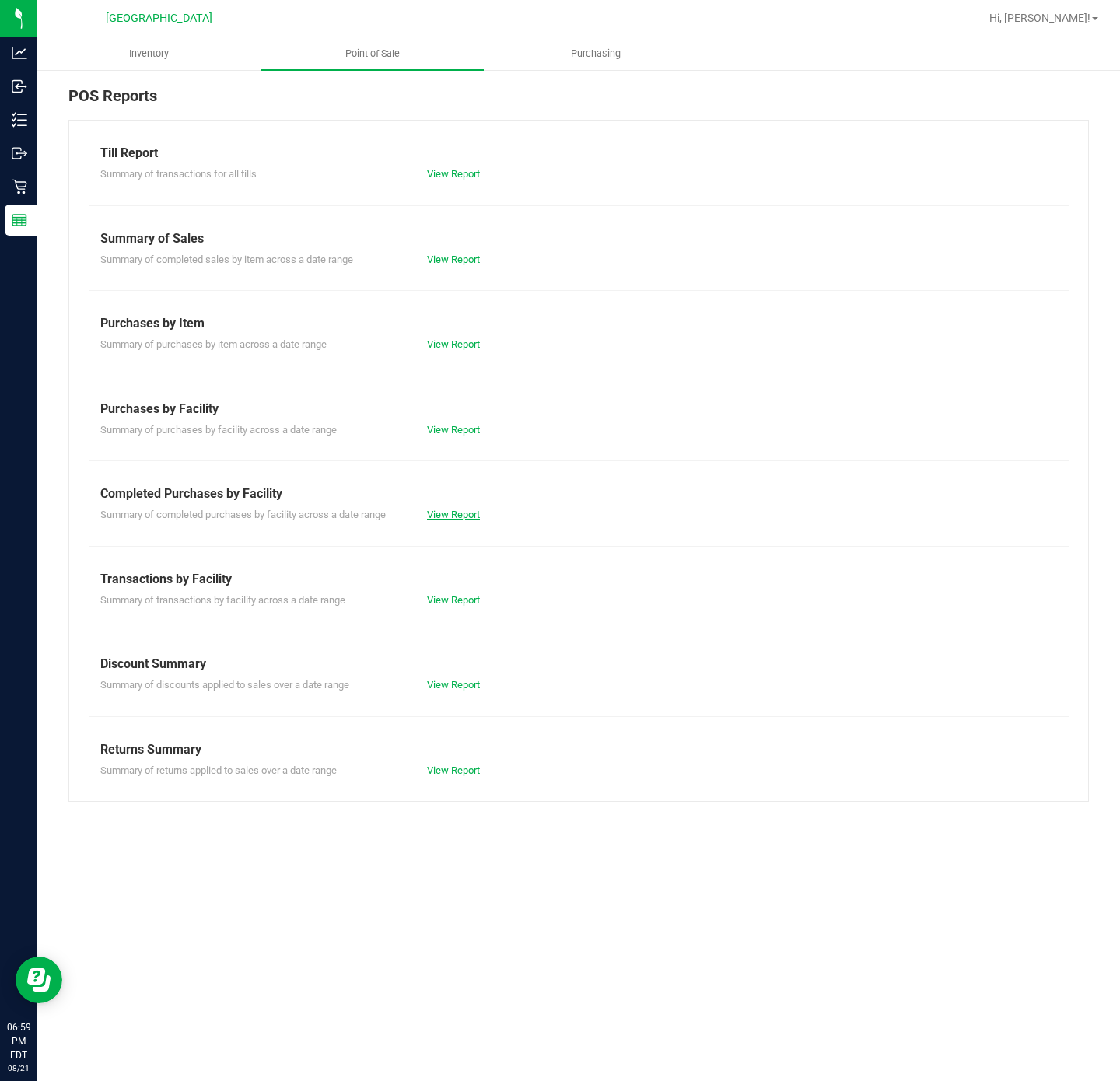
click at [436, 514] on link "View Report" at bounding box center [453, 514] width 53 height 12
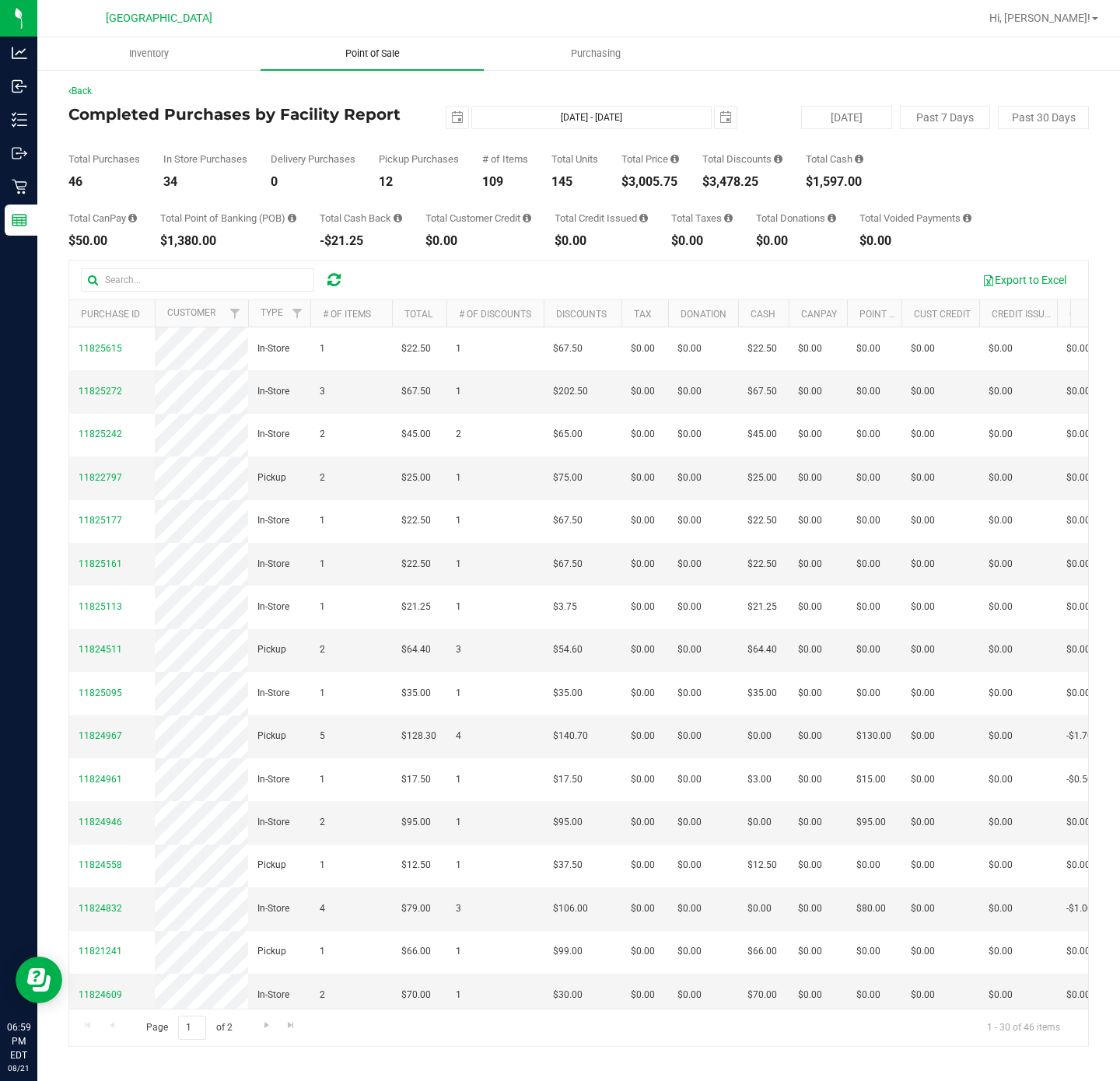
click at [371, 48] on span "Point of Sale" at bounding box center [372, 54] width 96 height 14
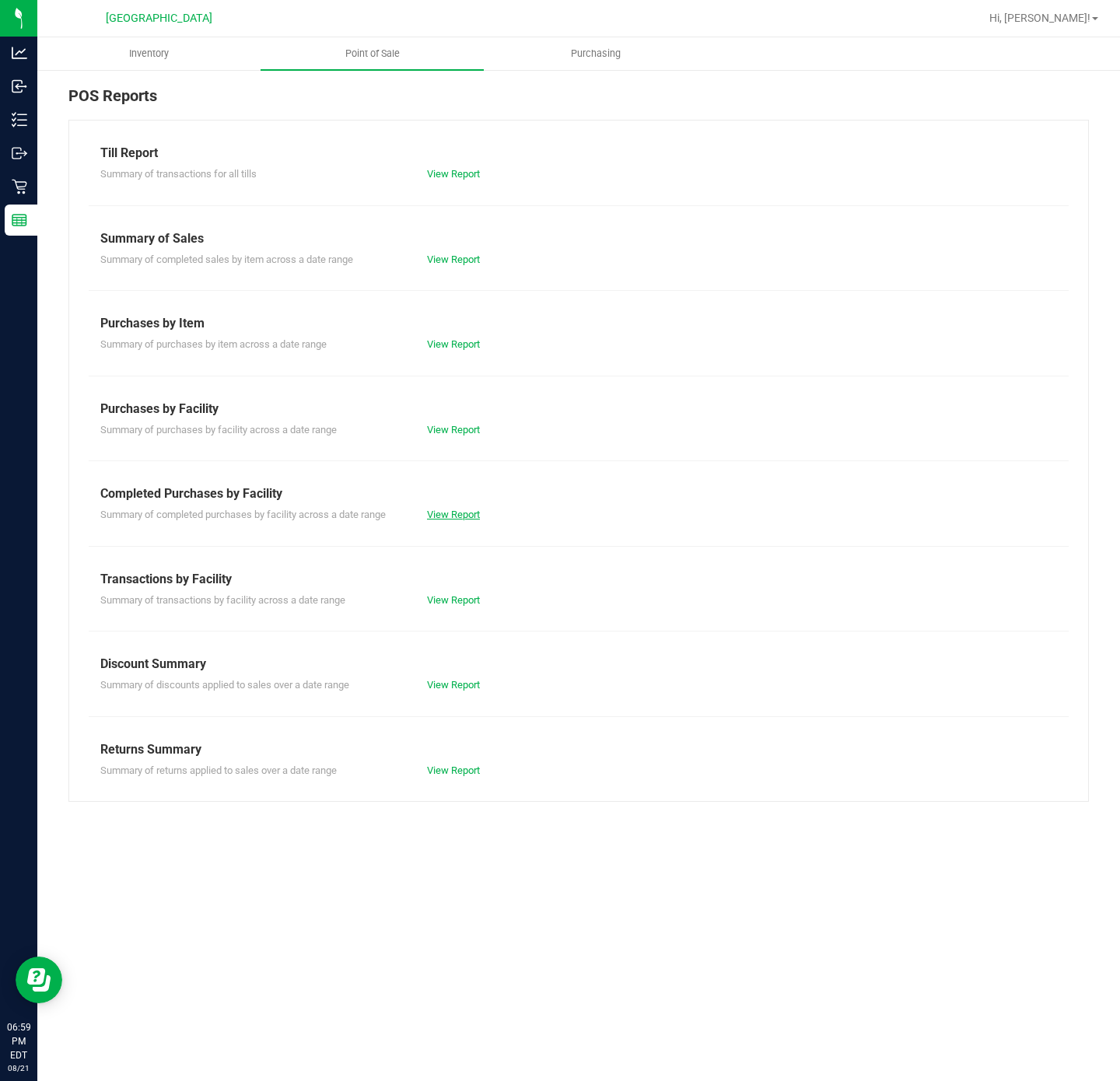
click at [436, 511] on link "View Report" at bounding box center [453, 514] width 53 height 12
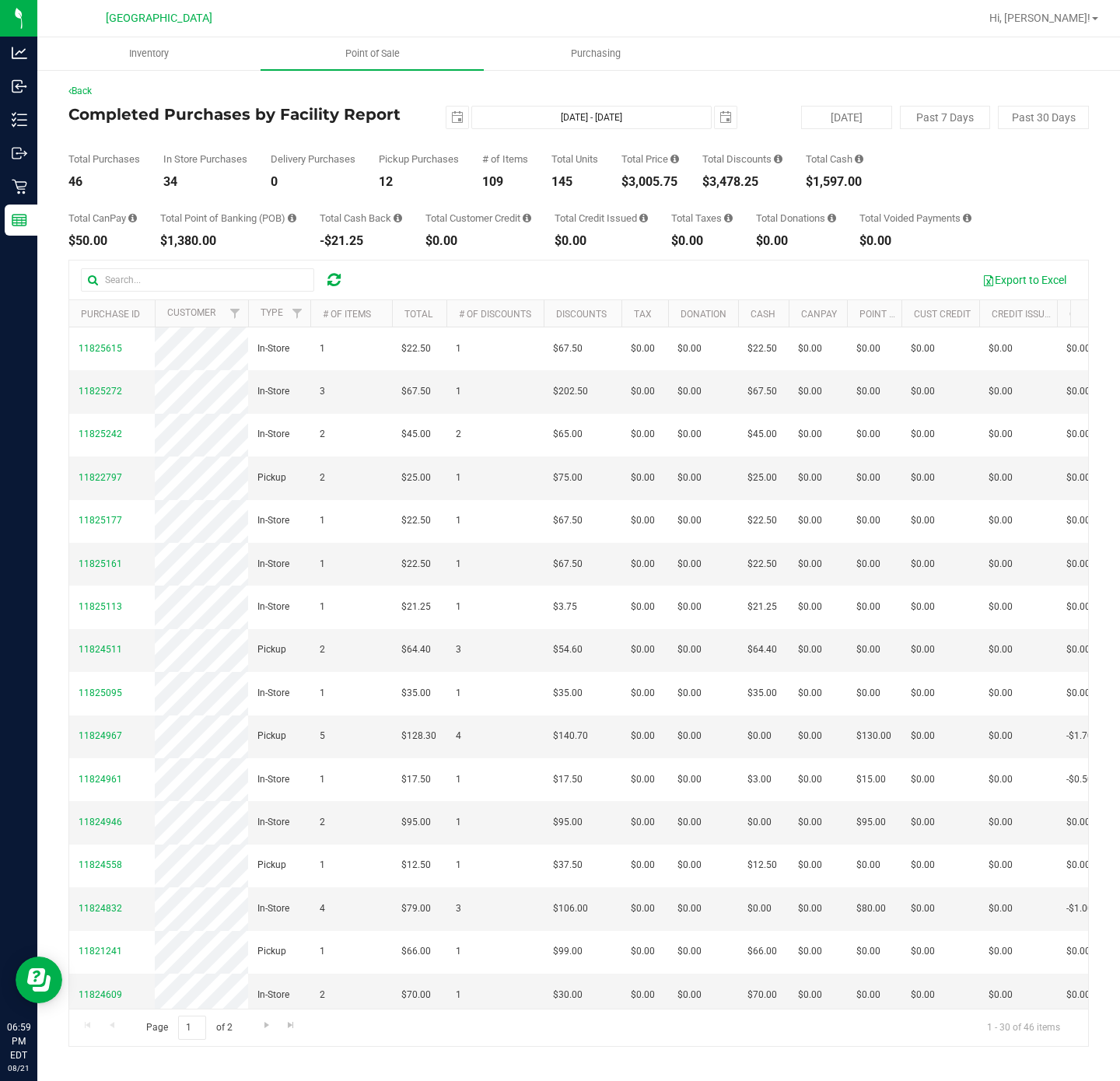
click at [655, 179] on div "$3,005.75" at bounding box center [650, 181] width 57 height 13
copy div "3,005.75"
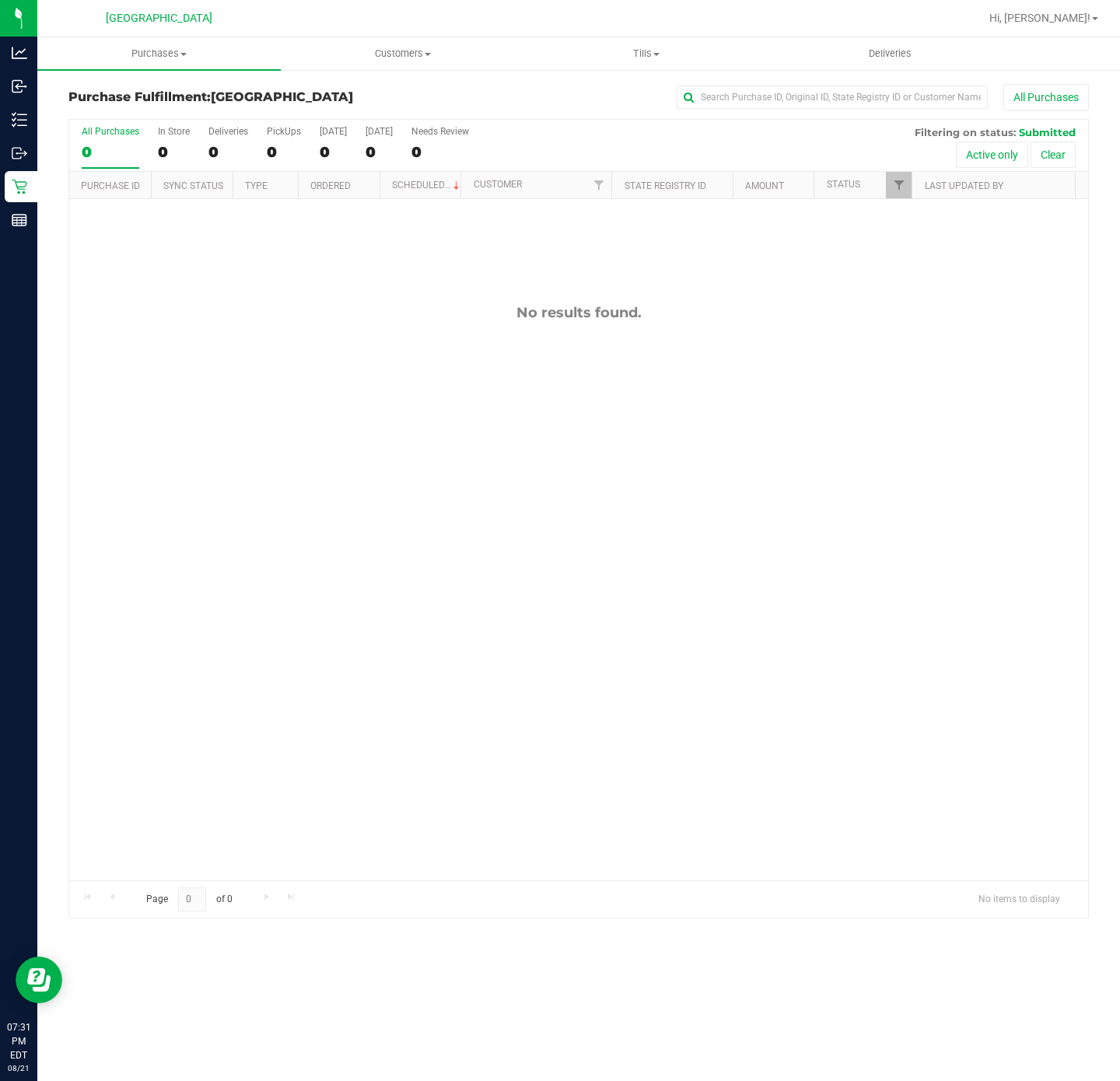
drag, startPoint x: 0, startPoint y: 0, endPoint x: 369, endPoint y: 521, distance: 638.4
click at [369, 521] on div "No results found." at bounding box center [579, 591] width 1019 height 786
click at [234, 369] on div "No results found." at bounding box center [579, 591] width 1019 height 786
click at [236, 367] on div "No results found." at bounding box center [579, 591] width 1019 height 786
click at [455, 518] on div "No results found." at bounding box center [579, 591] width 1019 height 786
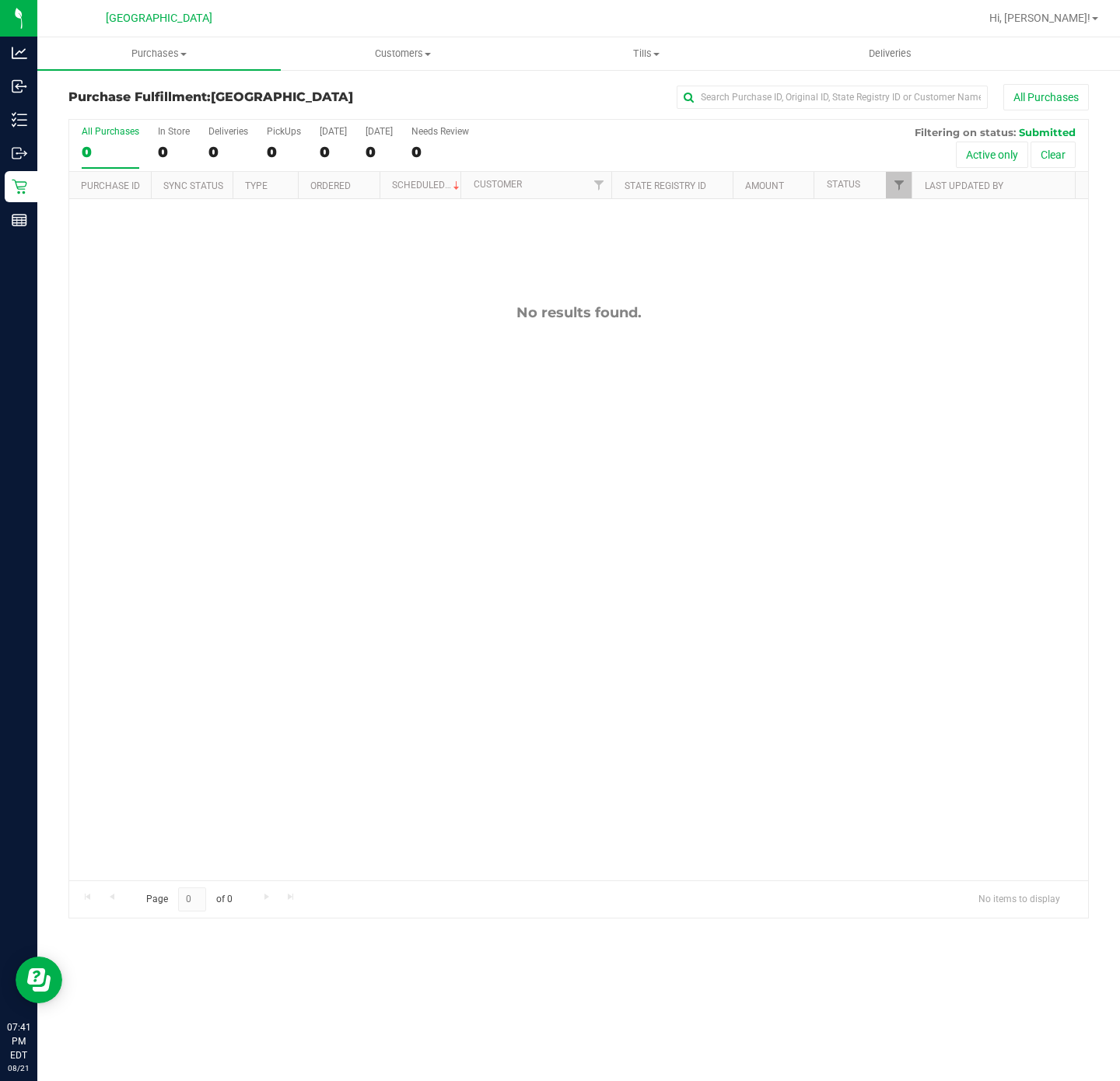
click at [180, 618] on div "No results found." at bounding box center [579, 591] width 1019 height 786
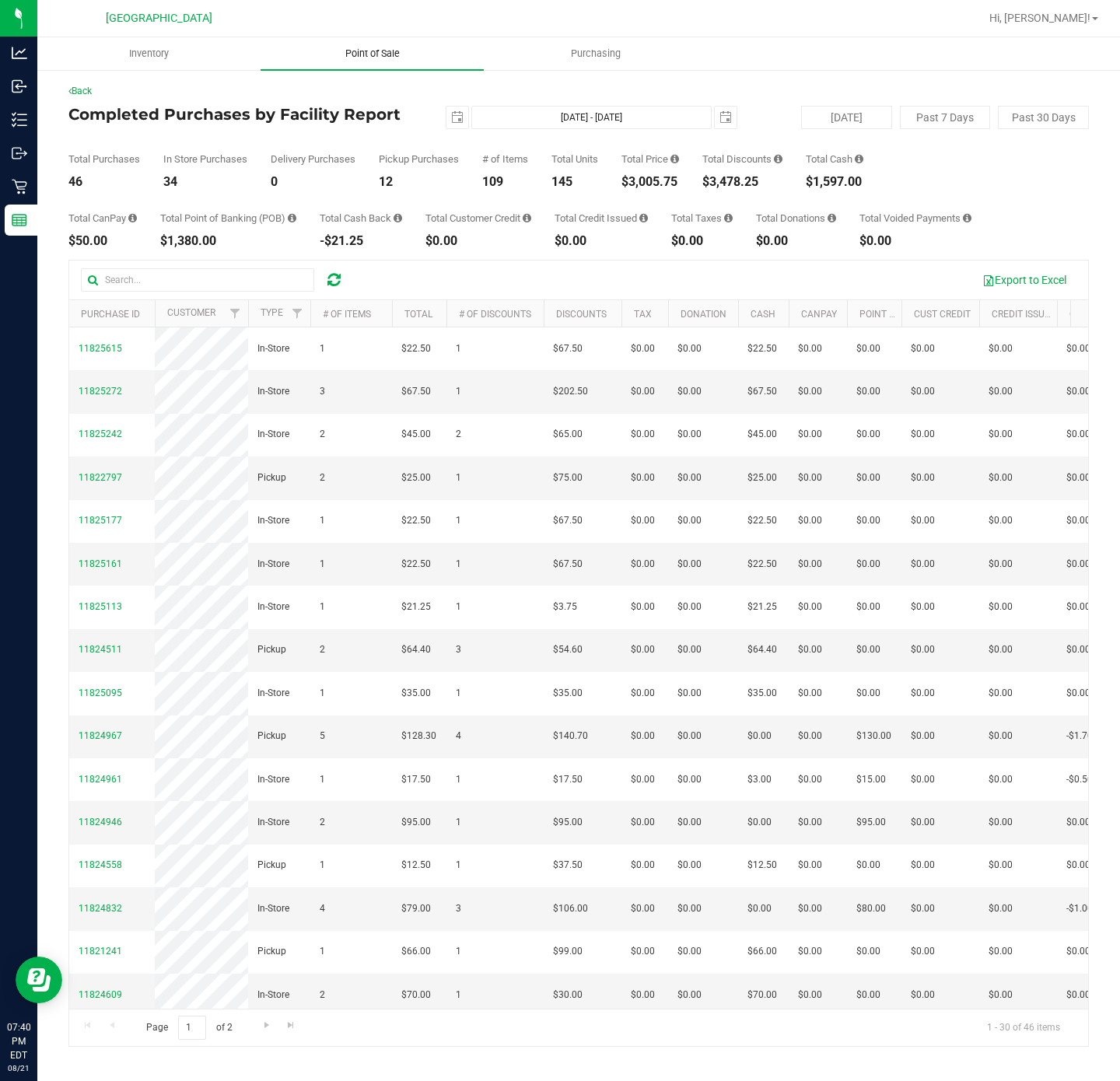
click at [411, 59] on span "Point of Sale" at bounding box center [372, 54] width 96 height 14
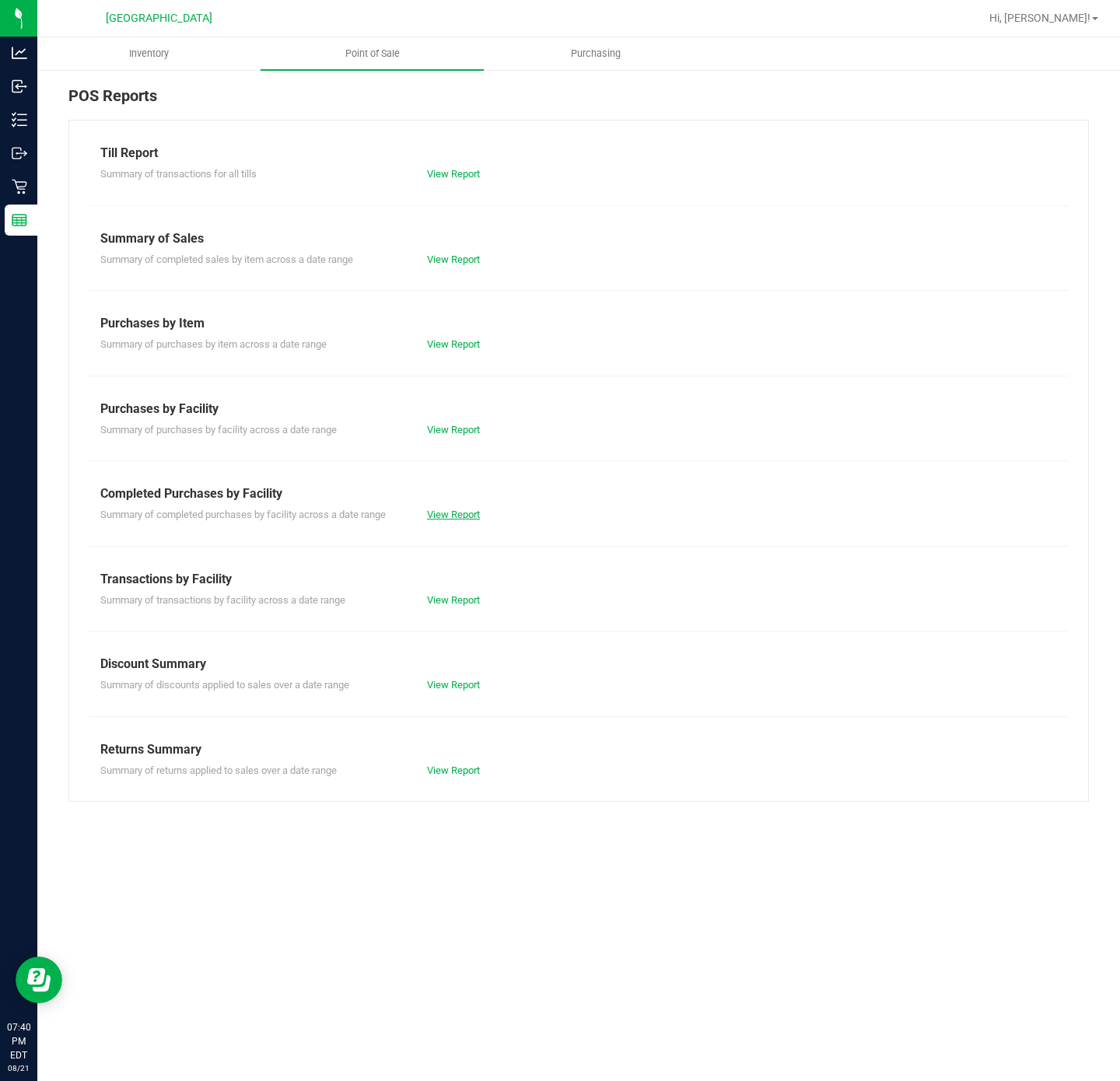
click at [450, 509] on link "View Report" at bounding box center [453, 514] width 53 height 12
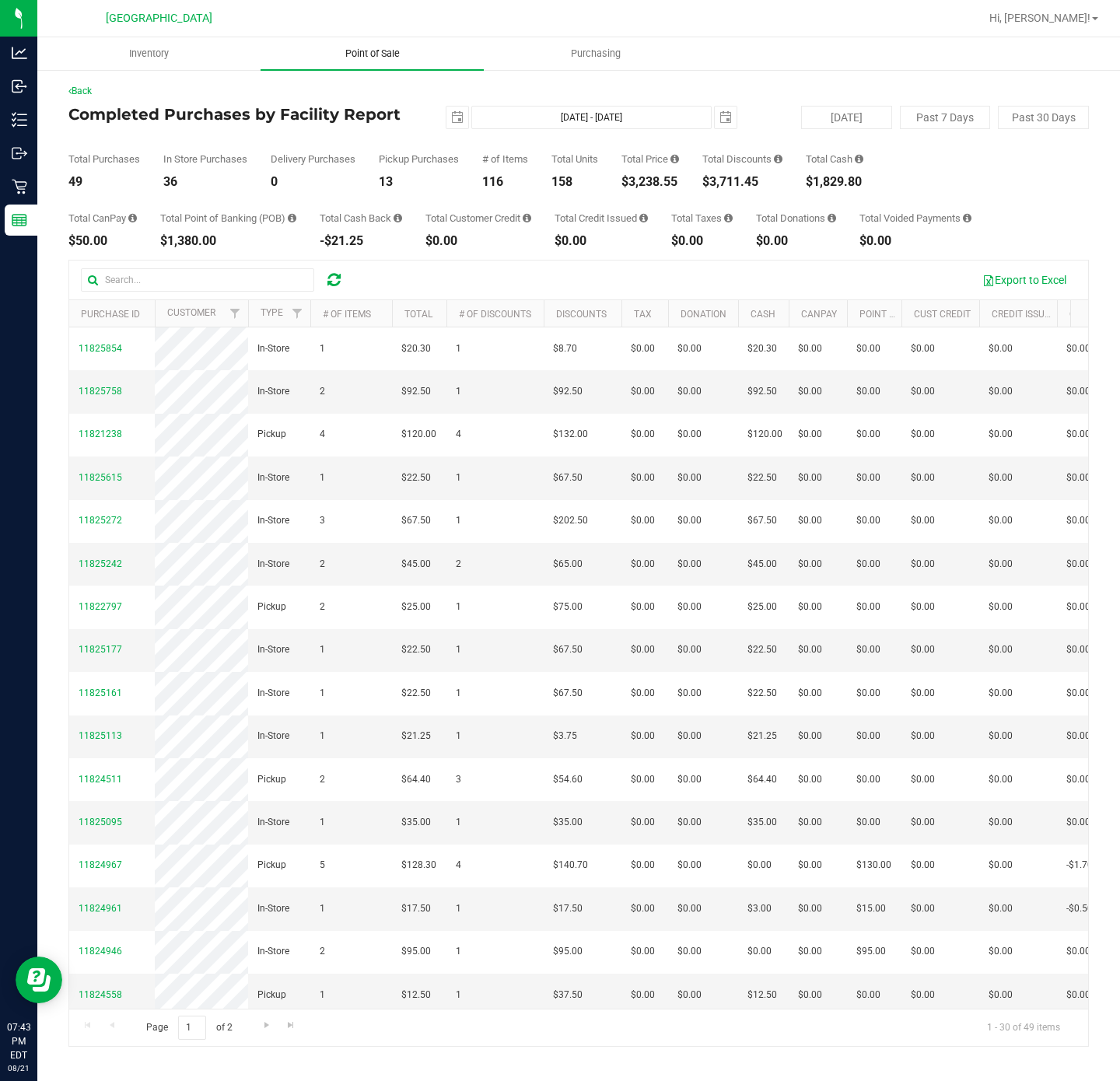
click at [388, 65] on uib-tab-heading "Point of Sale" at bounding box center [371, 54] width 223 height 33
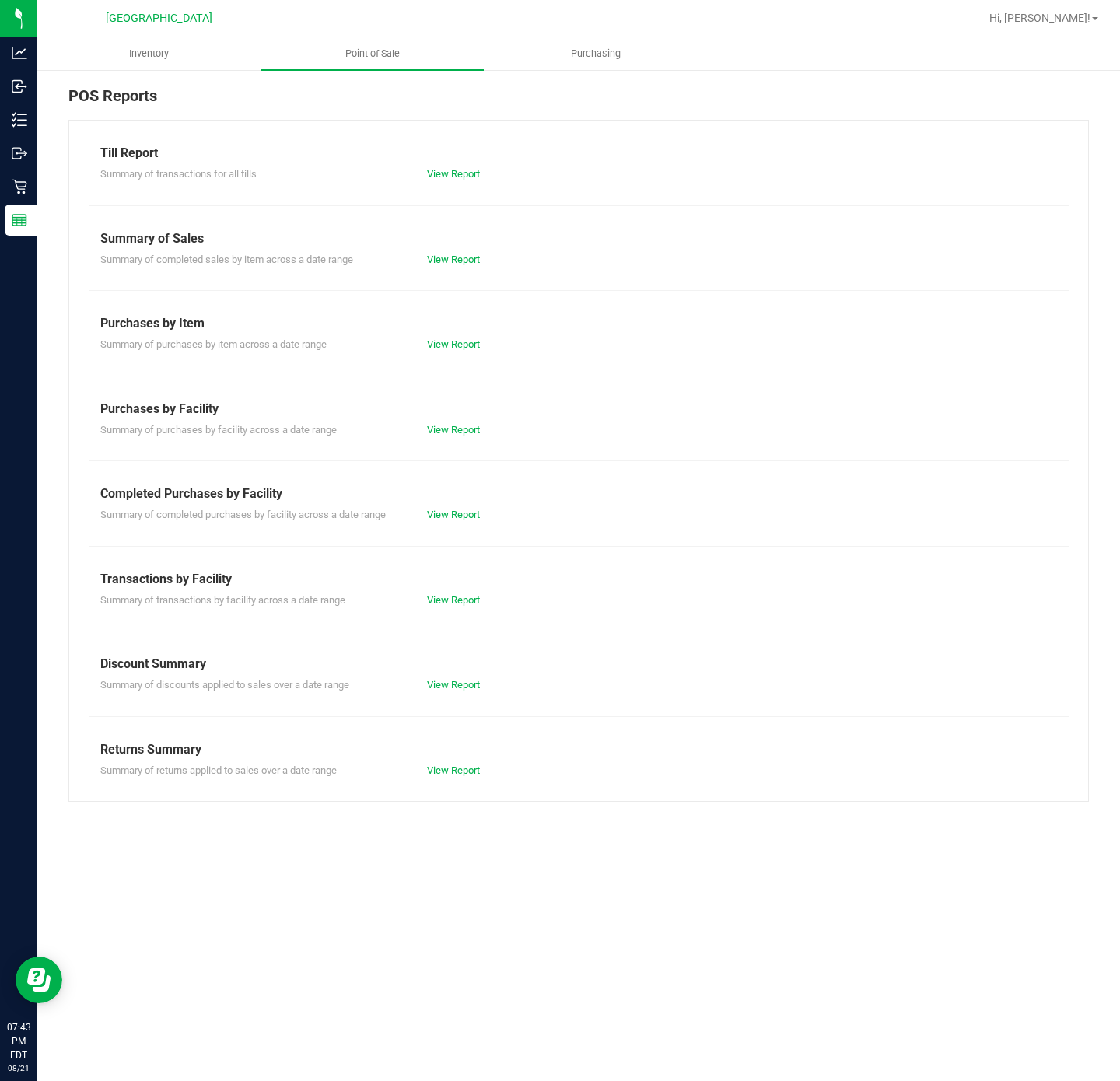
click at [460, 503] on div "Completed Purchases by Facility" at bounding box center [579, 493] width 956 height 19
click at [455, 514] on link "View Report" at bounding box center [453, 514] width 53 height 12
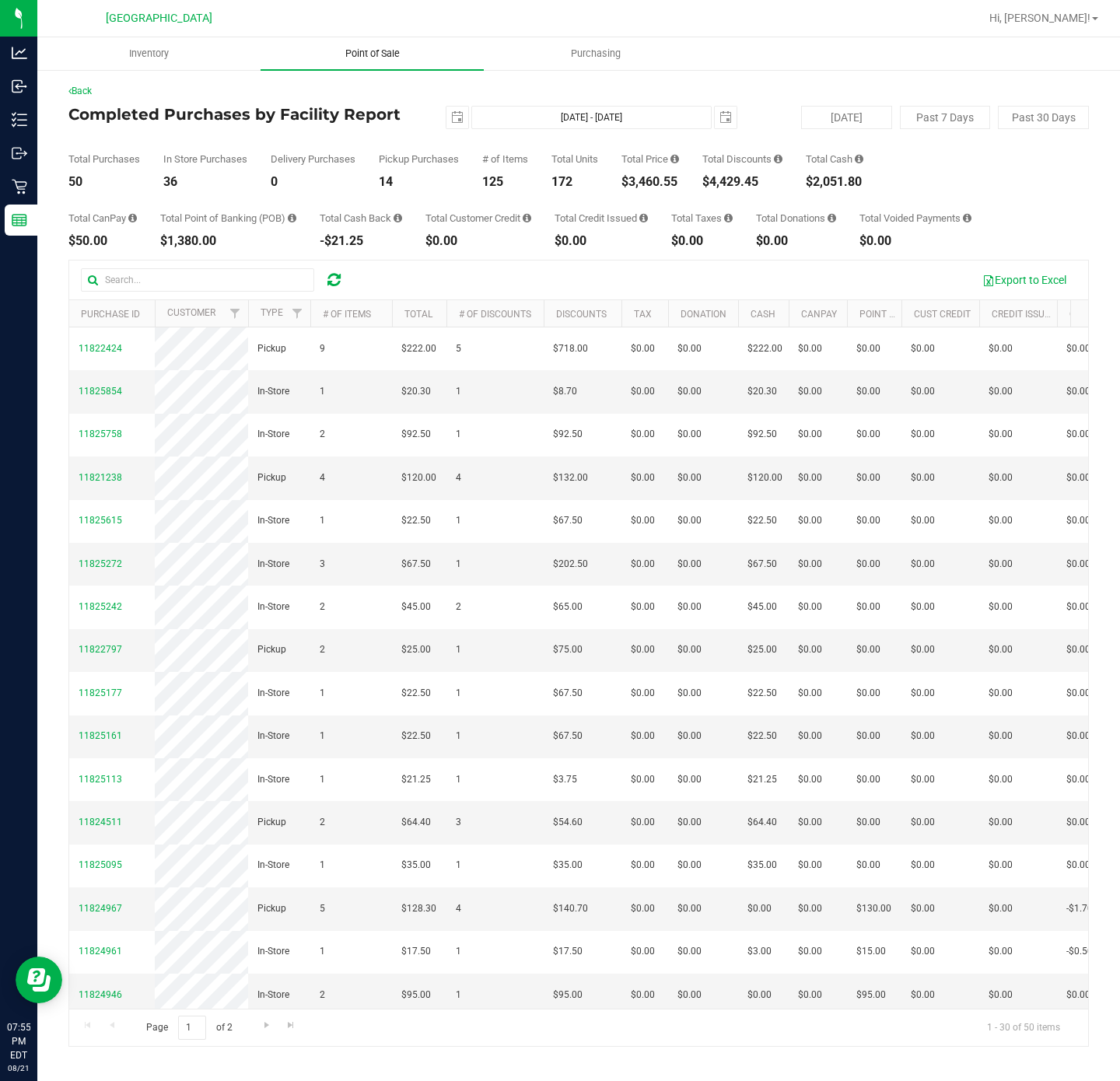
click at [376, 45] on uib-tab-heading "Point of Sale" at bounding box center [371, 54] width 223 height 33
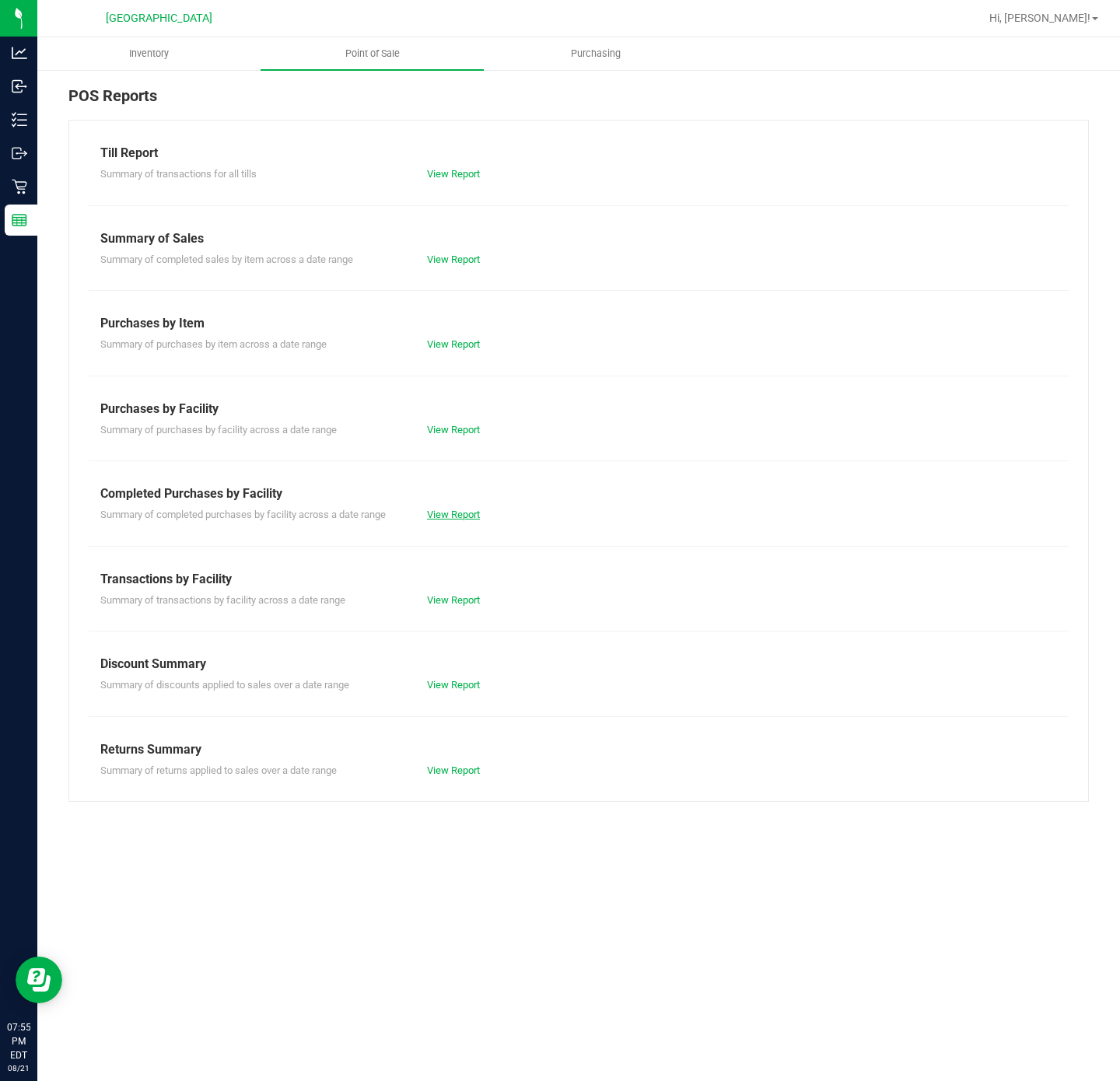
click at [428, 516] on link "View Report" at bounding box center [453, 514] width 53 height 12
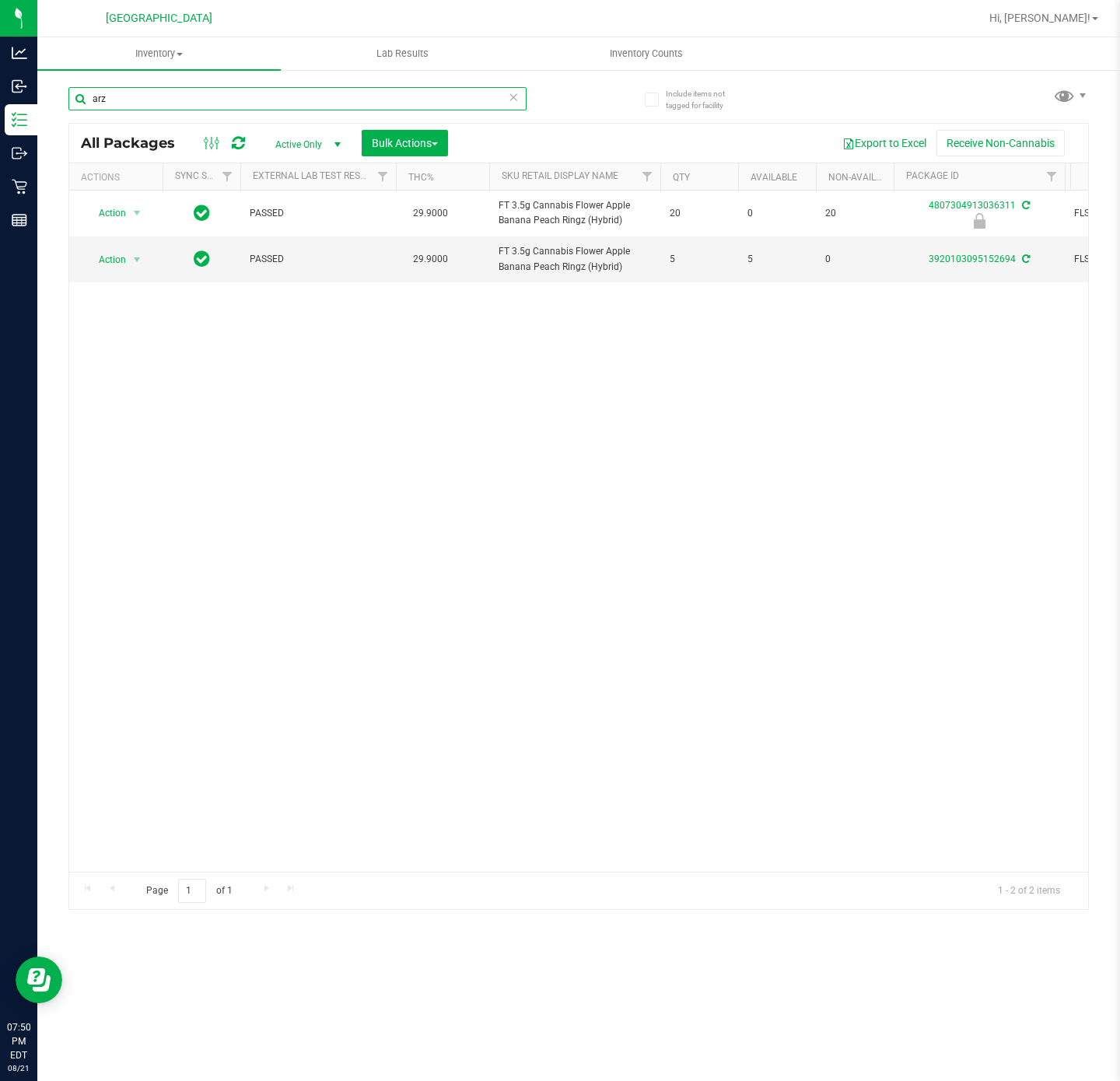
click at [210, 98] on input "arz" at bounding box center [297, 98] width 458 height 23
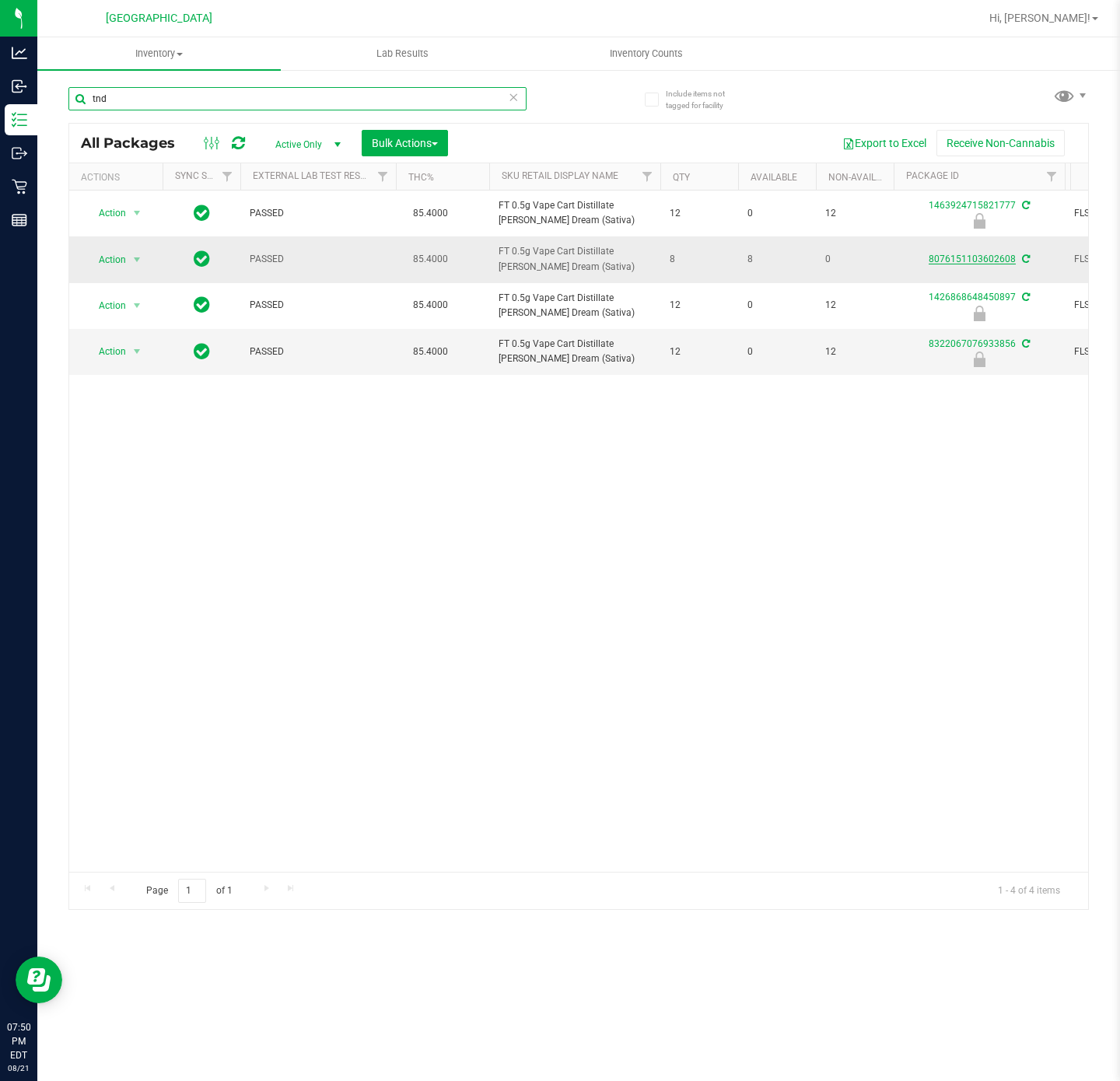
type input "tnd"
click at [957, 256] on link "8076151103602608" at bounding box center [971, 258] width 87 height 11
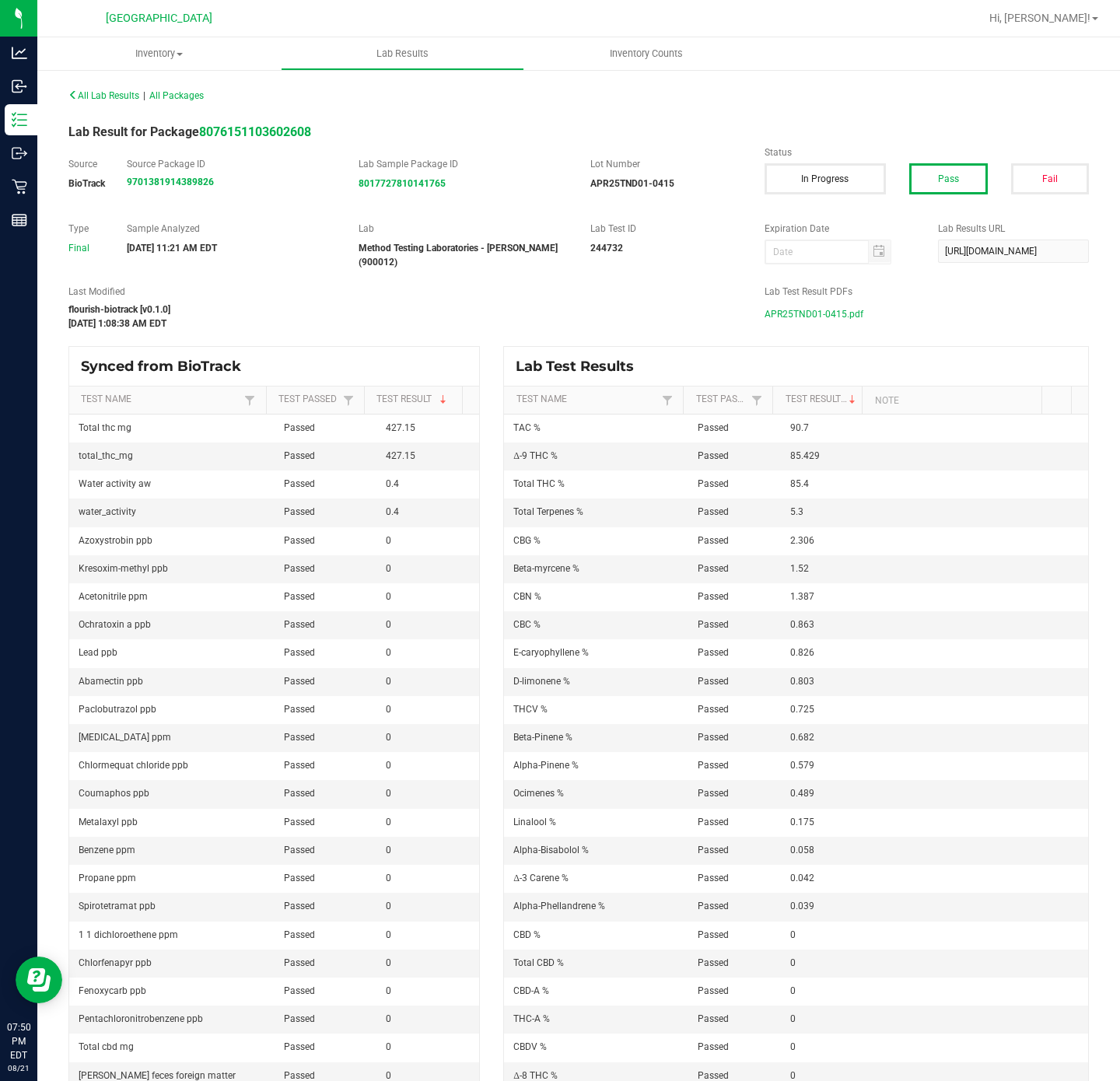
click at [801, 315] on span "APR25TND01-0415.pdf" at bounding box center [813, 315] width 98 height 23
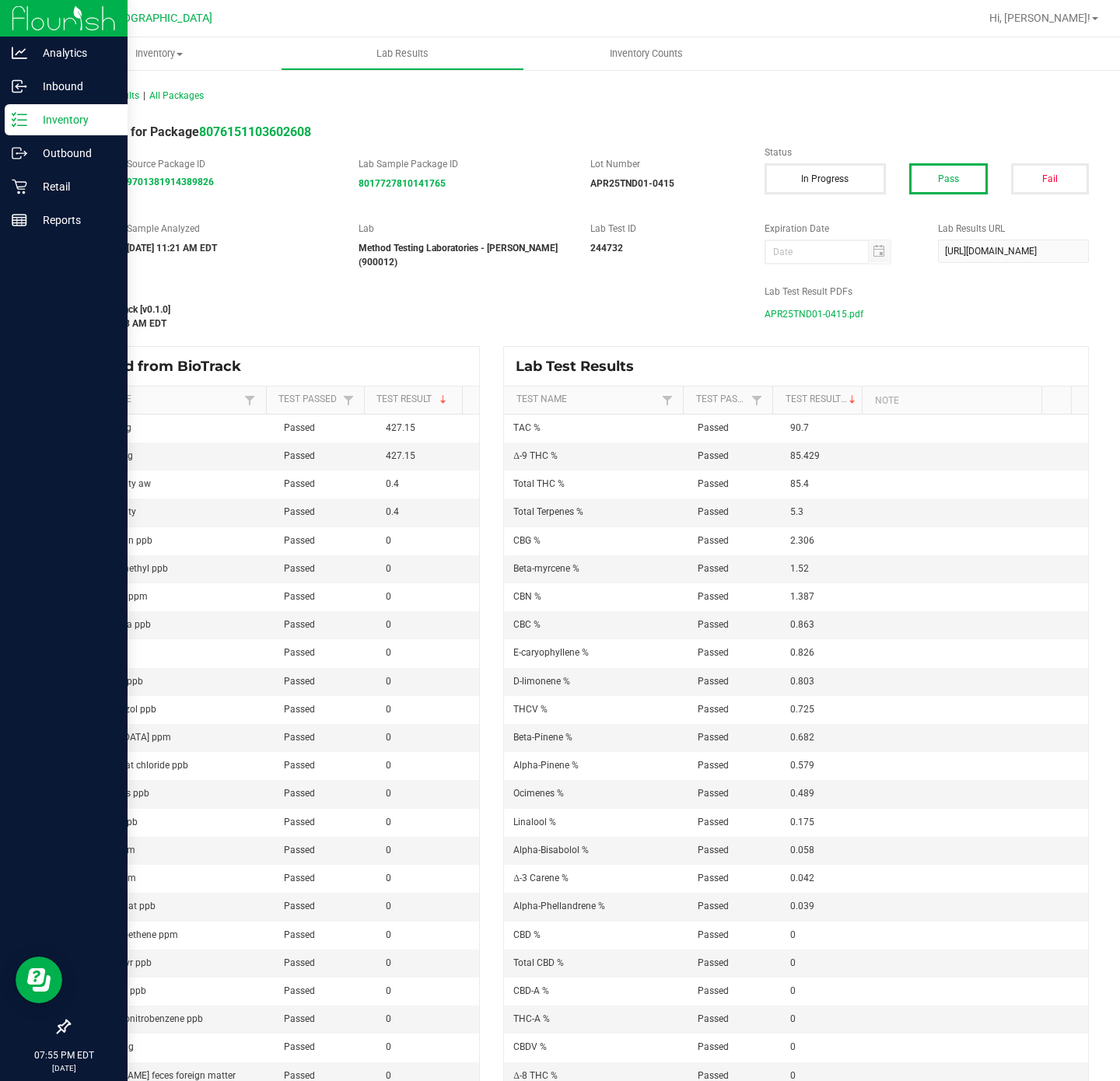
click at [13, 122] on icon at bounding box center [19, 120] width 16 height 16
